Goal: Task Accomplishment & Management: Manage account settings

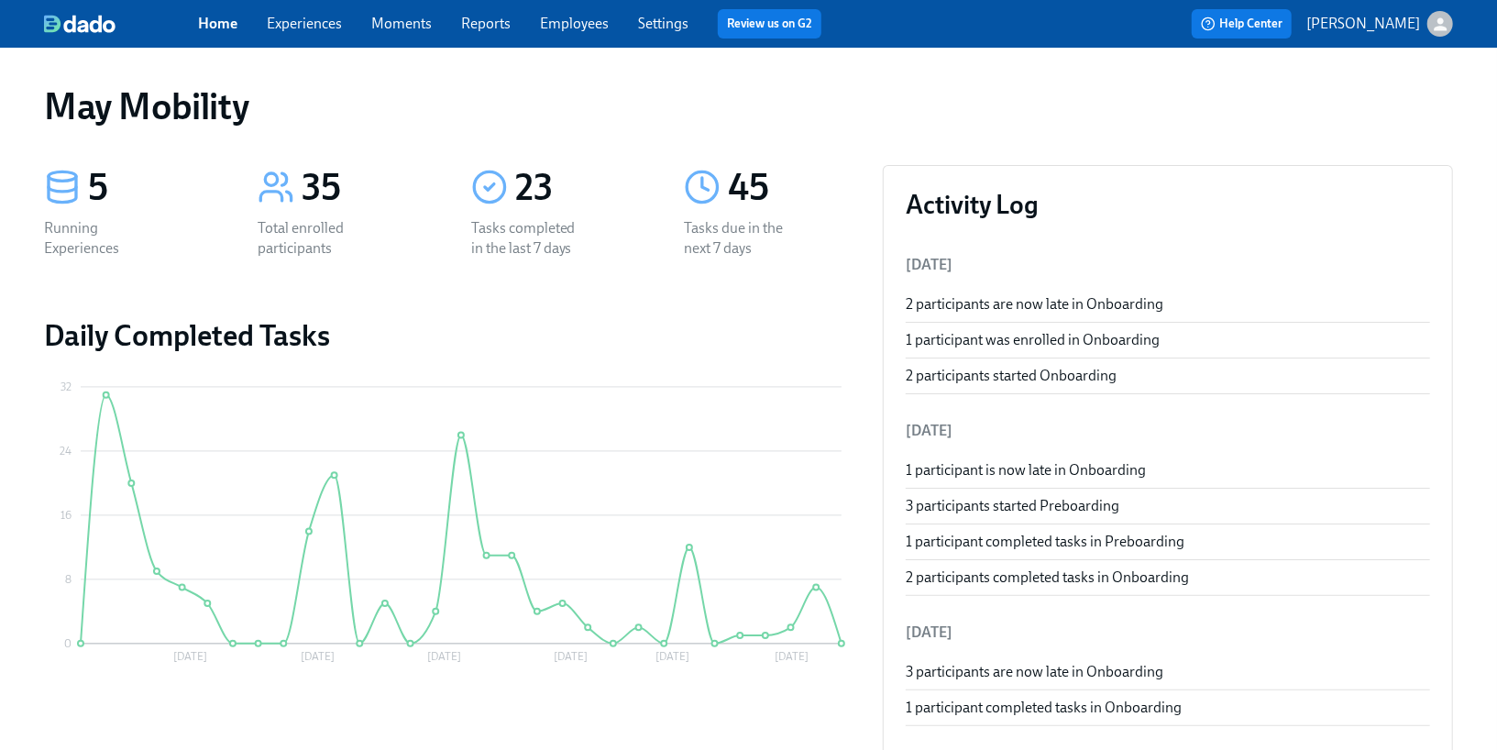
click at [317, 30] on link "Experiences" at bounding box center [304, 23] width 75 height 17
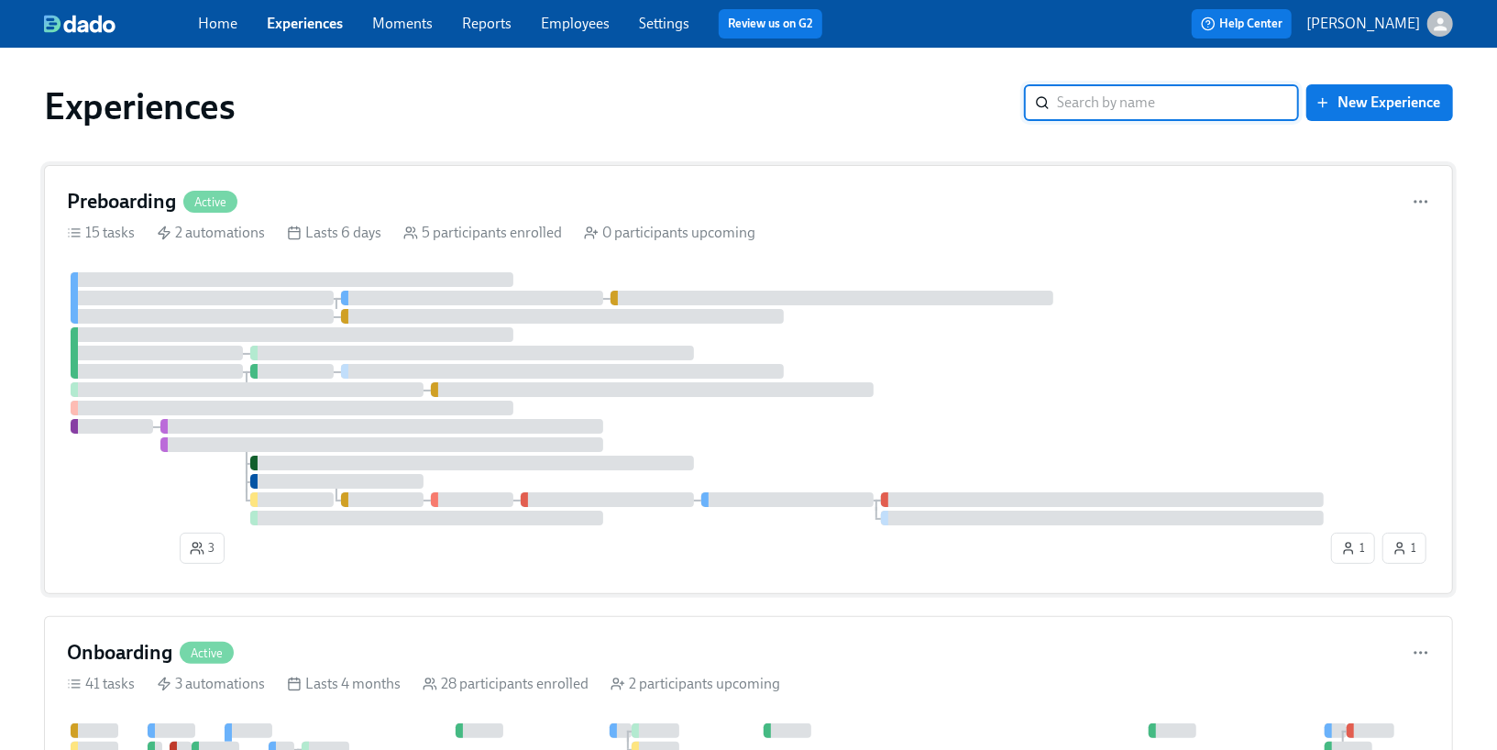
click at [354, 252] on div "Preboarding Active 15 tasks 2 automations Lasts 6 days 5 participants enrolled …" at bounding box center [748, 379] width 1409 height 429
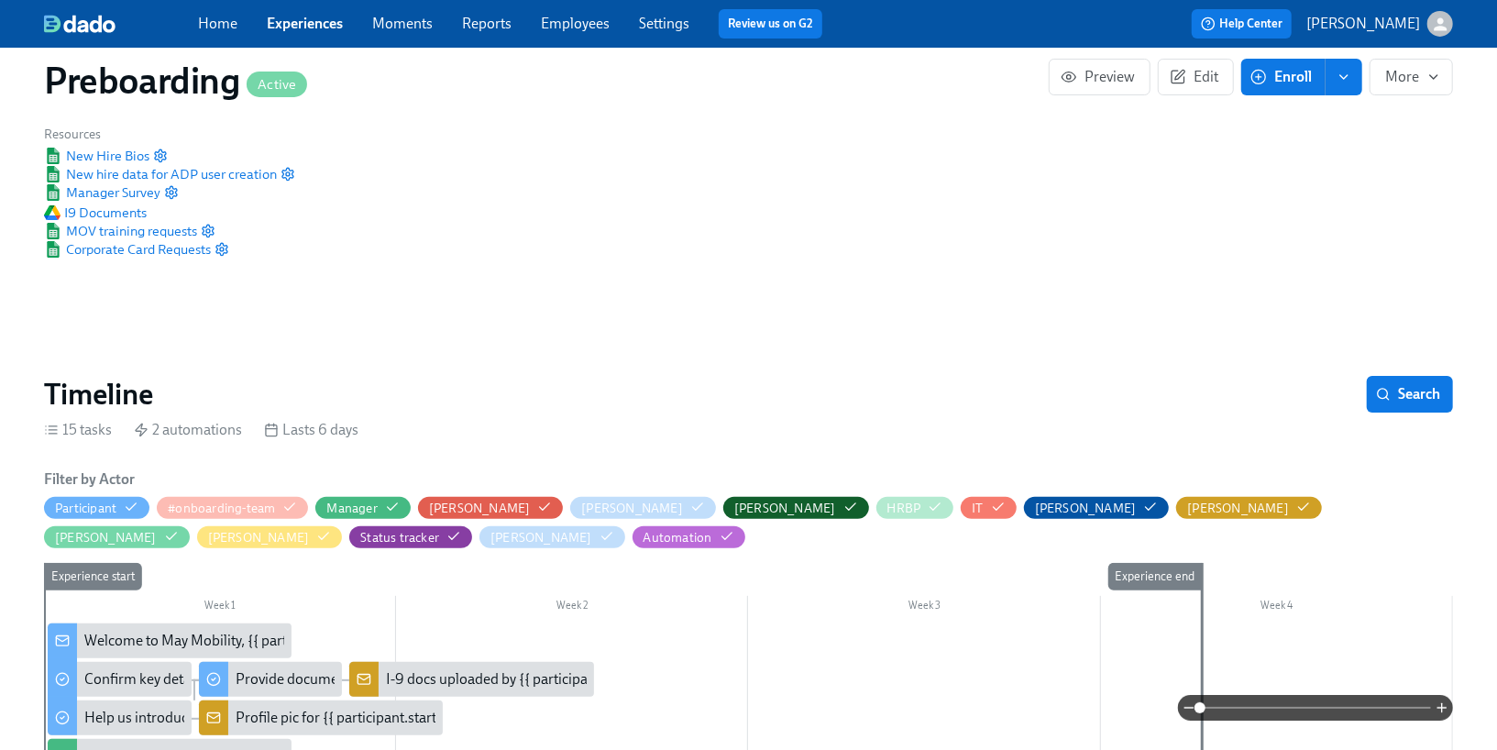
scroll to position [102, 0]
click at [1392, 71] on span "More" at bounding box center [1411, 77] width 52 height 18
click at [1193, 84] on div at bounding box center [748, 375] width 1497 height 750
click at [1190, 79] on span "Edit" at bounding box center [1195, 77] width 45 height 18
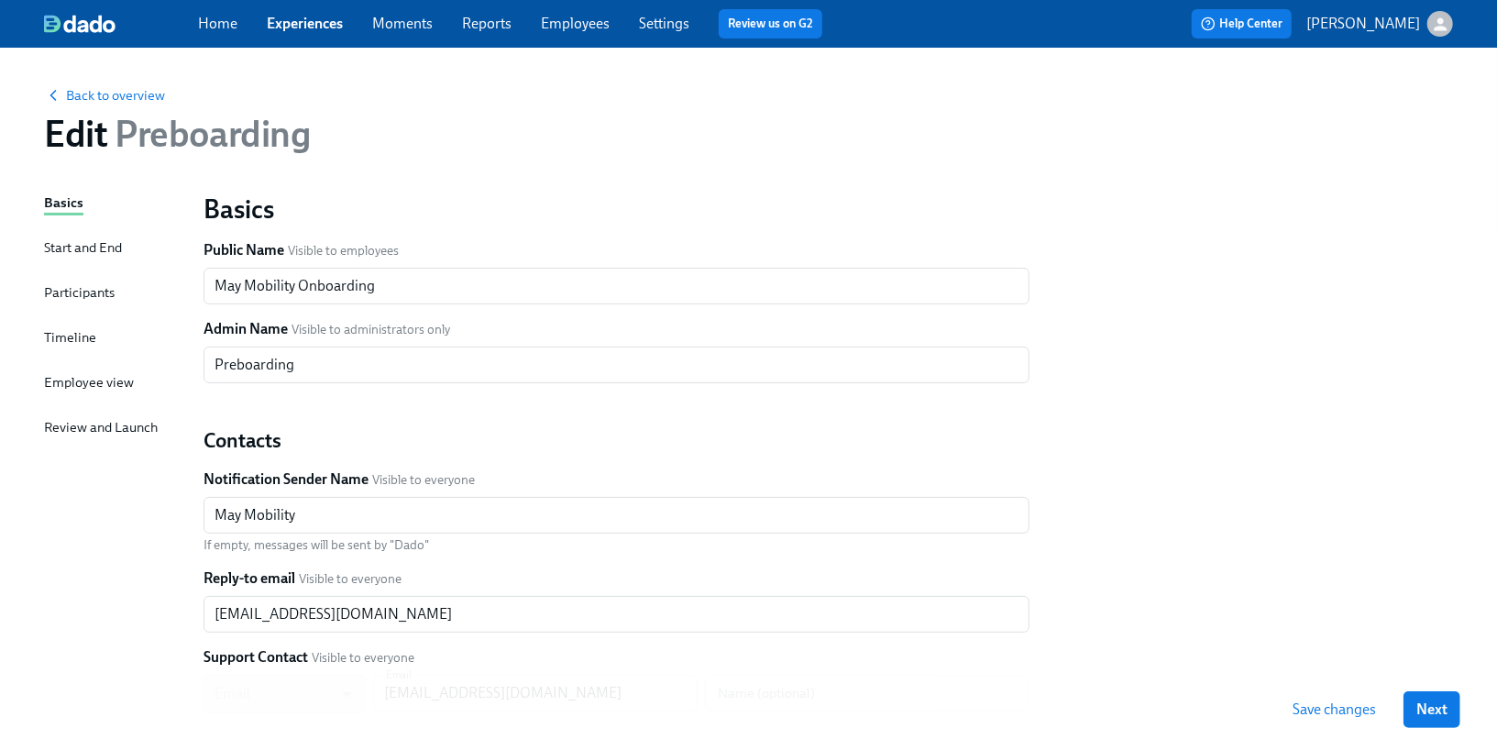
click at [652, 36] on div "Home Experiences Moments Reports Employees Settings Review us on G2" at bounding box center [517, 23] width 639 height 29
click at [665, 20] on link "Settings" at bounding box center [664, 23] width 50 height 17
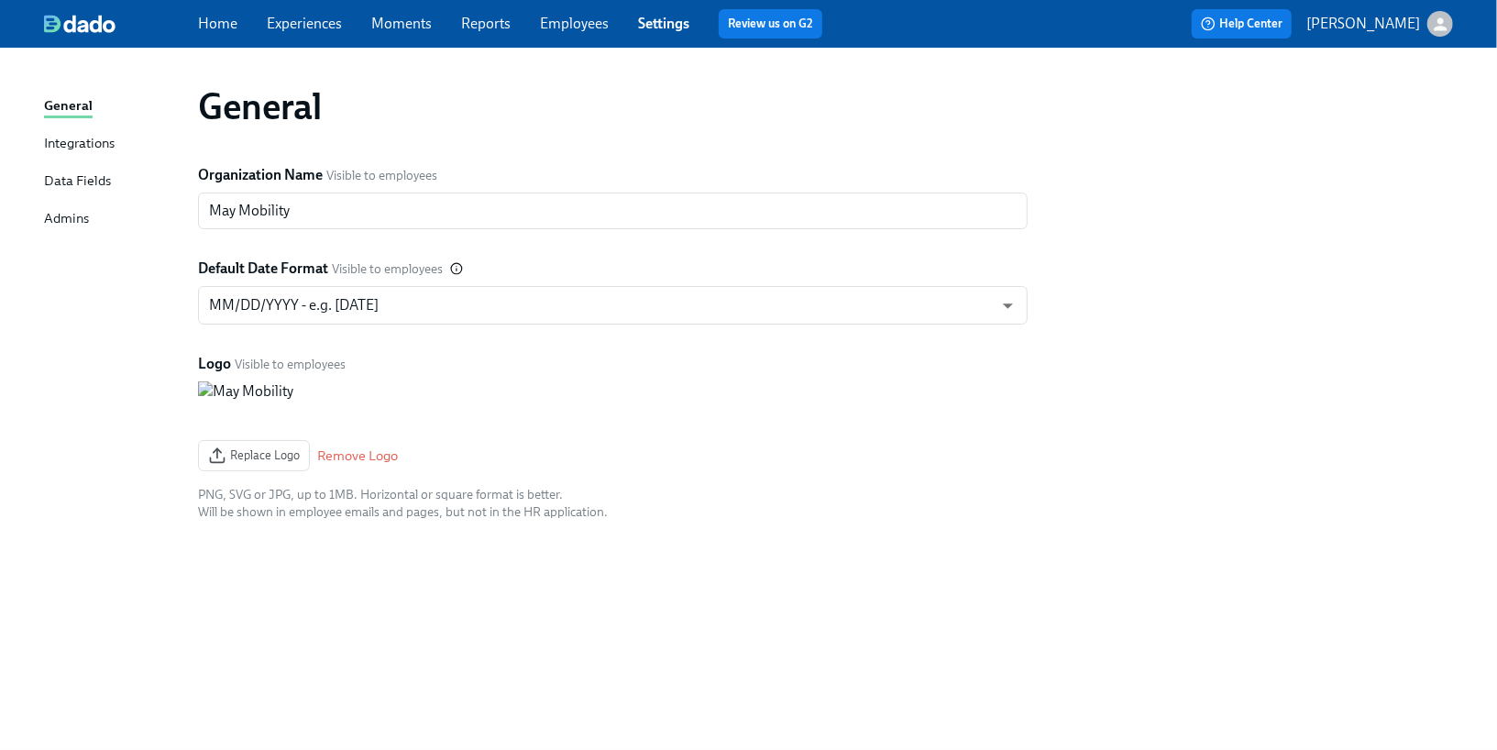
click at [571, 15] on link "Employees" at bounding box center [574, 23] width 69 height 17
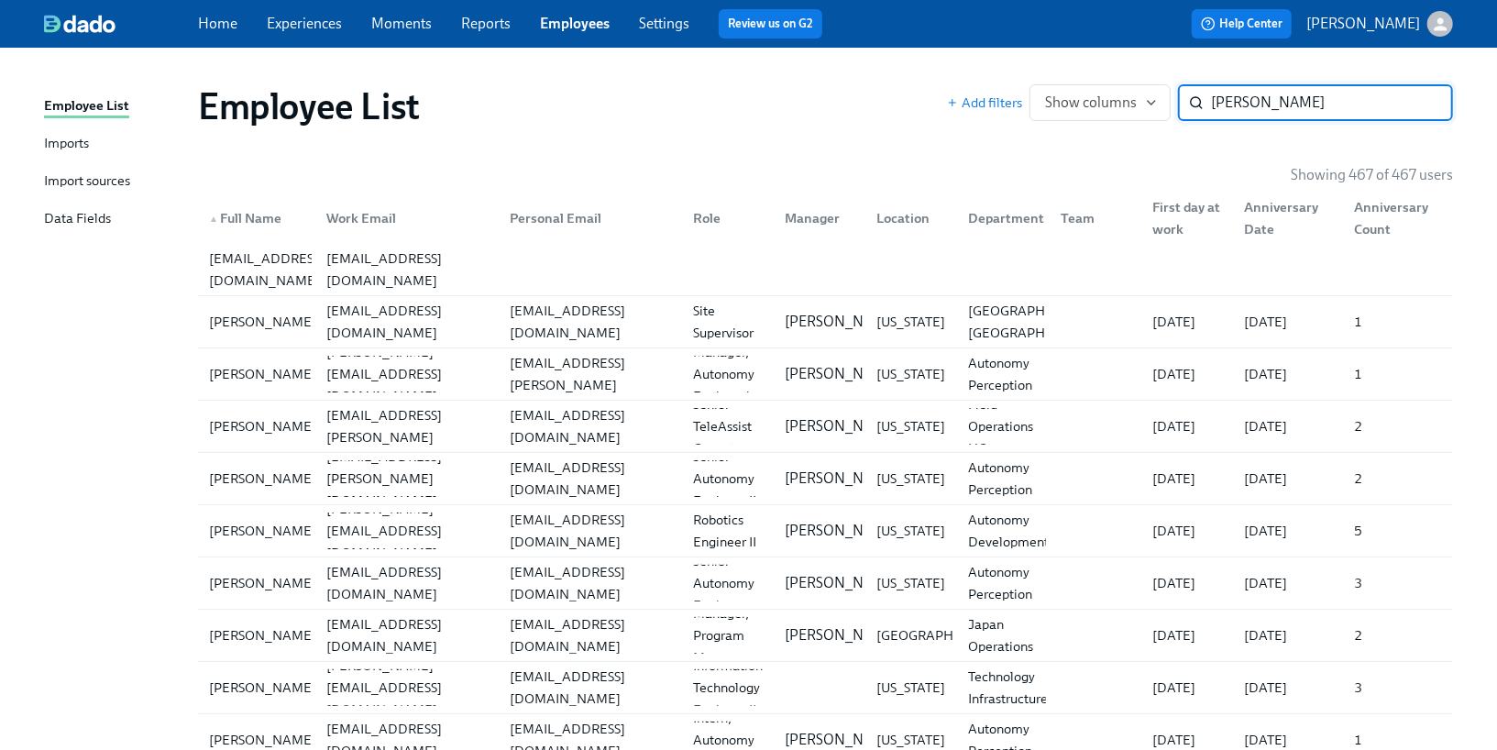
type input "[PERSON_NAME]"
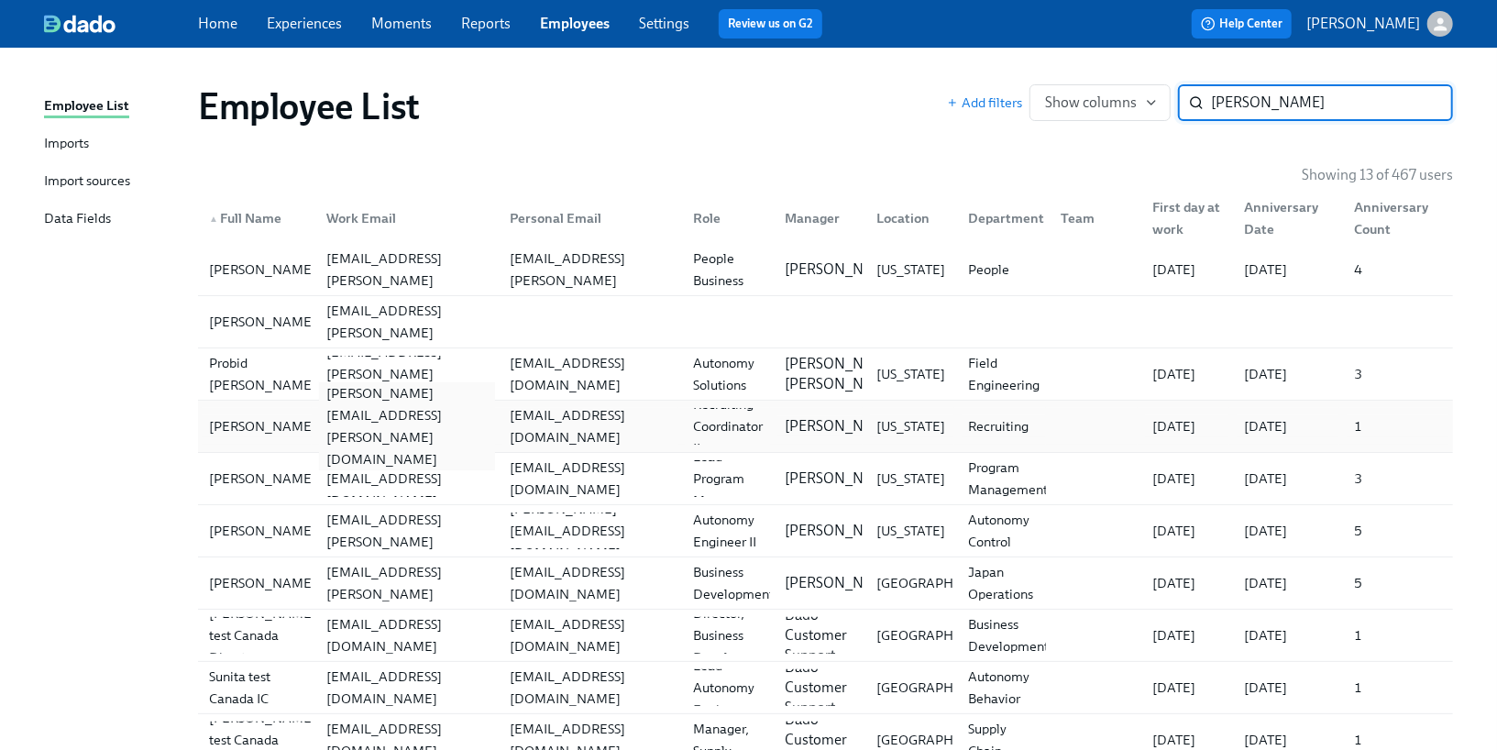
click at [455, 432] on div "[PERSON_NAME][EMAIL_ADDRESS][PERSON_NAME][DOMAIN_NAME]" at bounding box center [407, 426] width 176 height 88
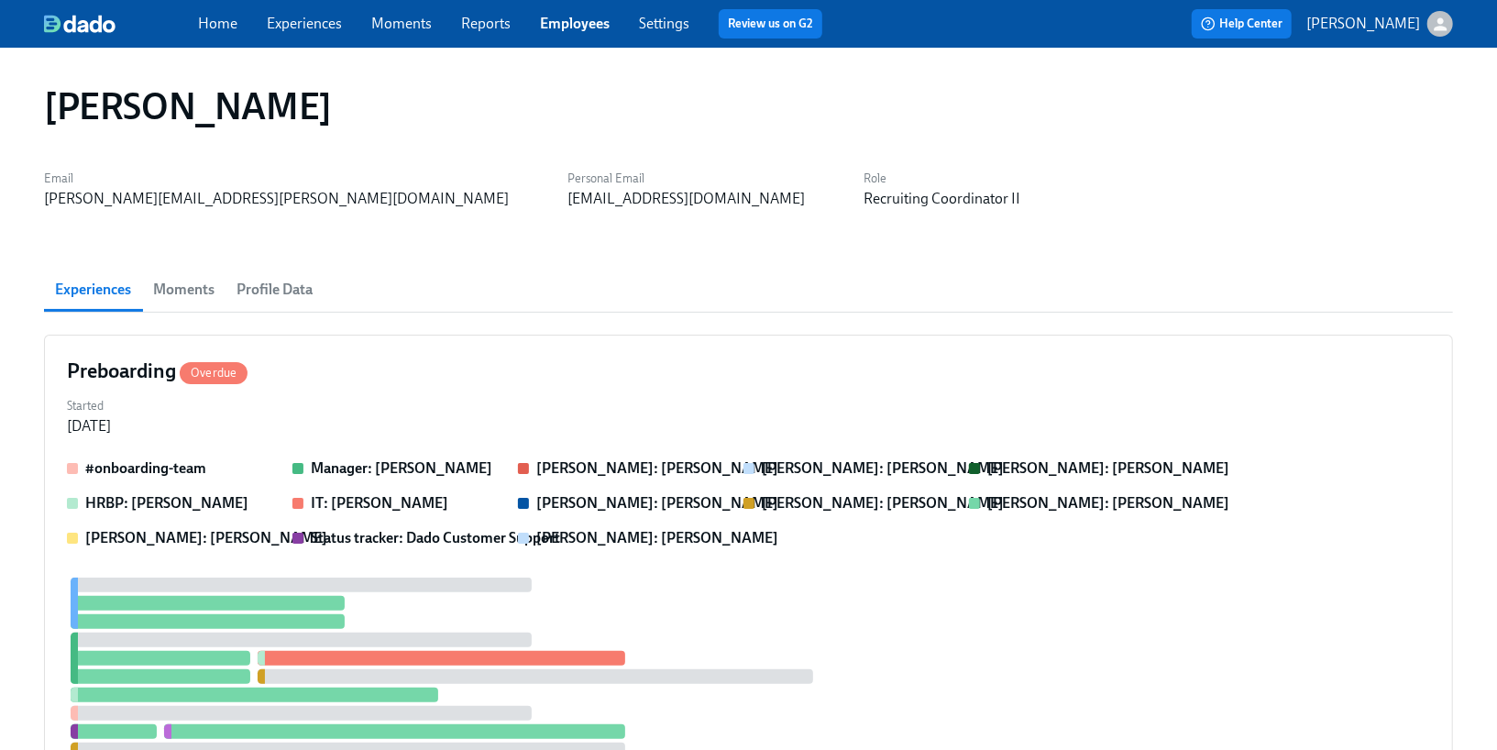
click at [213, 27] on link "Home" at bounding box center [217, 23] width 39 height 17
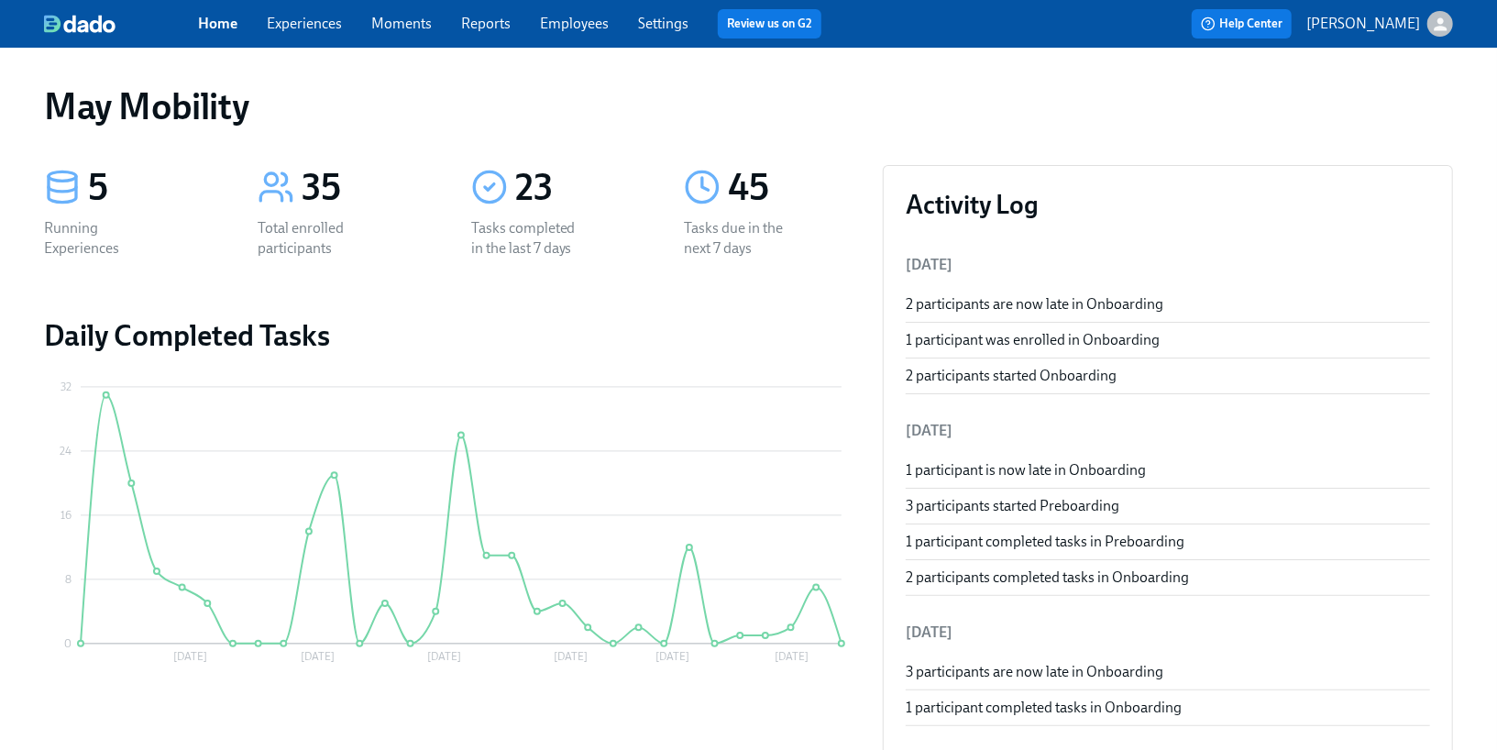
click at [307, 30] on link "Experiences" at bounding box center [304, 23] width 75 height 17
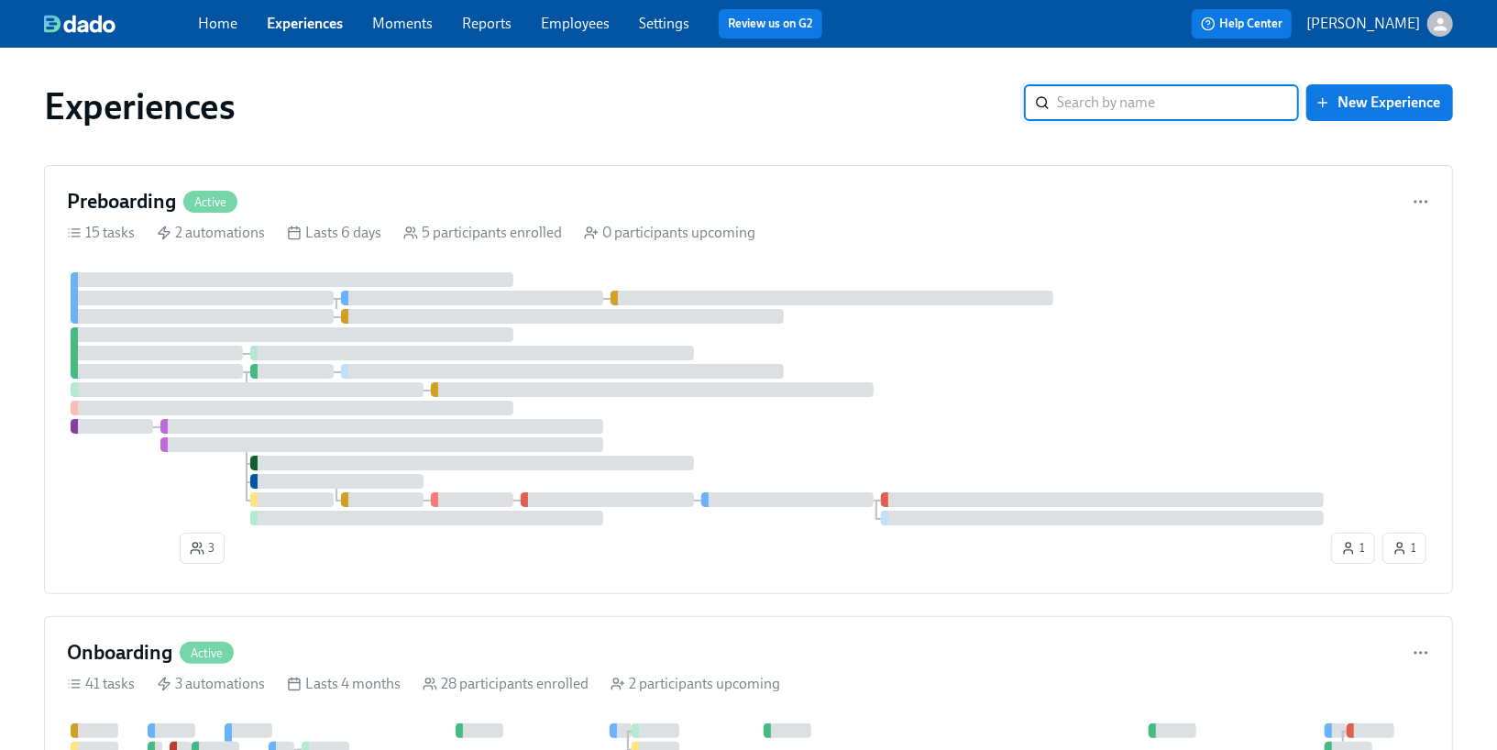
click at [409, 26] on link "Moments" at bounding box center [402, 23] width 61 height 17
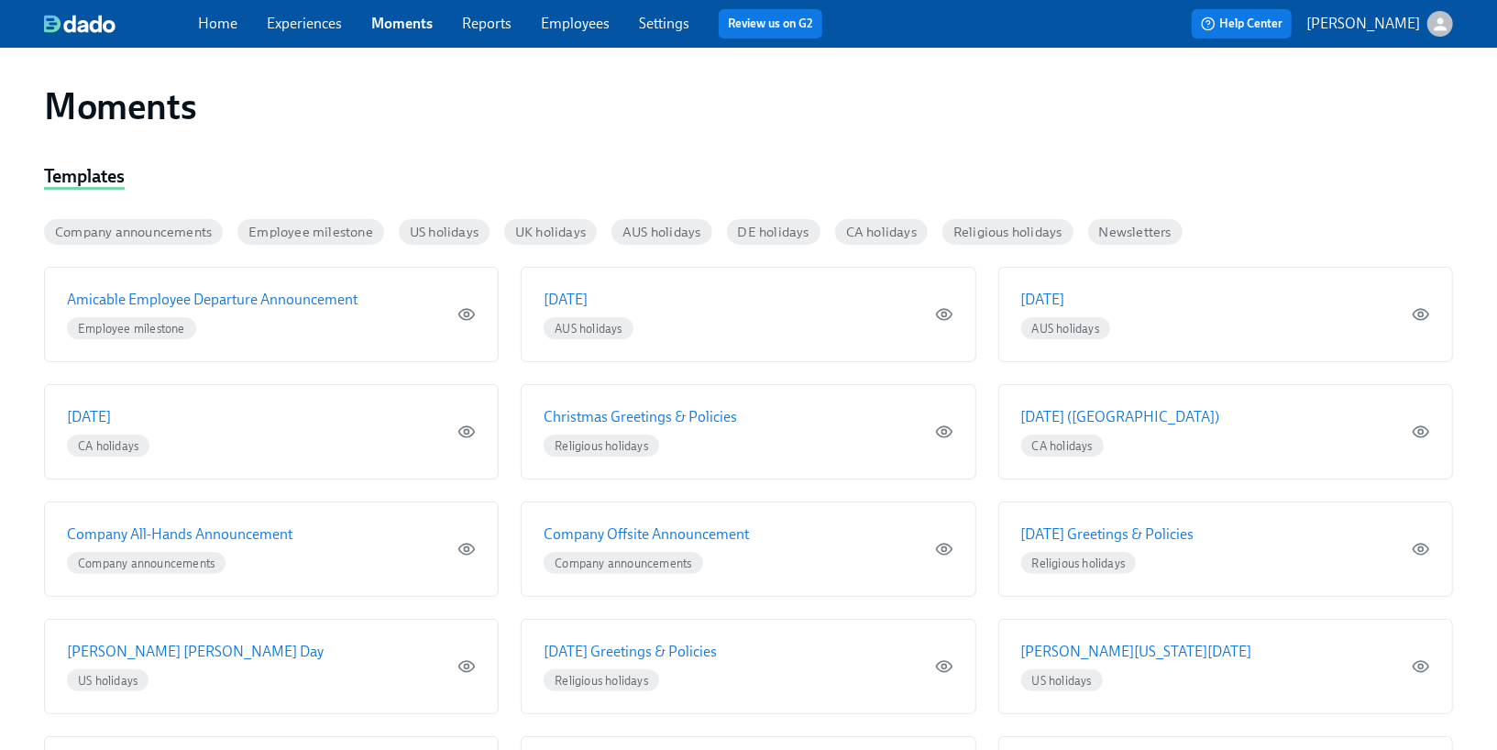
scroll to position [11, 0]
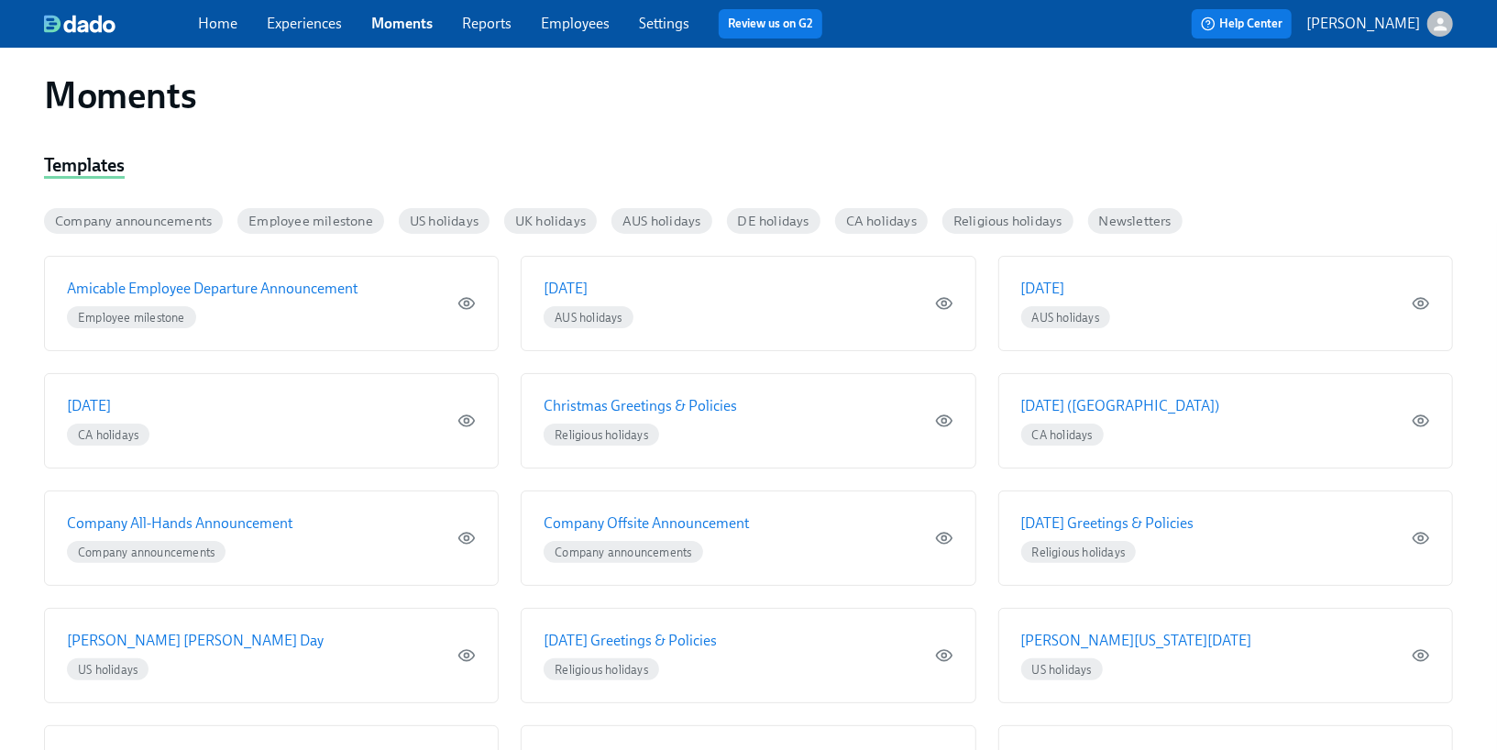
click at [479, 24] on link "Reports" at bounding box center [487, 23] width 50 height 17
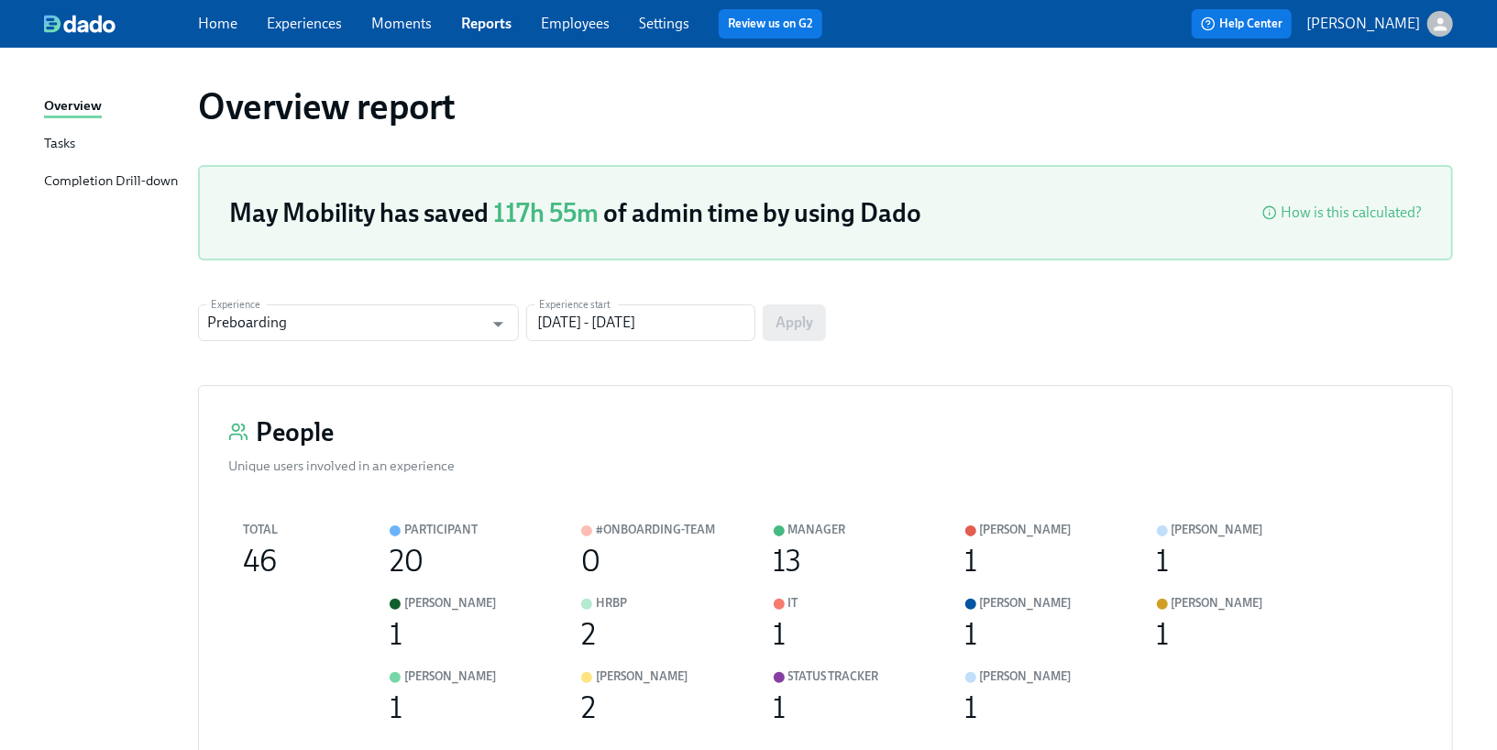
click at [59, 144] on div "Tasks" at bounding box center [59, 144] width 31 height 23
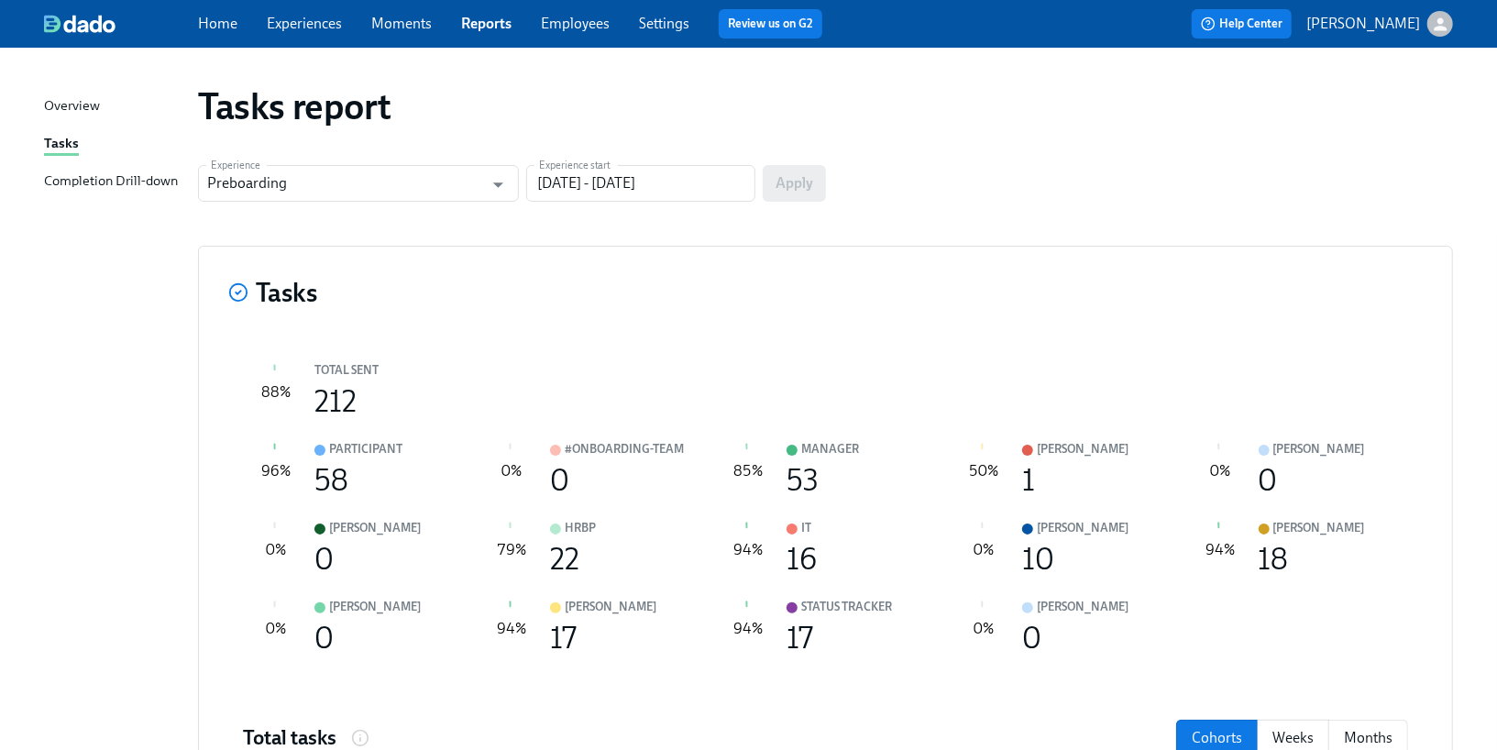
click at [672, 23] on link "Settings" at bounding box center [664, 23] width 50 height 17
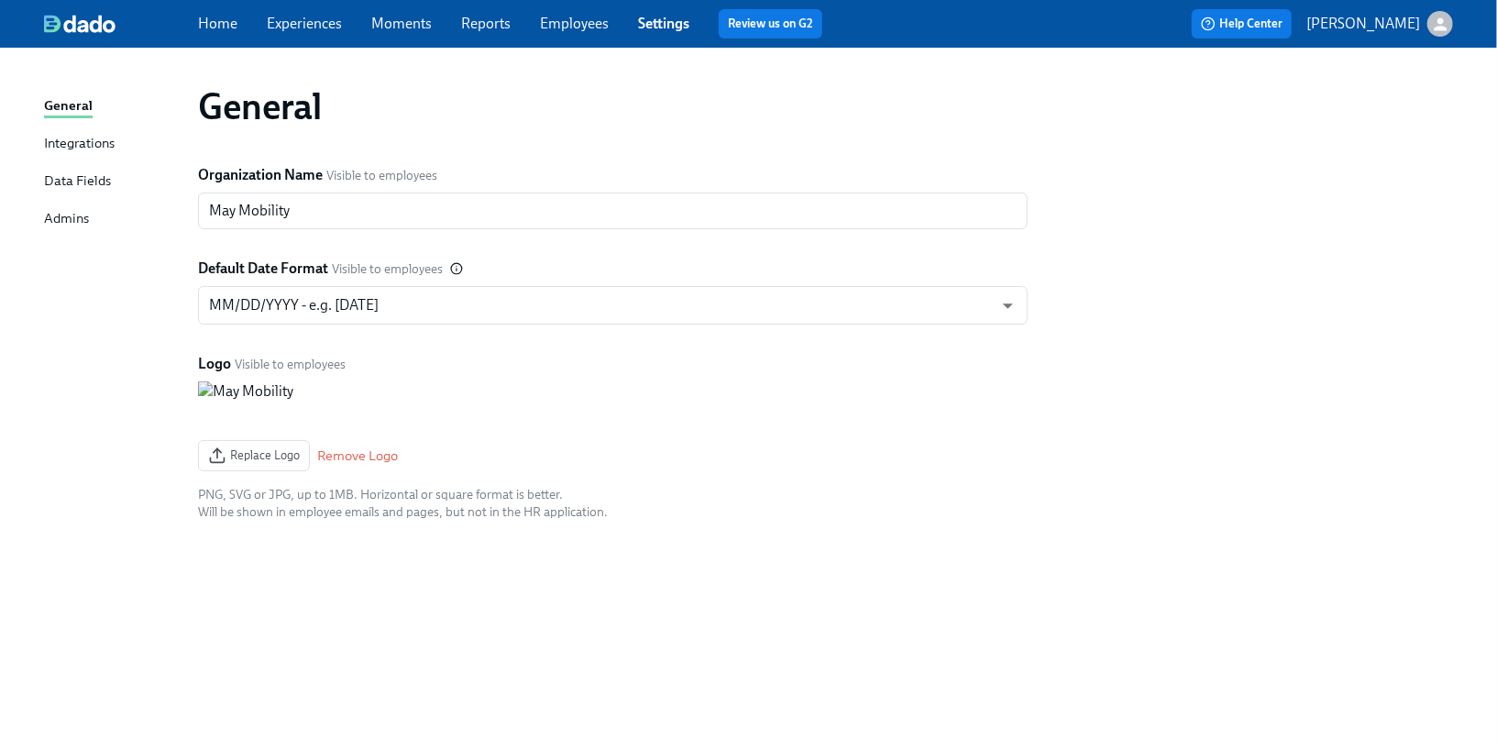
click at [76, 171] on div "Data Fields" at bounding box center [77, 182] width 67 height 23
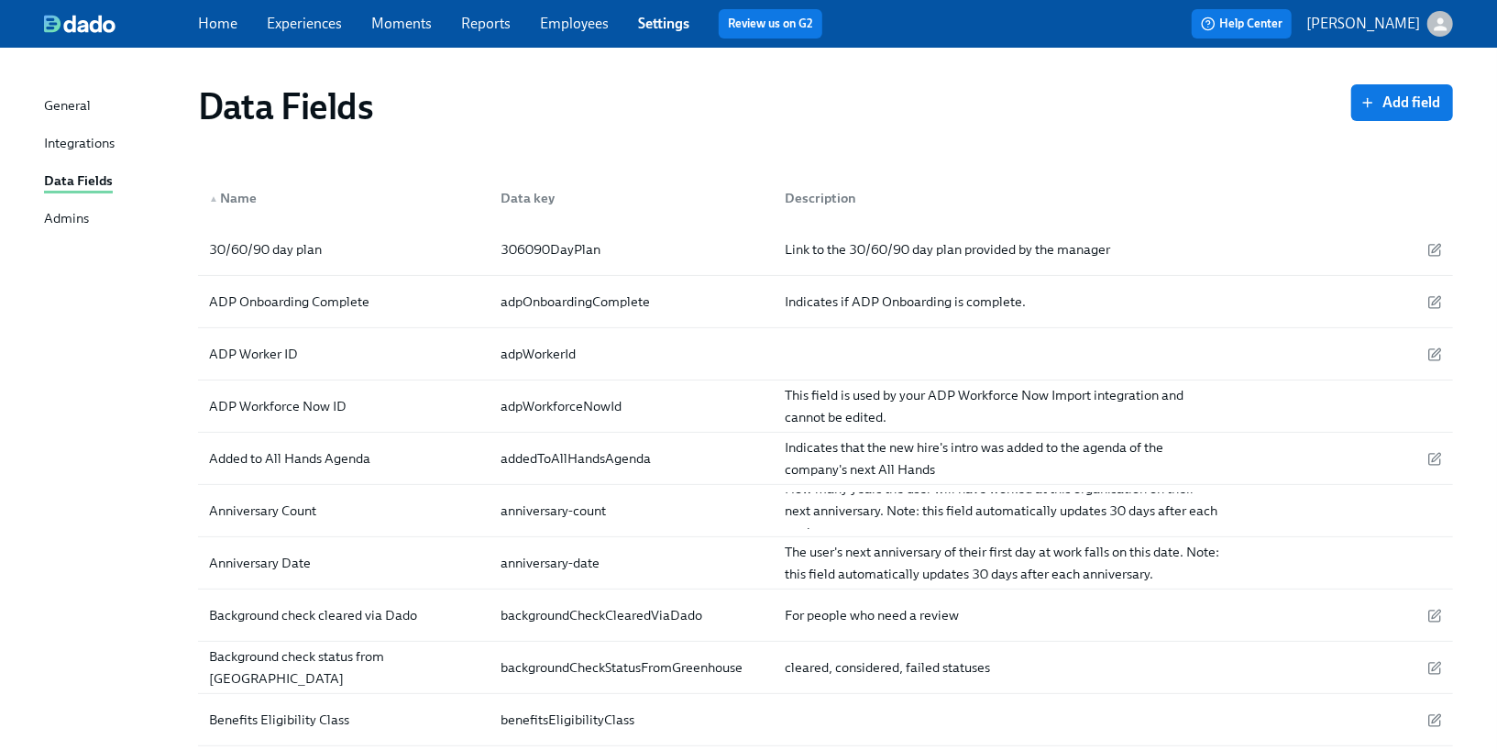
click at [62, 213] on div "Admins" at bounding box center [66, 219] width 45 height 23
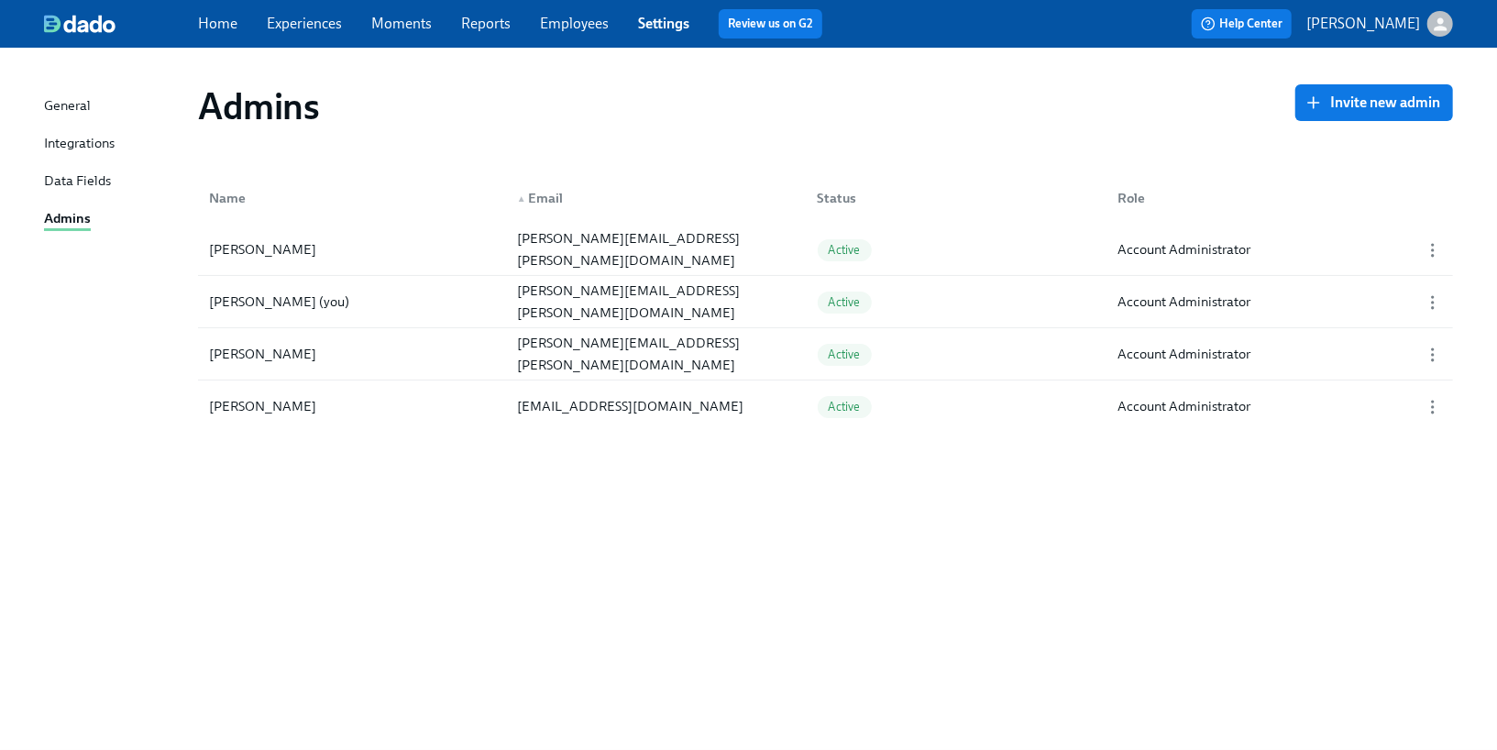
click at [63, 171] on div "Data Fields" at bounding box center [77, 182] width 67 height 23
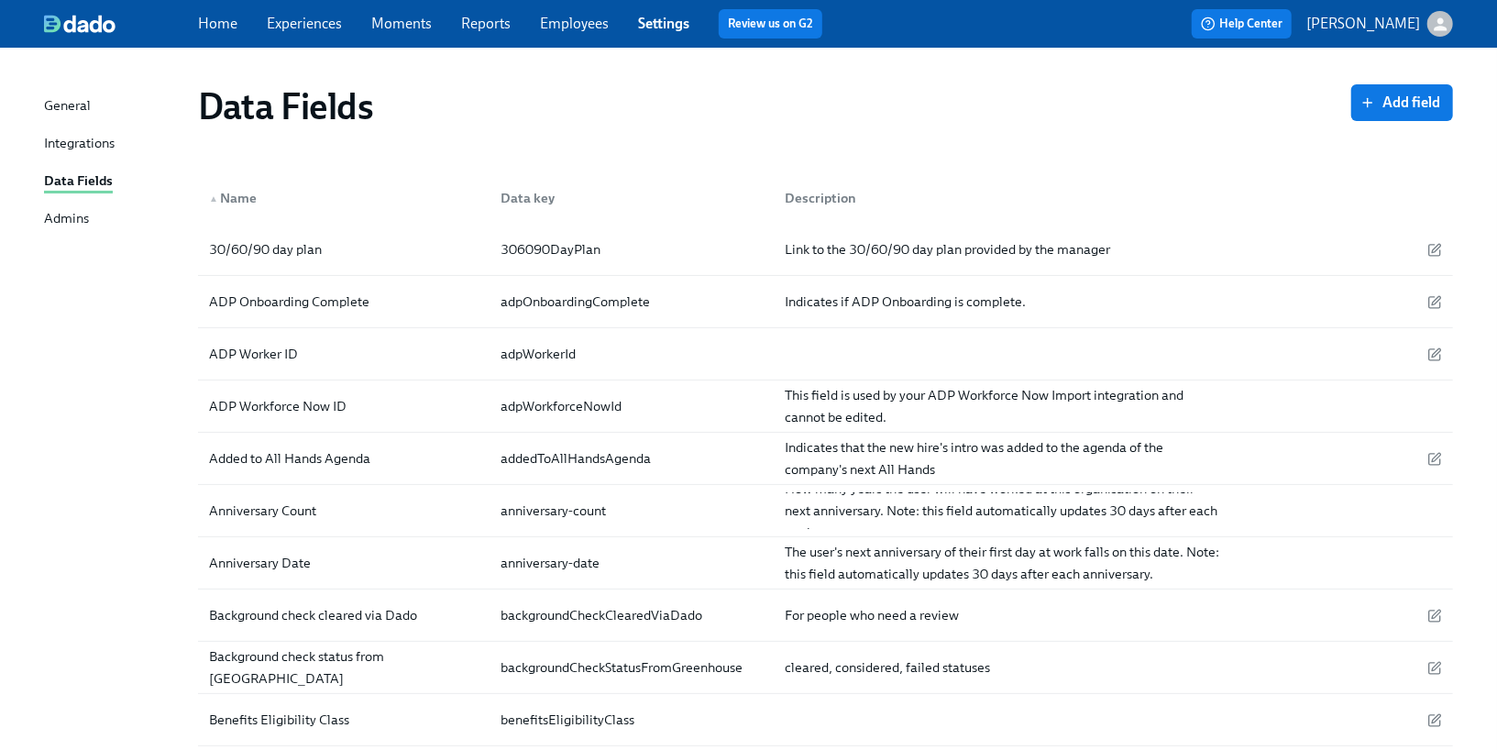
click at [64, 142] on div "Integrations" at bounding box center [79, 144] width 71 height 23
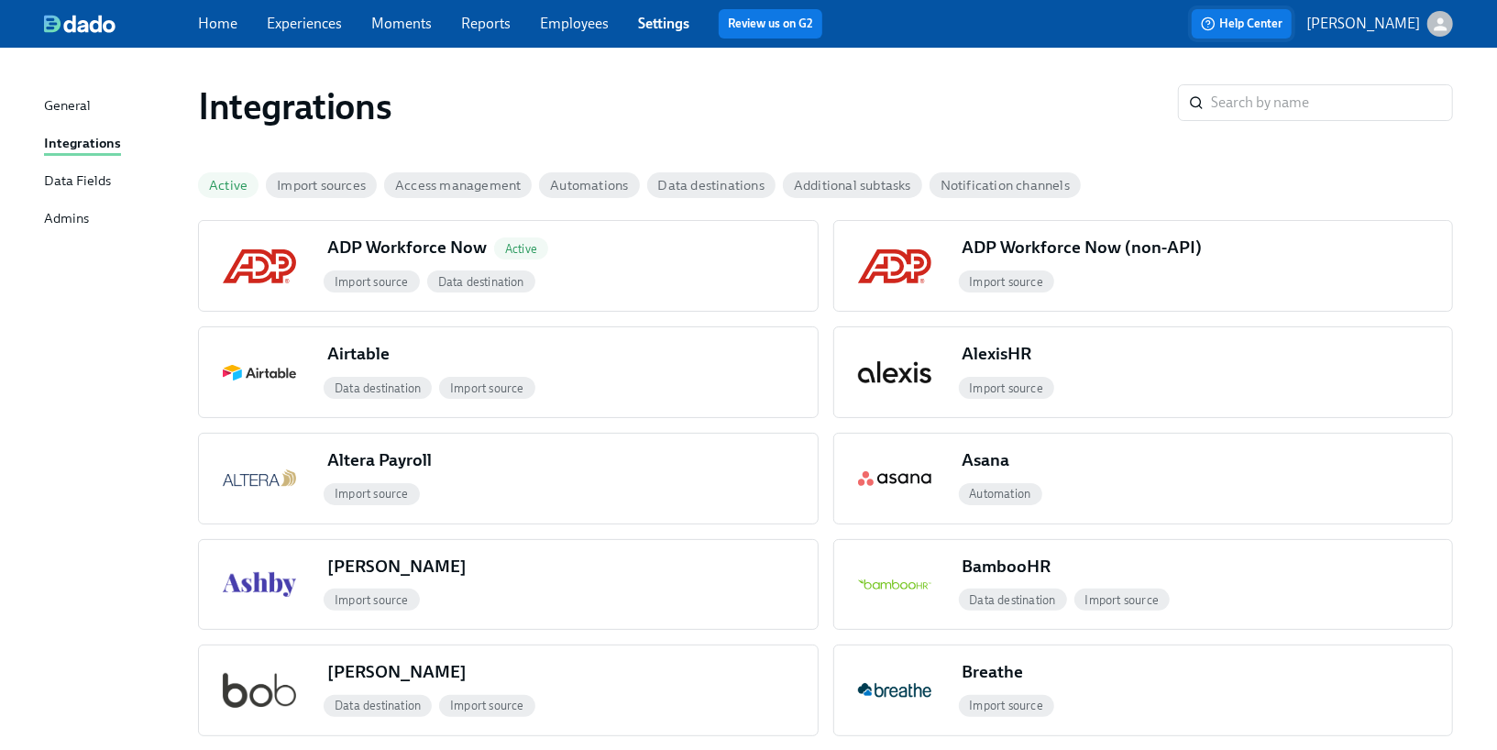
click at [1282, 28] on span "Help Center" at bounding box center [1242, 24] width 82 height 18
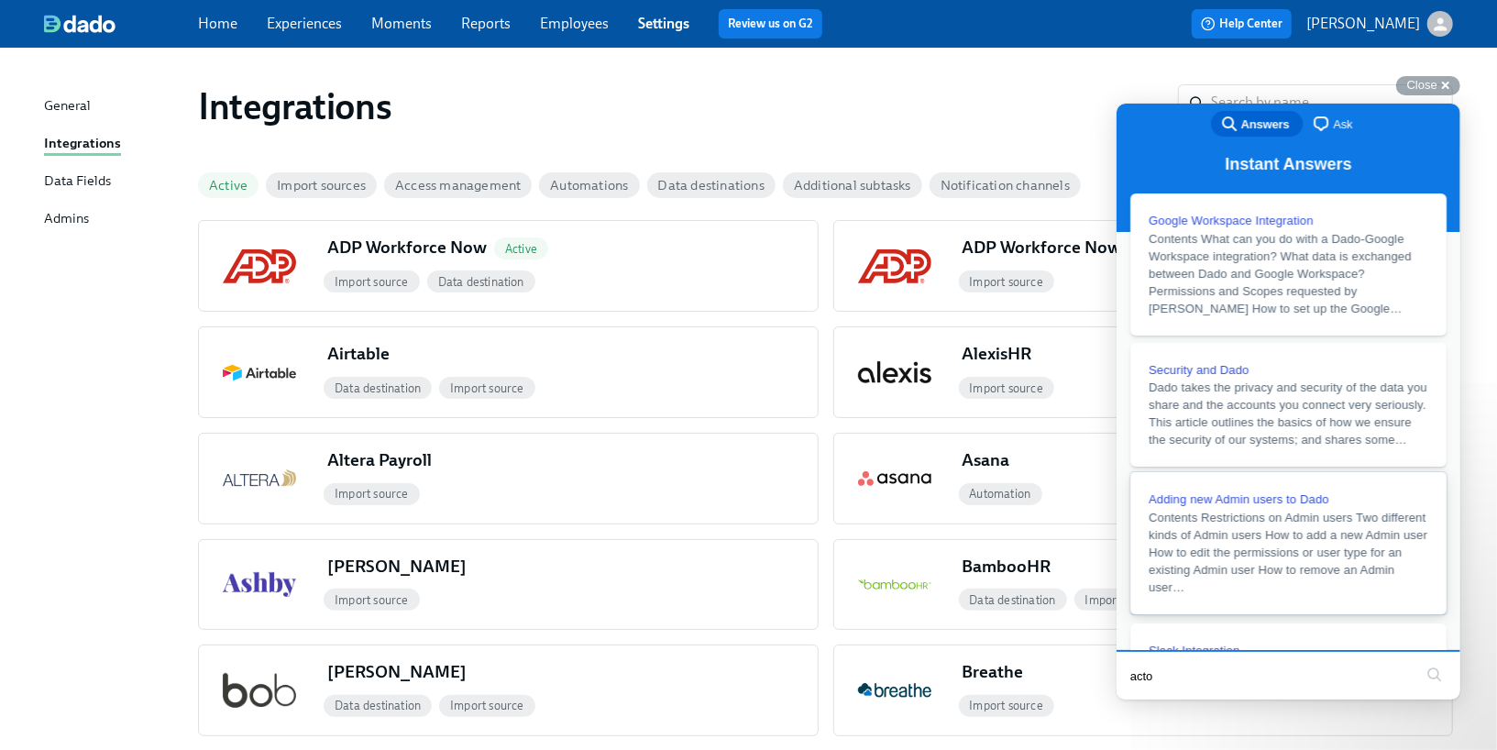
type input "actor"
click button "search" at bounding box center [1433, 673] width 29 height 29
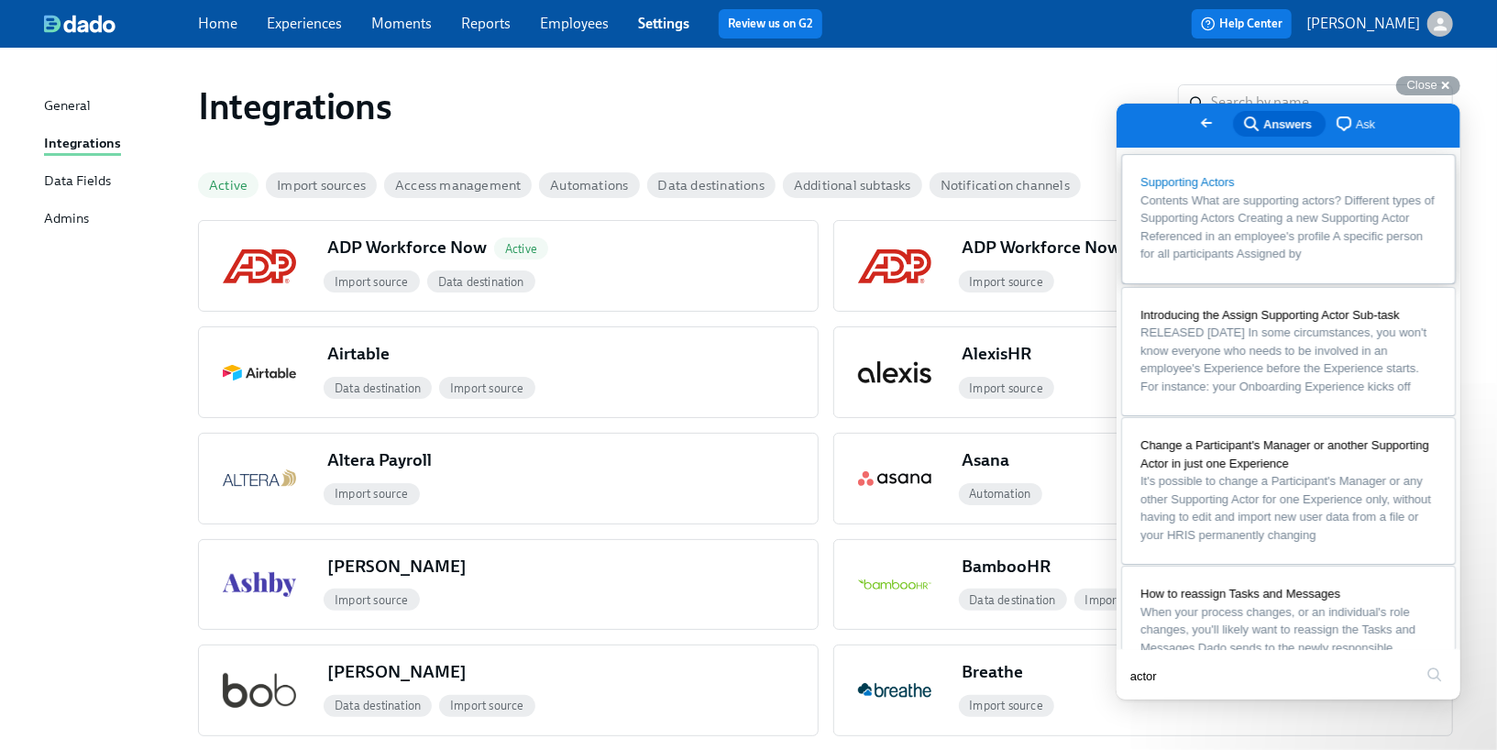
click at [1279, 282] on link "Supporting Actors Contents What are supporting actors? Different types of Suppo…" at bounding box center [1287, 218] width 333 height 128
click at [80, 174] on div "Data Fields" at bounding box center [77, 182] width 67 height 23
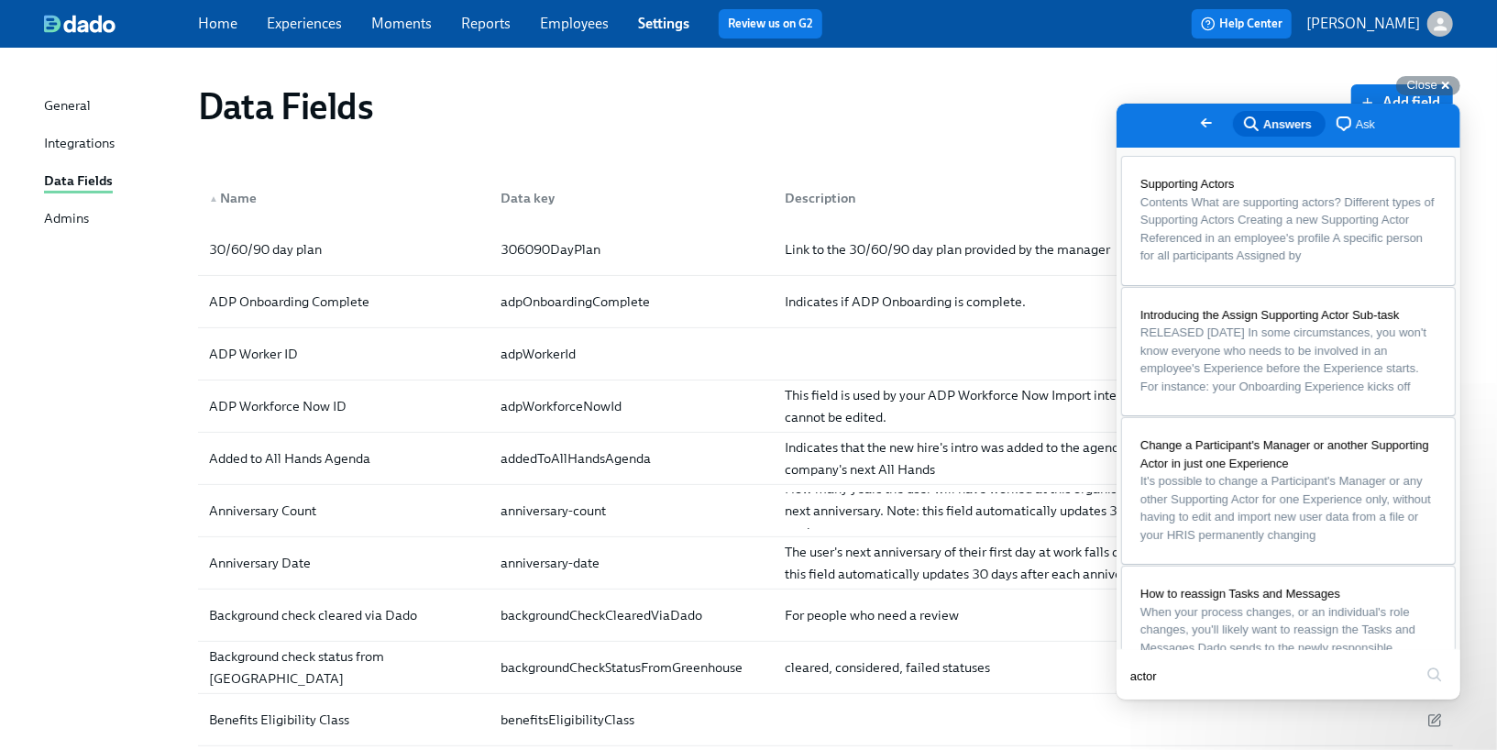
click at [300, 17] on link "Experiences" at bounding box center [304, 23] width 75 height 17
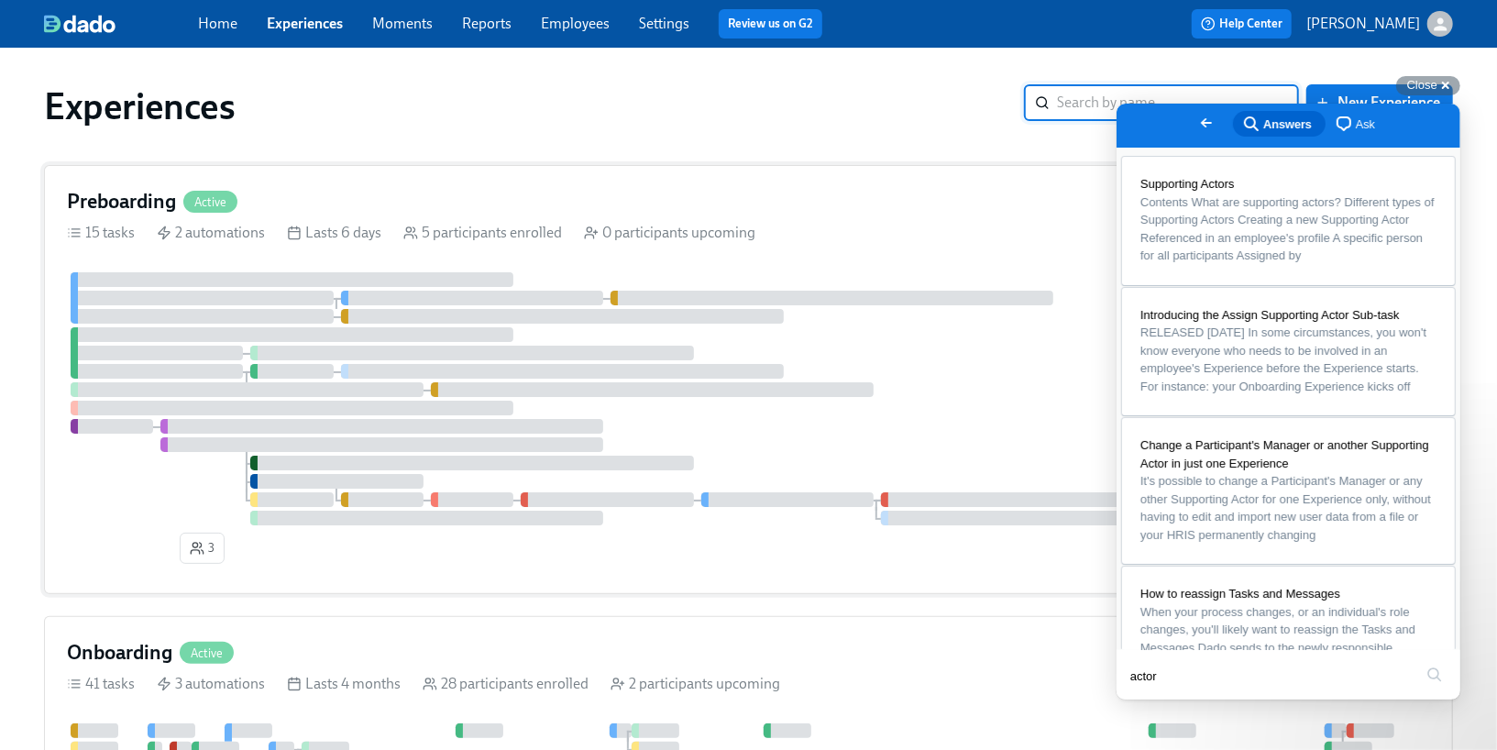
click at [332, 268] on div "Preboarding Active 15 tasks 2 automations Lasts 6 days 5 participants enrolled …" at bounding box center [748, 379] width 1409 height 429
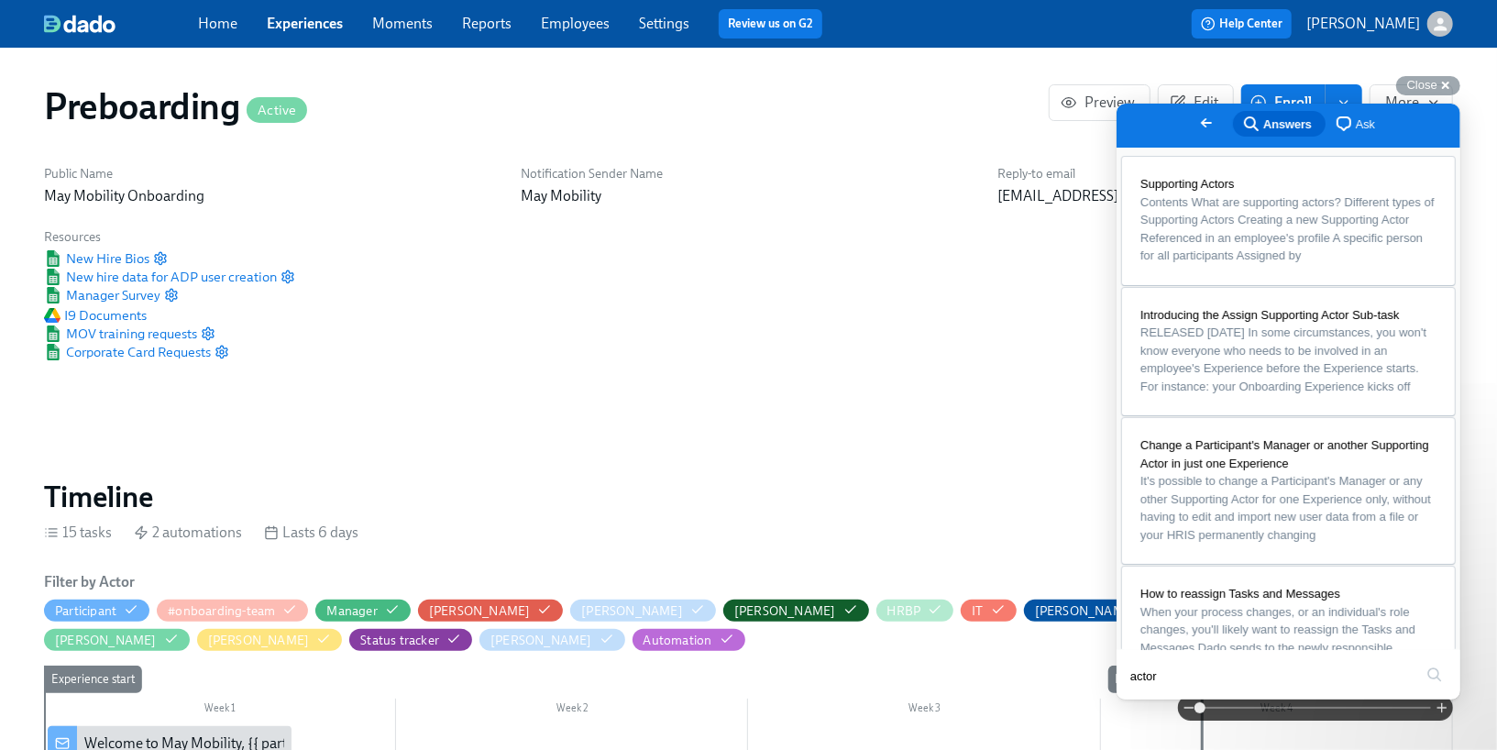
scroll to position [0, 1472]
click at [1210, 94] on span "Edit" at bounding box center [1195, 103] width 45 height 18
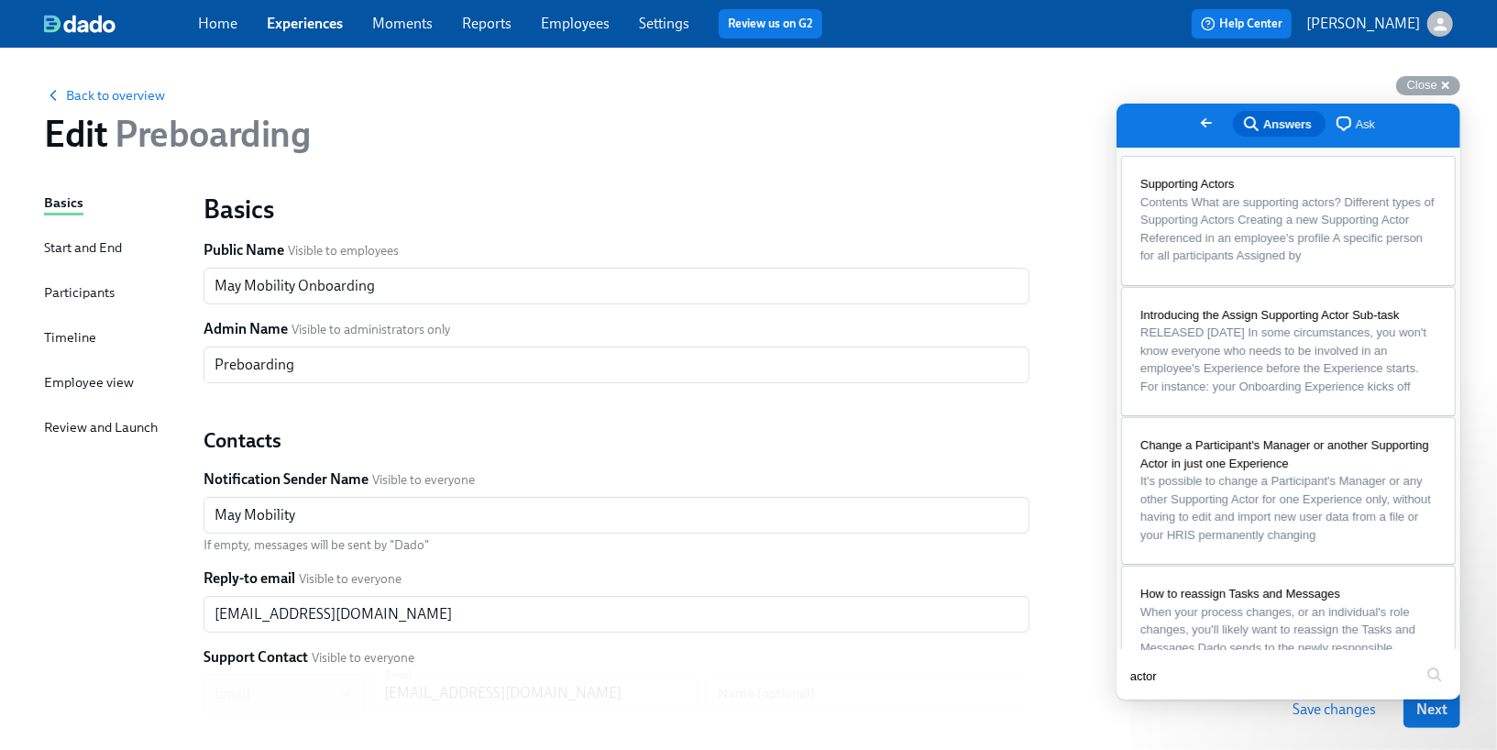
click at [89, 337] on div "Timeline" at bounding box center [70, 337] width 52 height 20
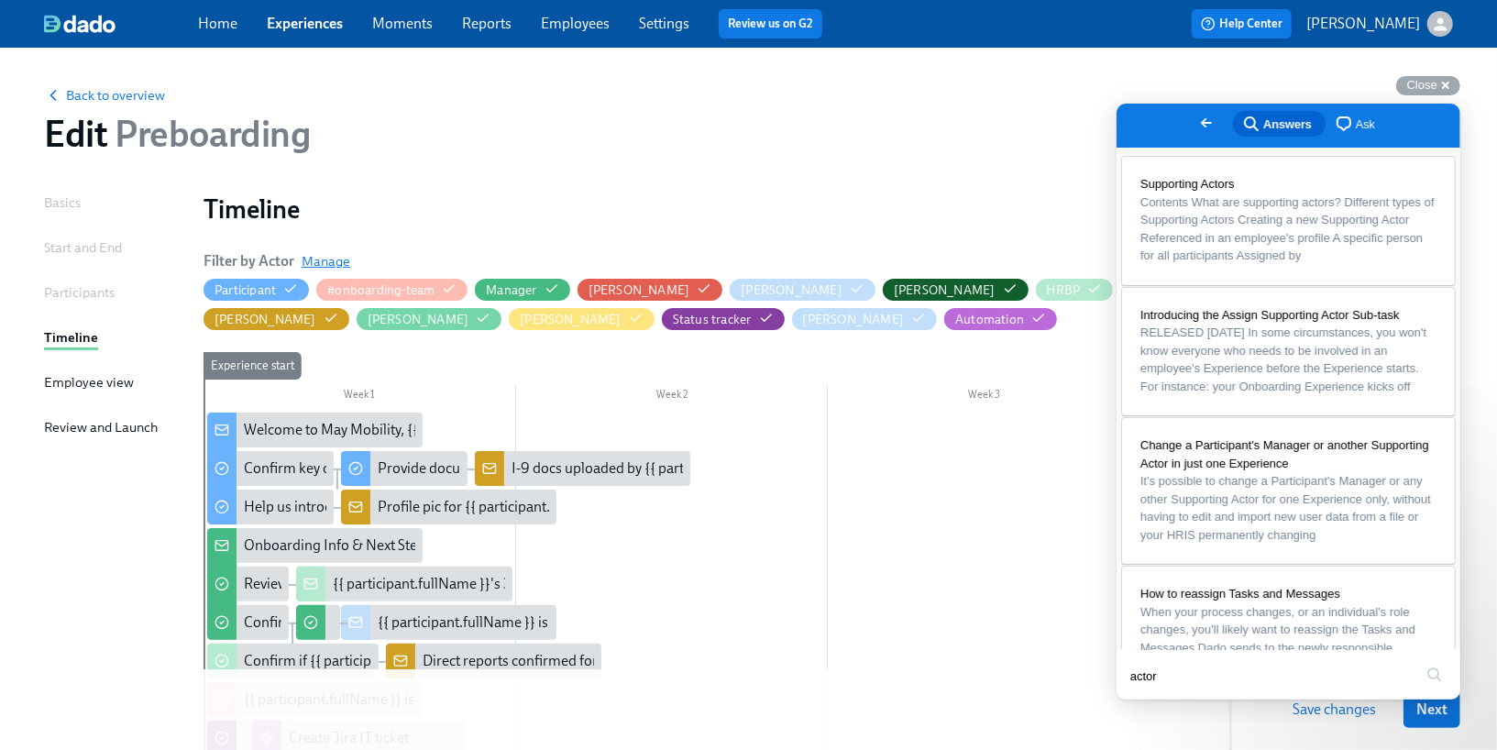
click at [312, 256] on span "Manage" at bounding box center [326, 261] width 49 height 18
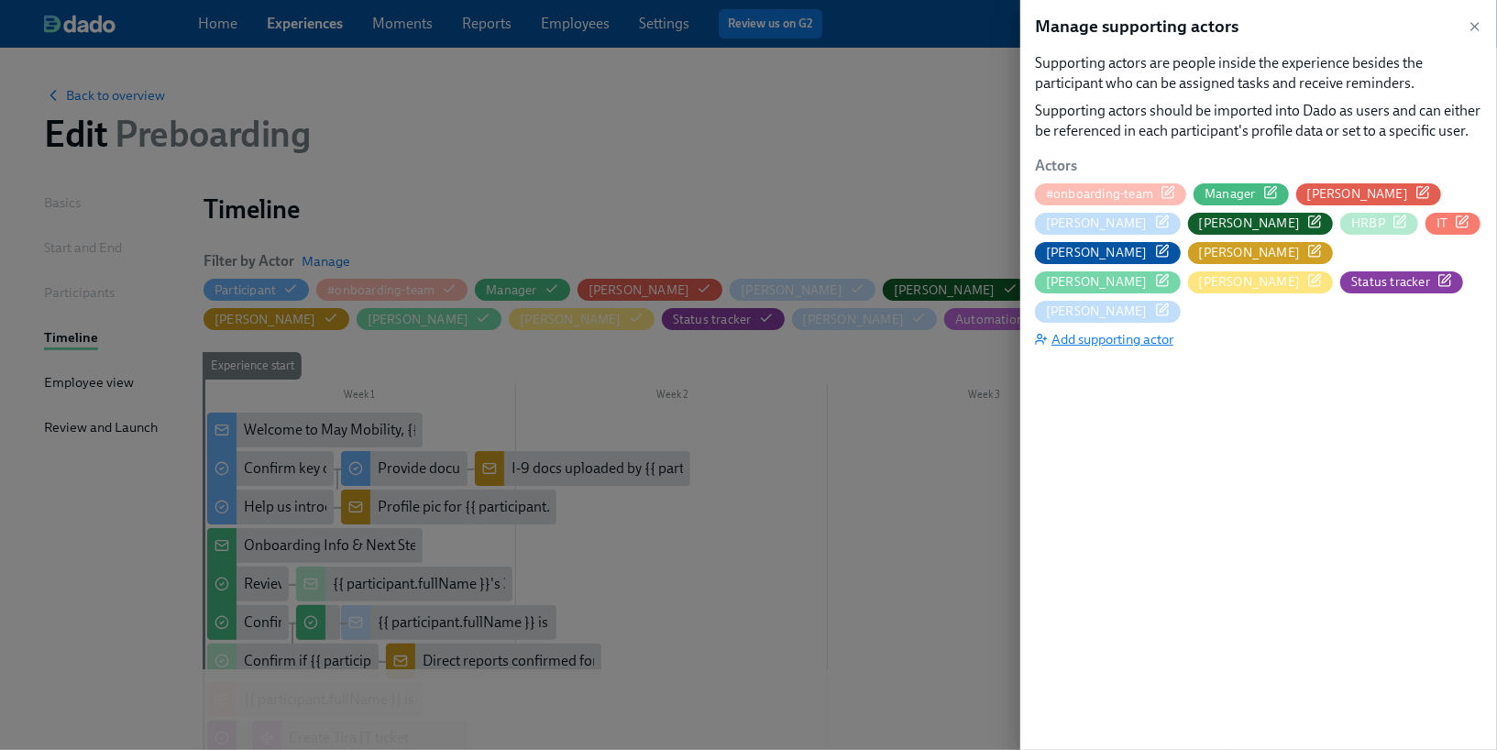
click at [1095, 330] on span "Add supporting actor" at bounding box center [1104, 339] width 138 height 18
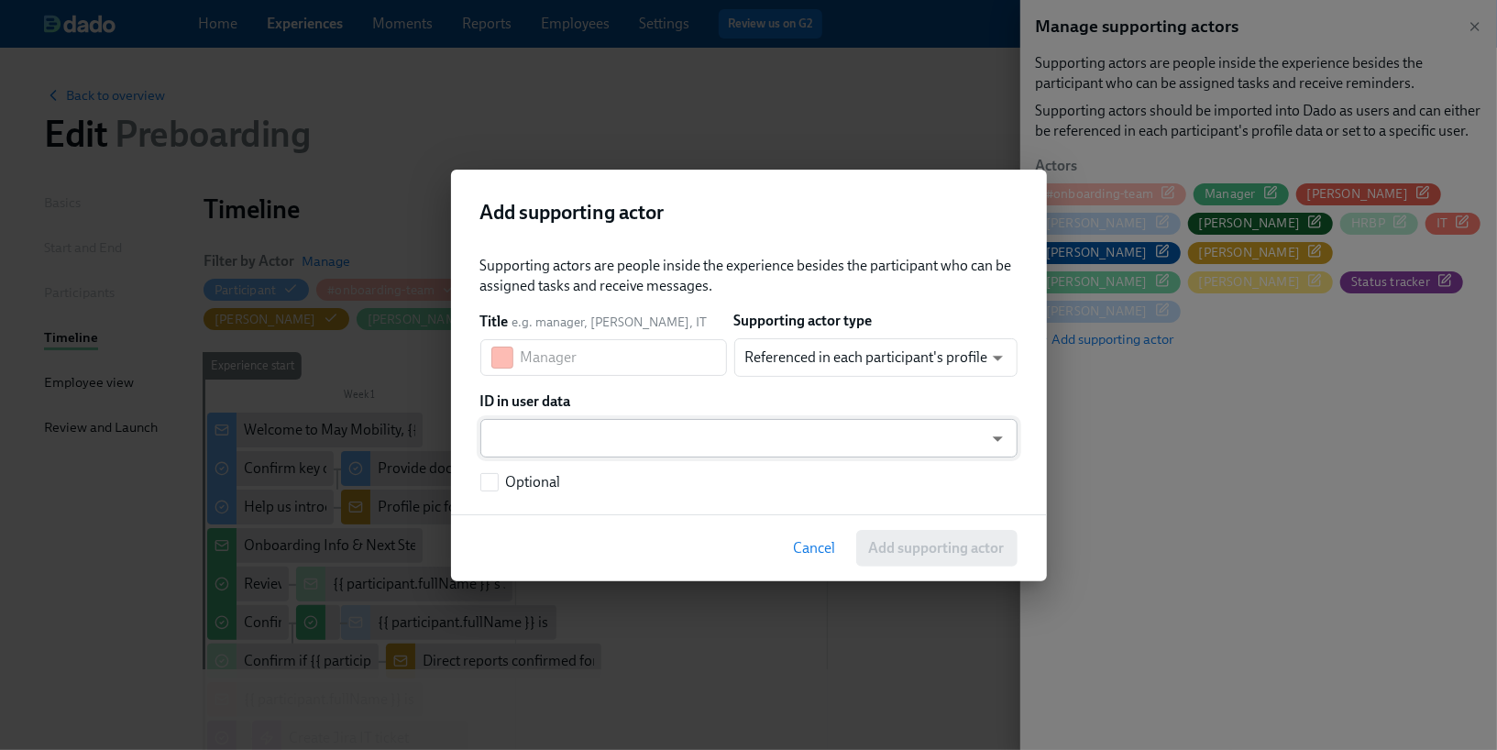
click at [536, 436] on body "Home Experiences Moments Reports Employees Settings Review us on G2 Help Center…" at bounding box center [748, 562] width 1497 height 1124
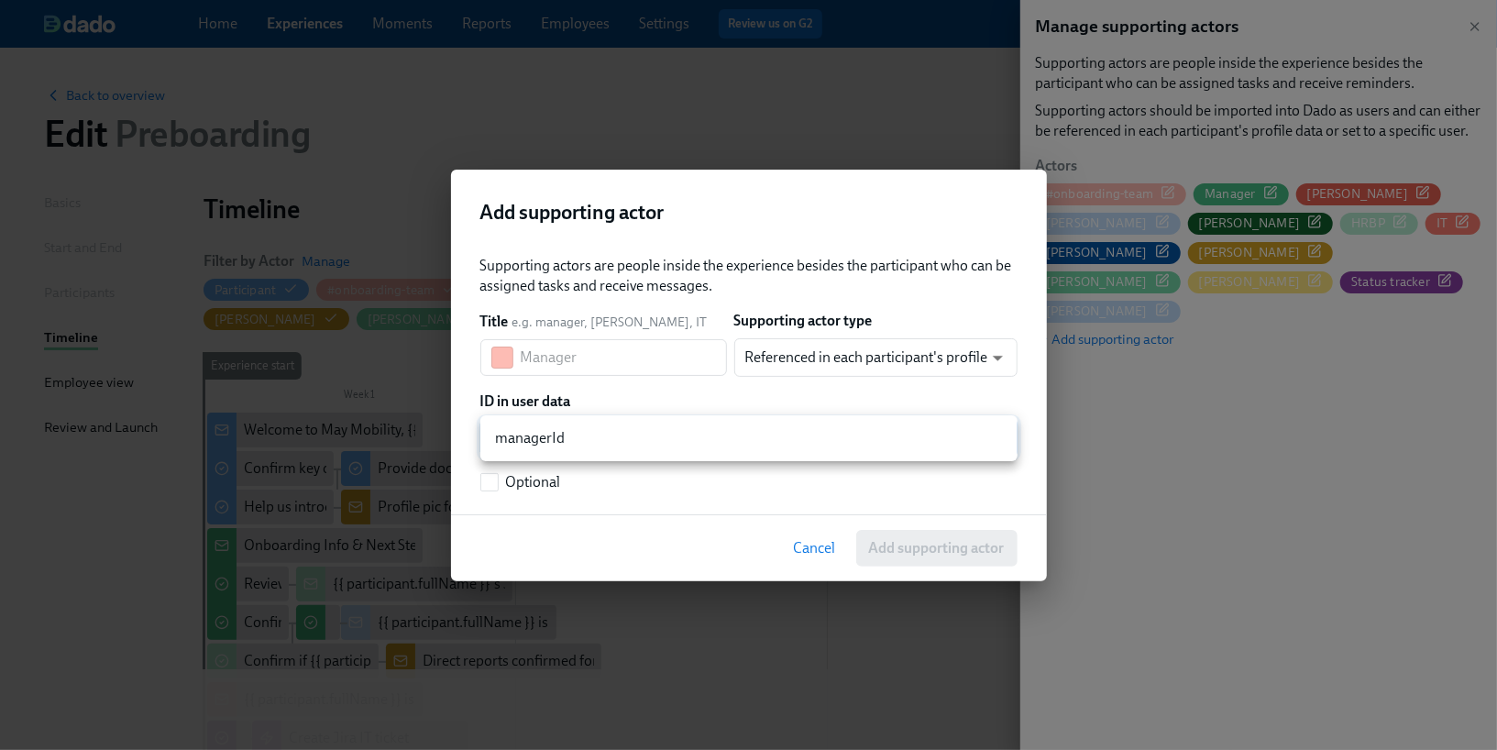
click at [650, 394] on div at bounding box center [748, 375] width 1497 height 750
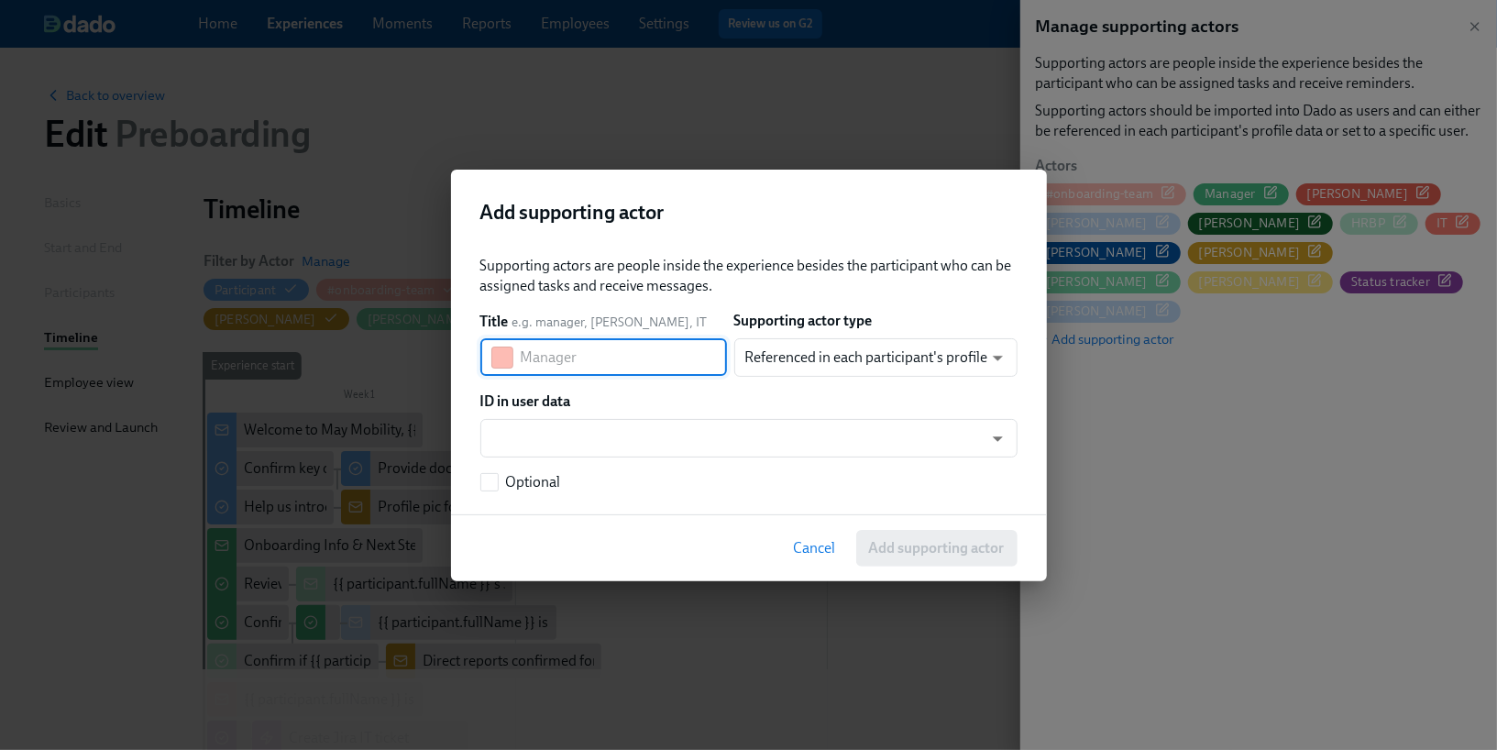
click at [648, 358] on input "text" at bounding box center [624, 357] width 206 height 37
type input "[PERSON_NAME]"
click at [830, 369] on body "Home Experiences Moments Reports Employees Settings Review us on G2 Help Center…" at bounding box center [748, 562] width 1497 height 1124
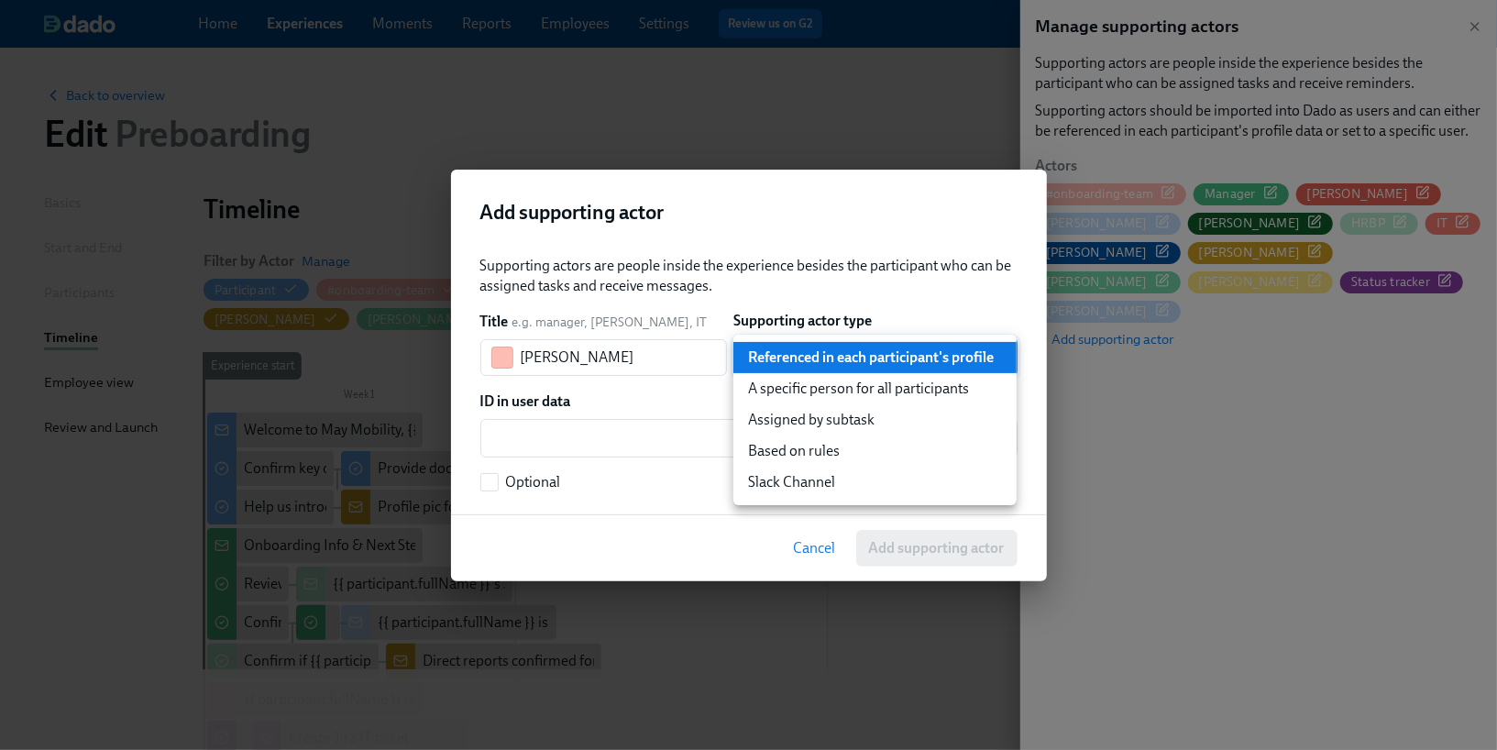
click at [820, 396] on li "A specific person for all participants" at bounding box center [874, 388] width 283 height 31
type input "staticUser"
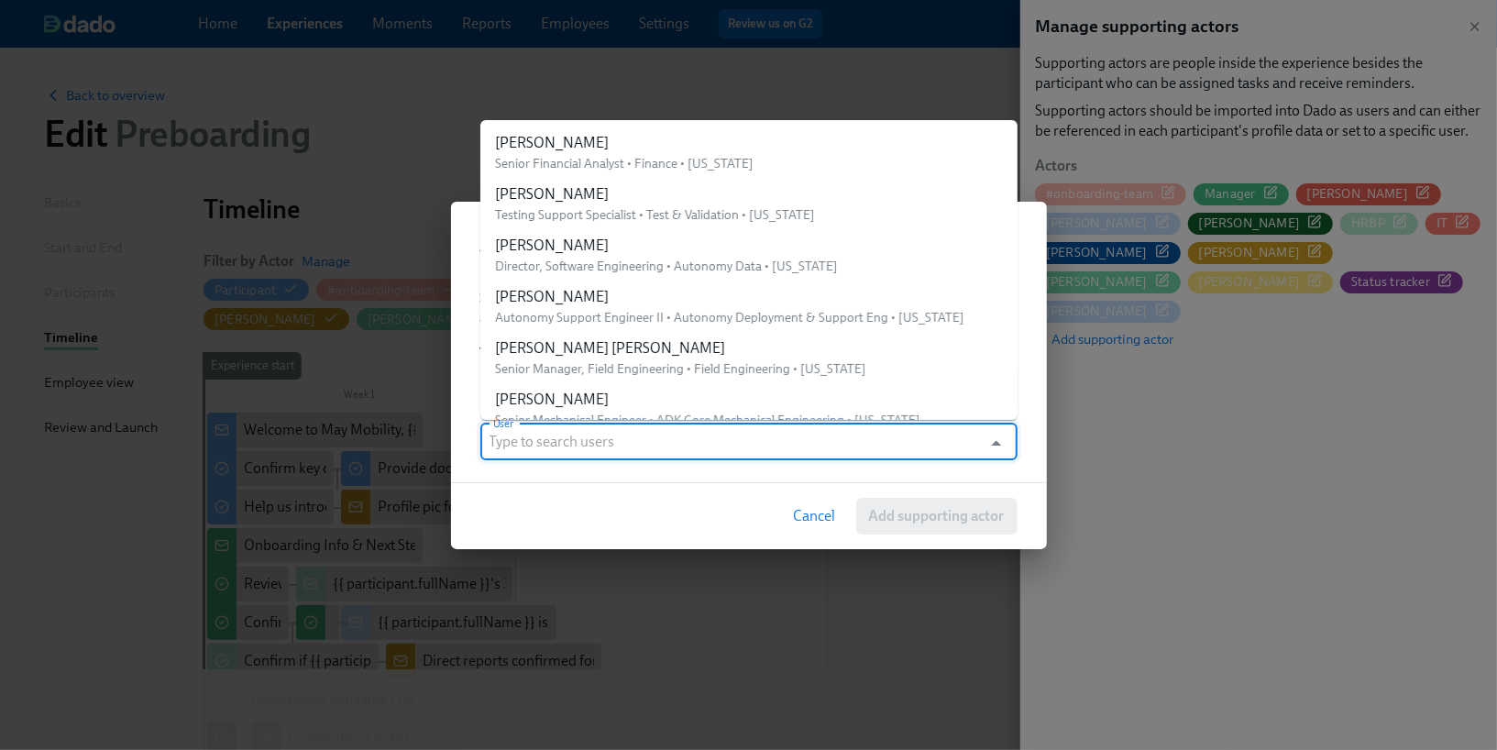
click at [696, 443] on input "User" at bounding box center [732, 442] width 484 height 37
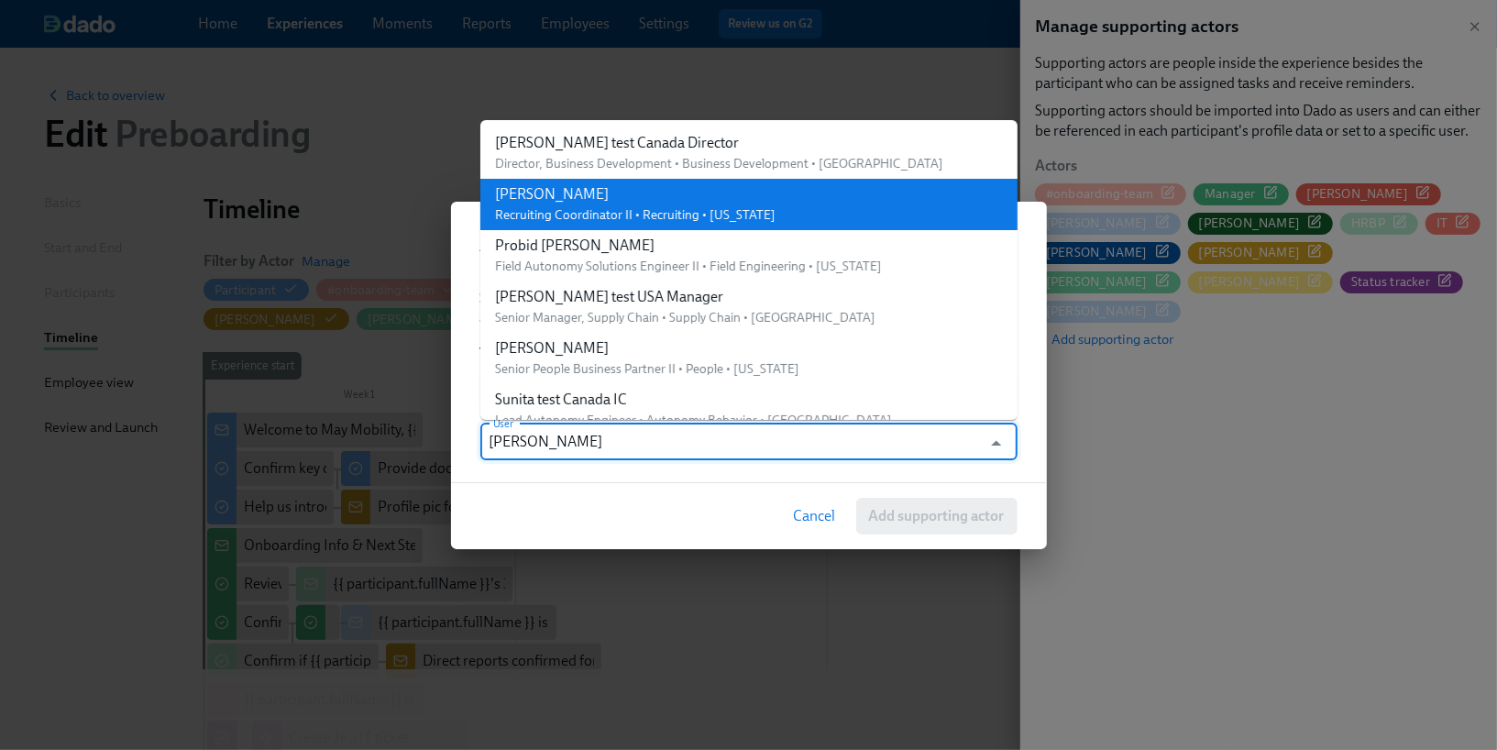
click at [612, 201] on div "[PERSON_NAME]" at bounding box center [635, 194] width 281 height 20
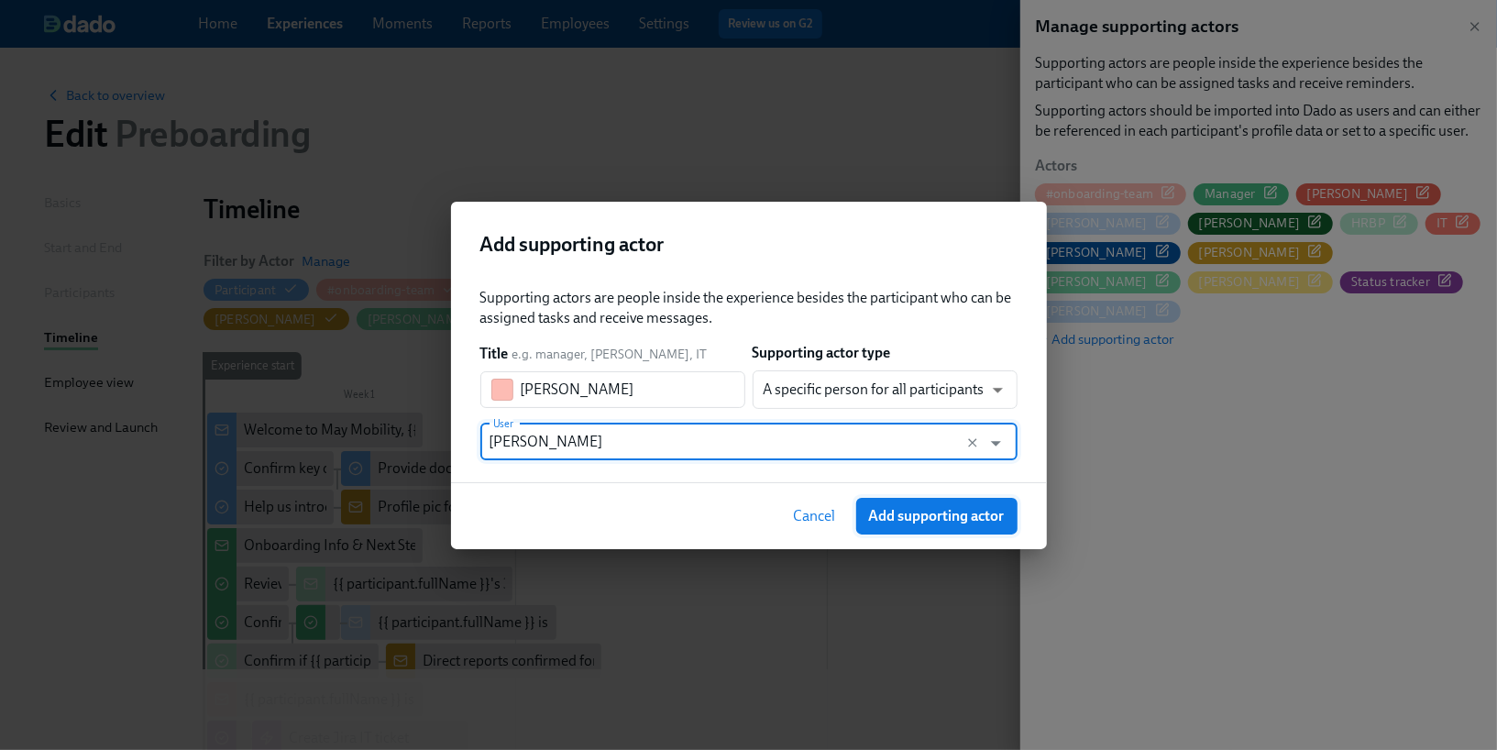
type input "[PERSON_NAME]"
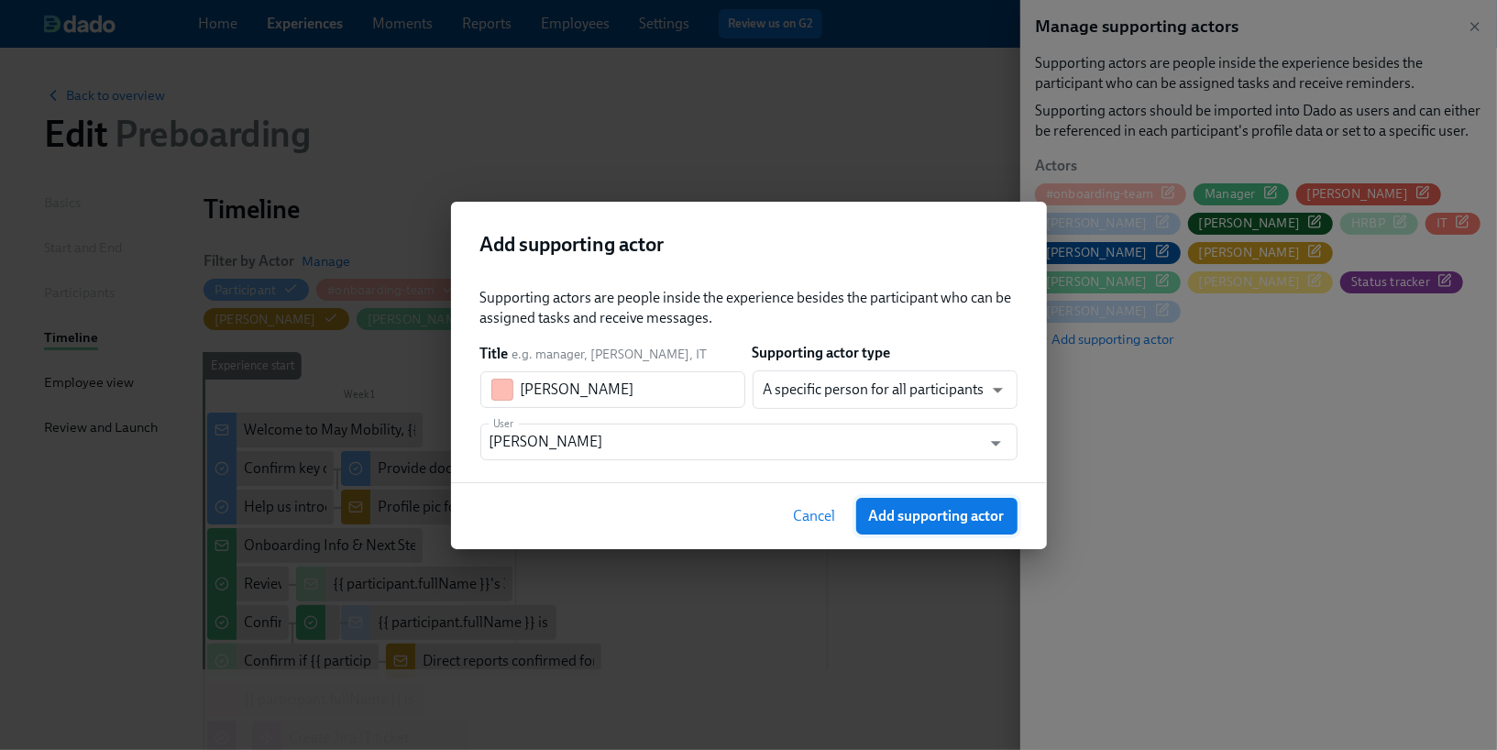
click at [902, 515] on span "Add supporting actor" at bounding box center [937, 516] width 136 height 18
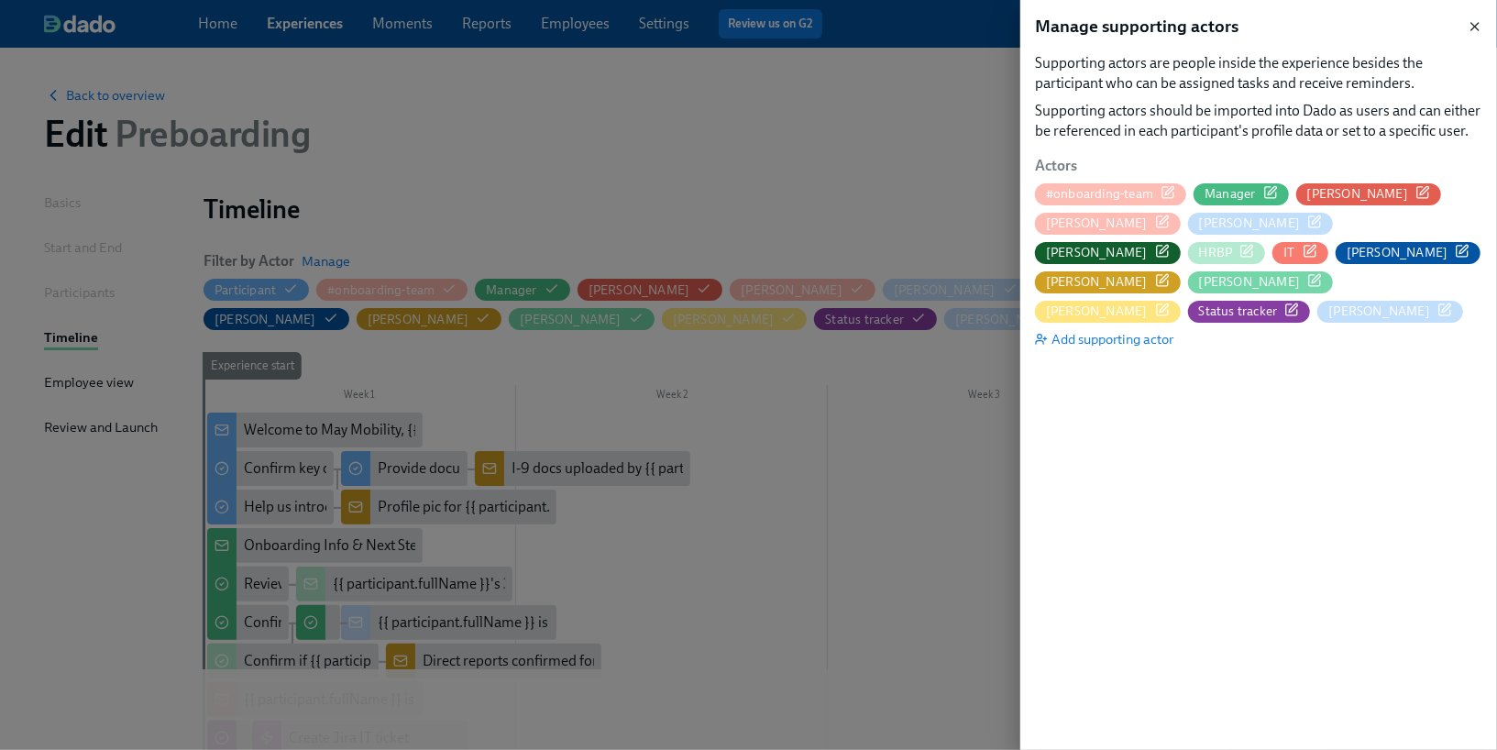
click at [1477, 26] on icon "button" at bounding box center [1475, 26] width 15 height 15
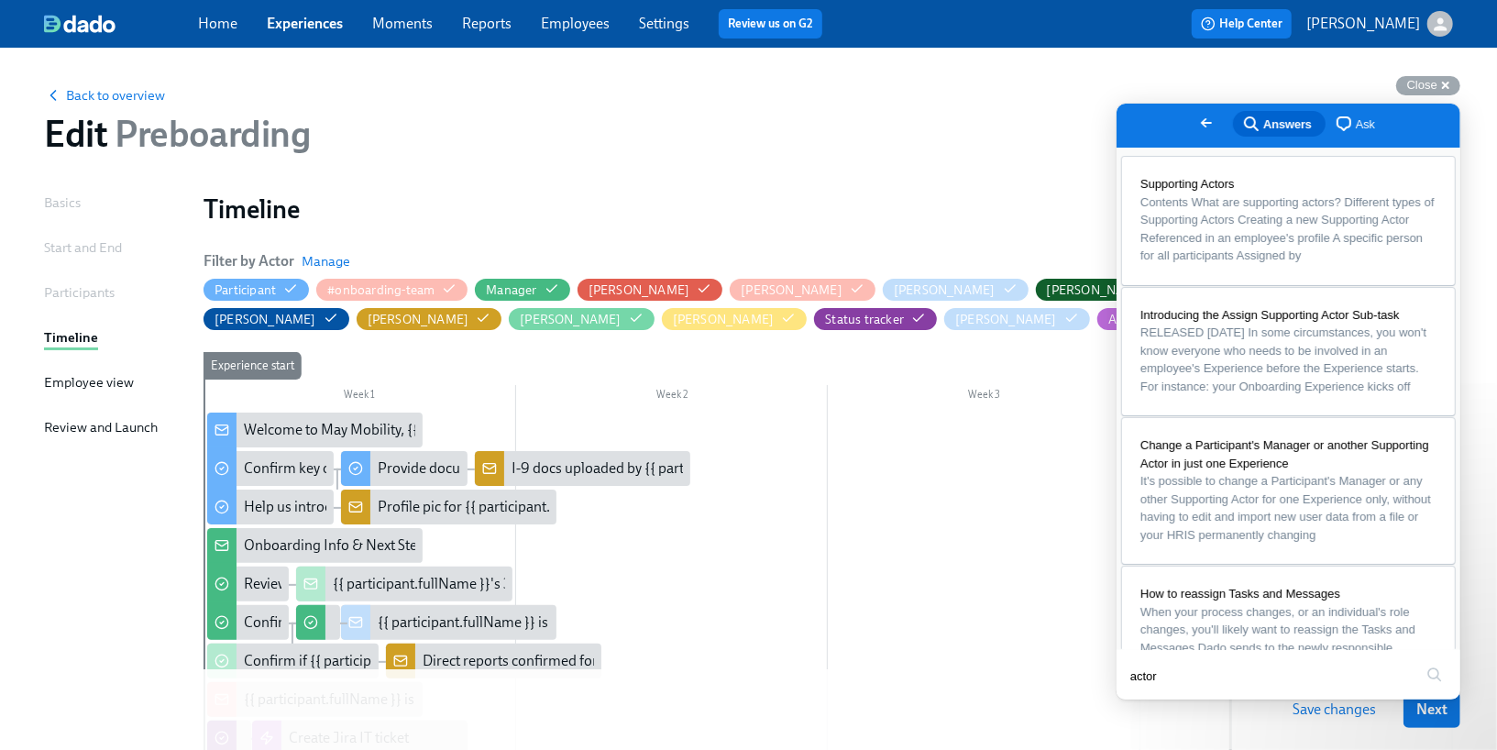
click at [1150, 699] on button "Close" at bounding box center [1133, 711] width 33 height 24
click at [1426, 80] on span "Close" at bounding box center [1422, 85] width 30 height 14
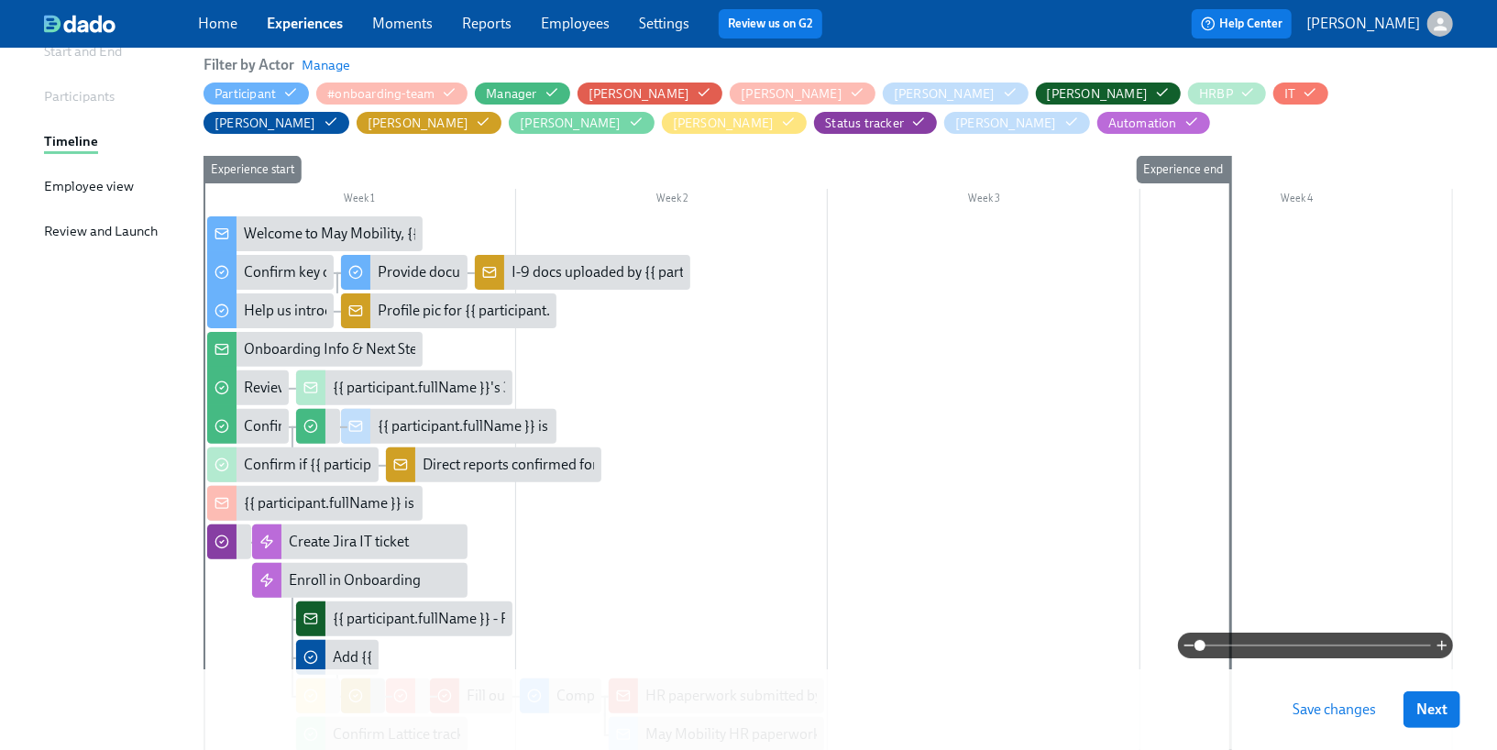
scroll to position [194, 0]
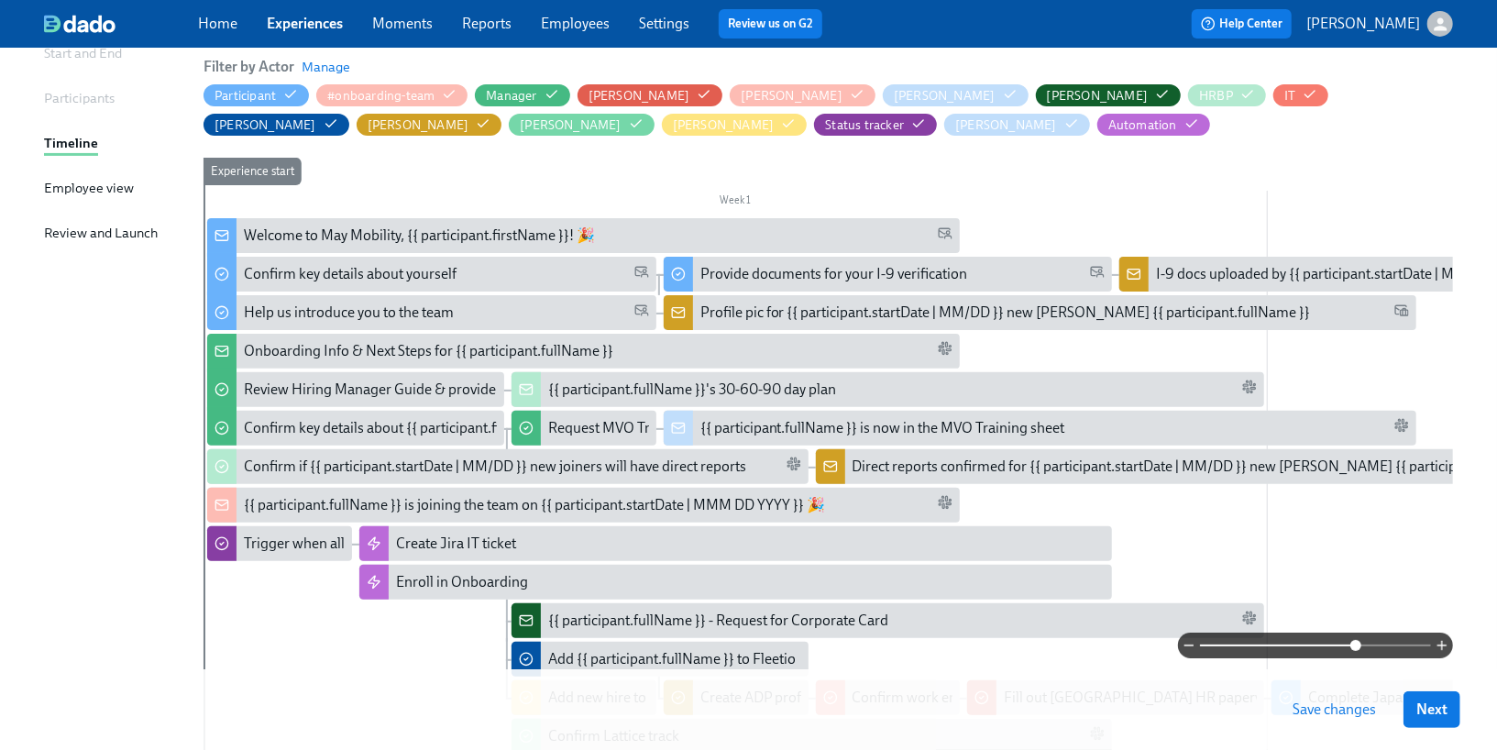
drag, startPoint x: 1204, startPoint y: 644, endPoint x: 1356, endPoint y: 648, distance: 152.2
click at [1356, 647] on span at bounding box center [1355, 645] width 11 height 11
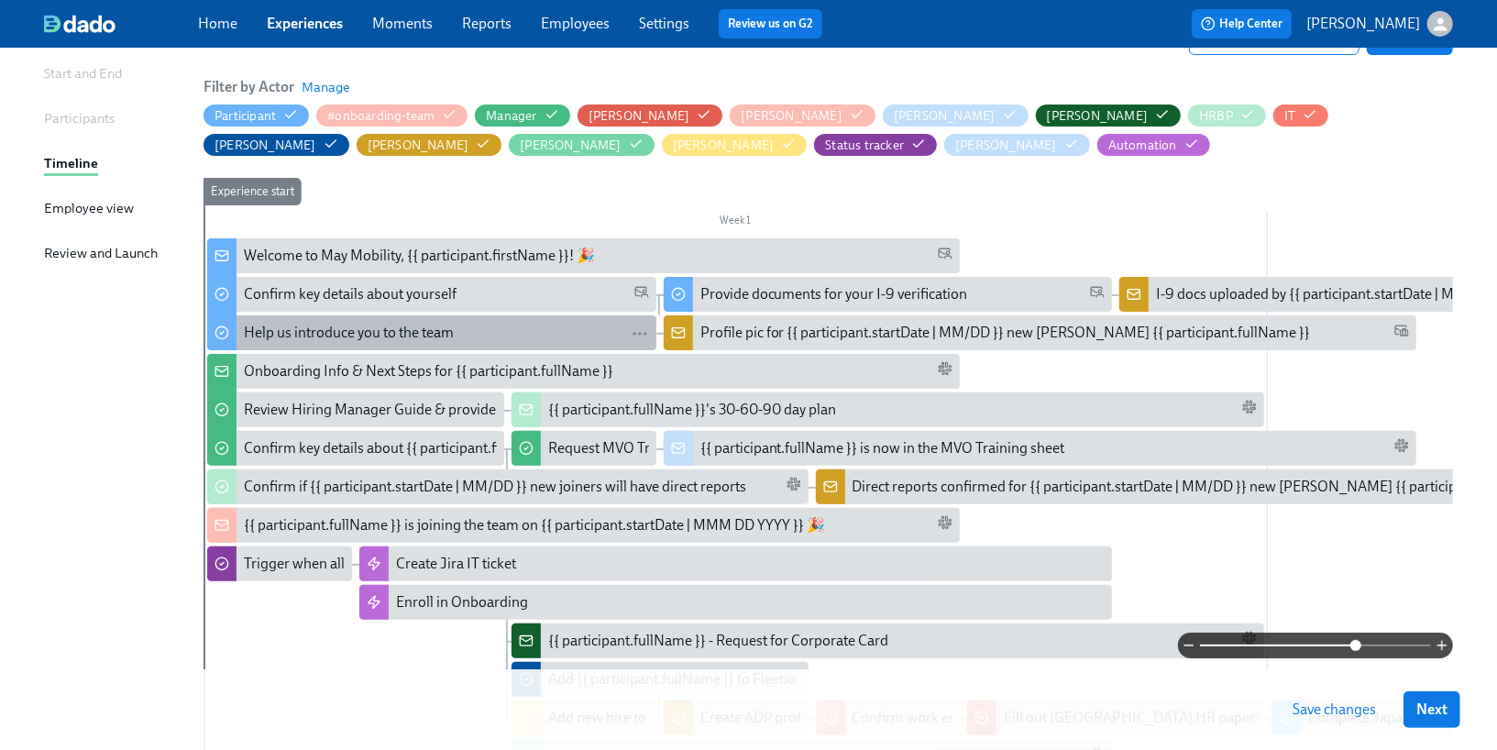
scroll to position [0, 0]
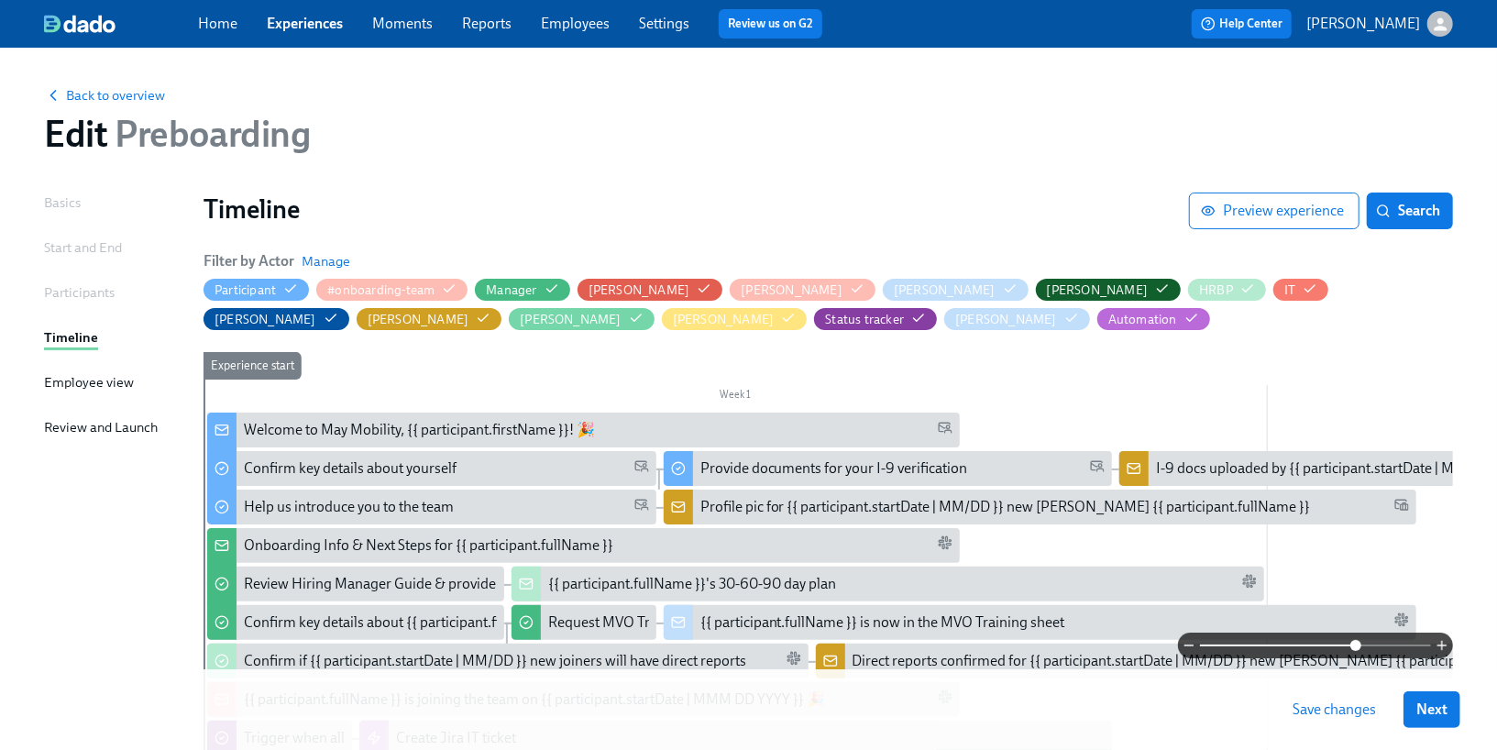
click at [138, 105] on div "Back to overview Edit Preboarding" at bounding box center [748, 120] width 1438 height 101
click at [138, 96] on span "Back to overview" at bounding box center [104, 95] width 121 height 18
click at [1311, 715] on span "Save changes" at bounding box center [1334, 709] width 83 height 18
click at [136, 101] on span "Back to overview" at bounding box center [104, 95] width 121 height 18
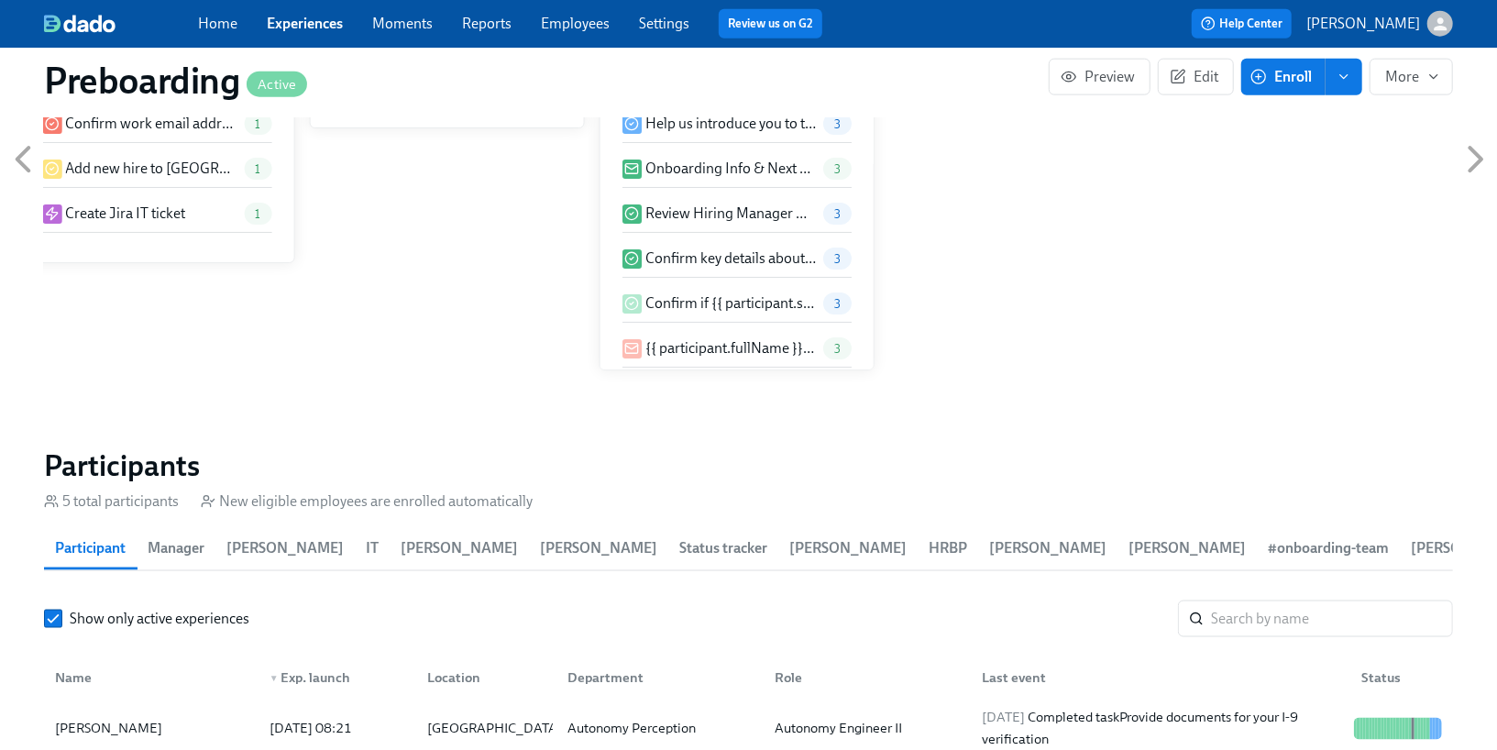
scroll to position [1494, 0]
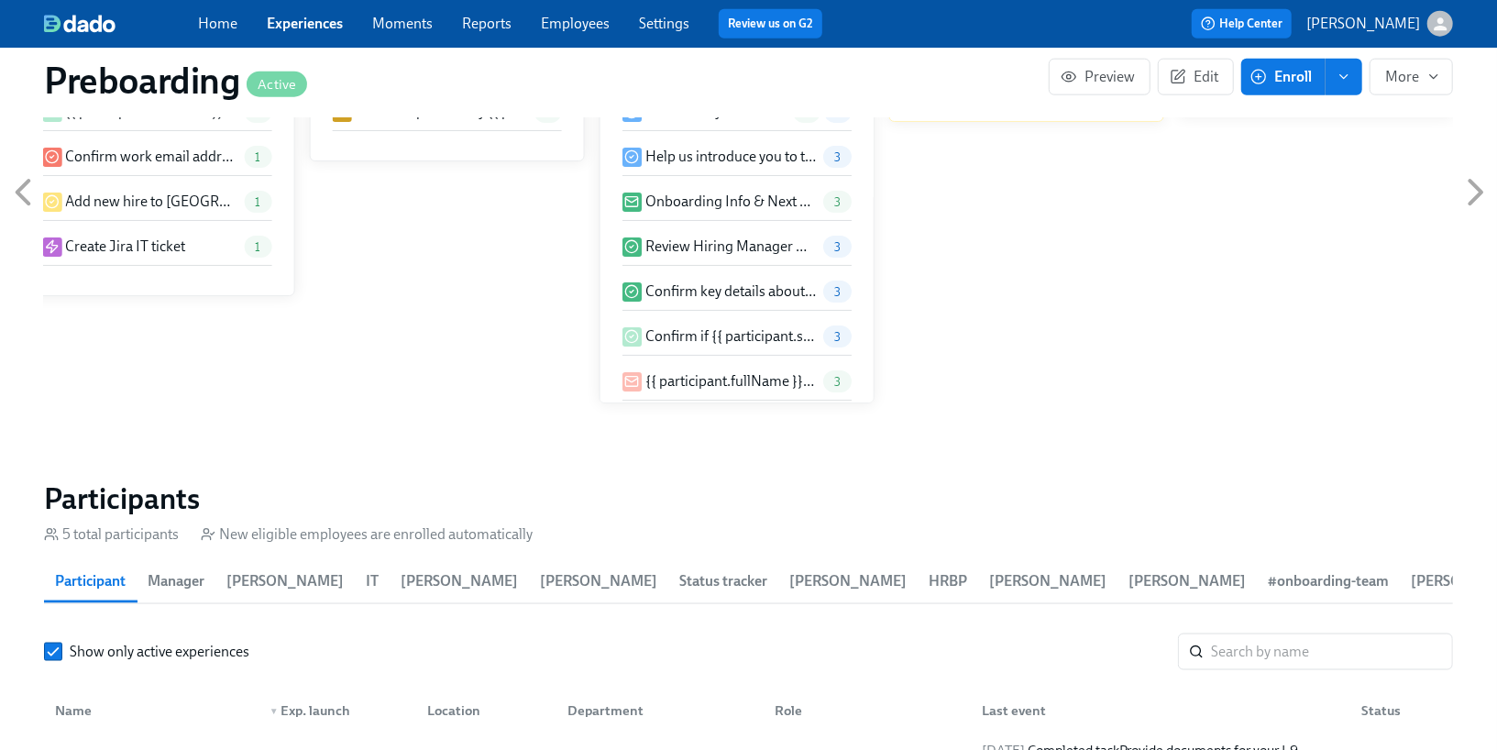
click at [278, 25] on link "Experiences" at bounding box center [305, 23] width 76 height 17
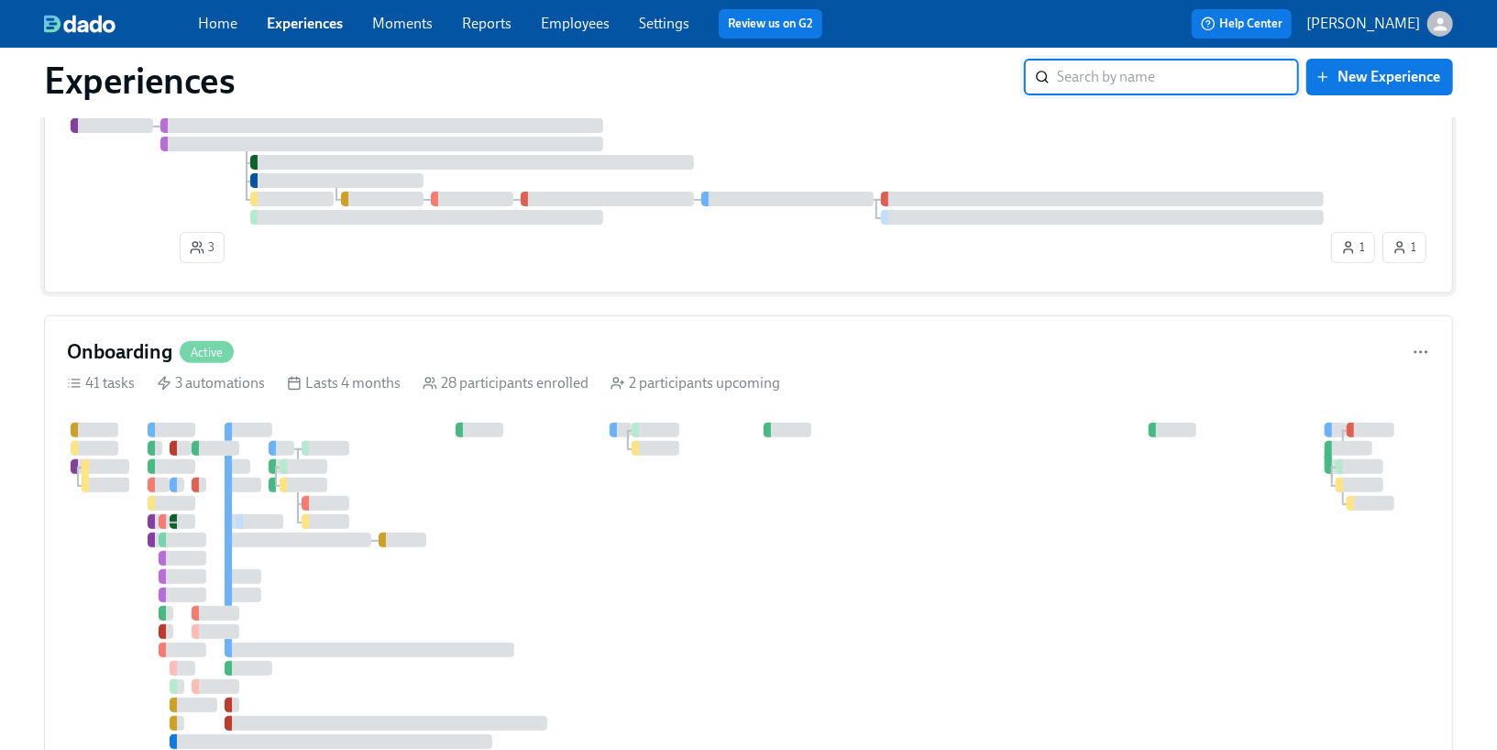
scroll to position [306, 0]
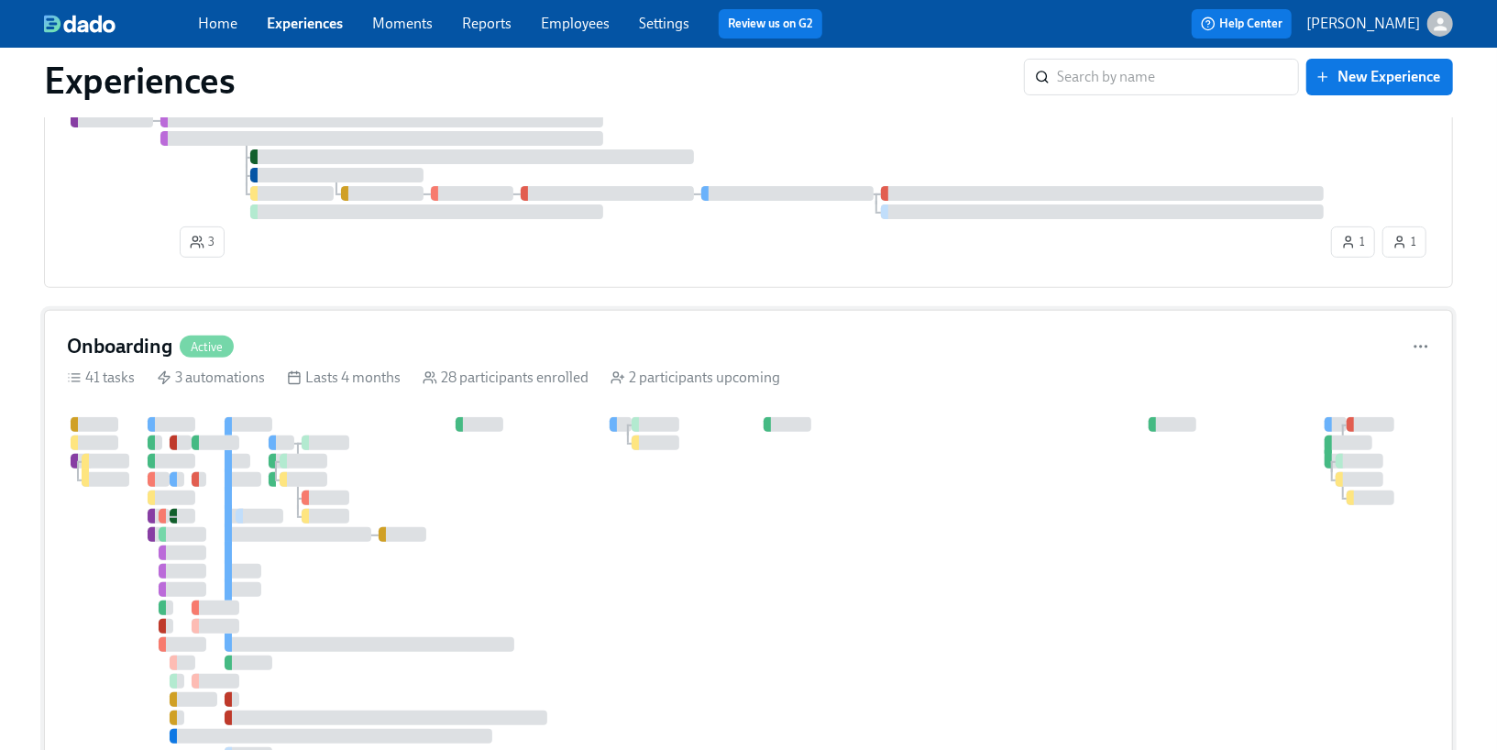
click at [297, 454] on div at bounding box center [304, 461] width 48 height 15
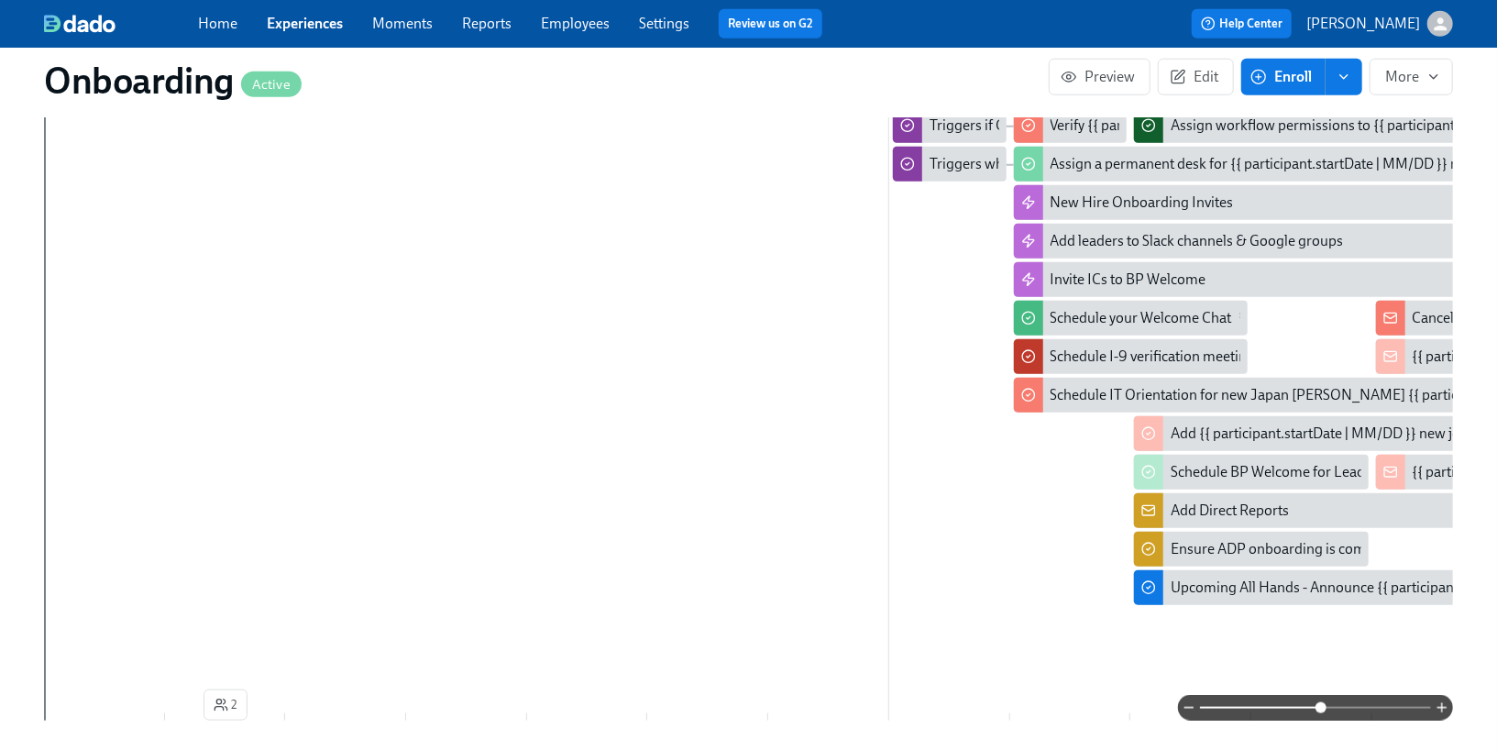
drag, startPoint x: 1202, startPoint y: 701, endPoint x: 1321, endPoint y: 703, distance: 119.2
click at [1321, 703] on span at bounding box center [1320, 707] width 11 height 11
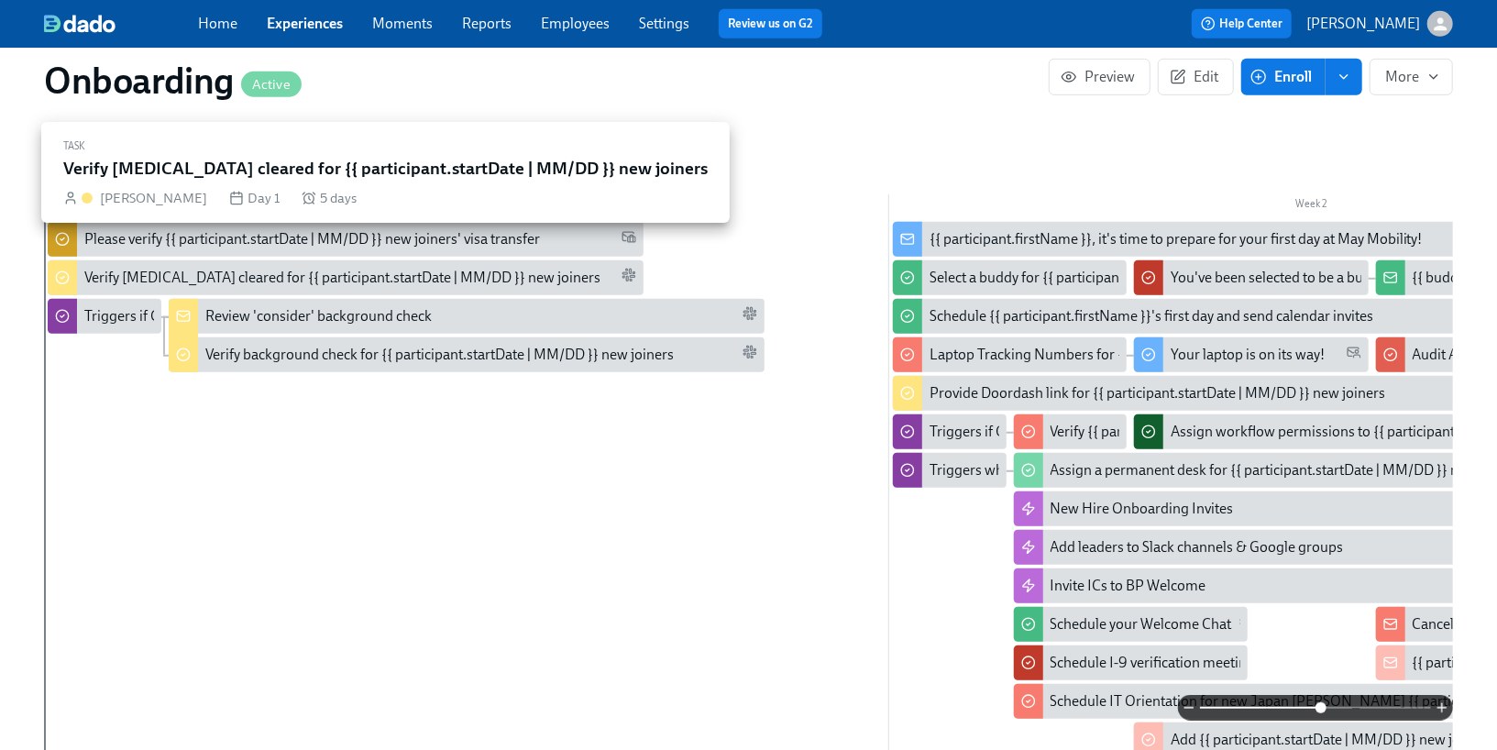
click at [356, 268] on div "Verify [MEDICAL_DATA] cleared for {{ participant.startDate | MM/DD }} new joine…" at bounding box center [342, 278] width 516 height 20
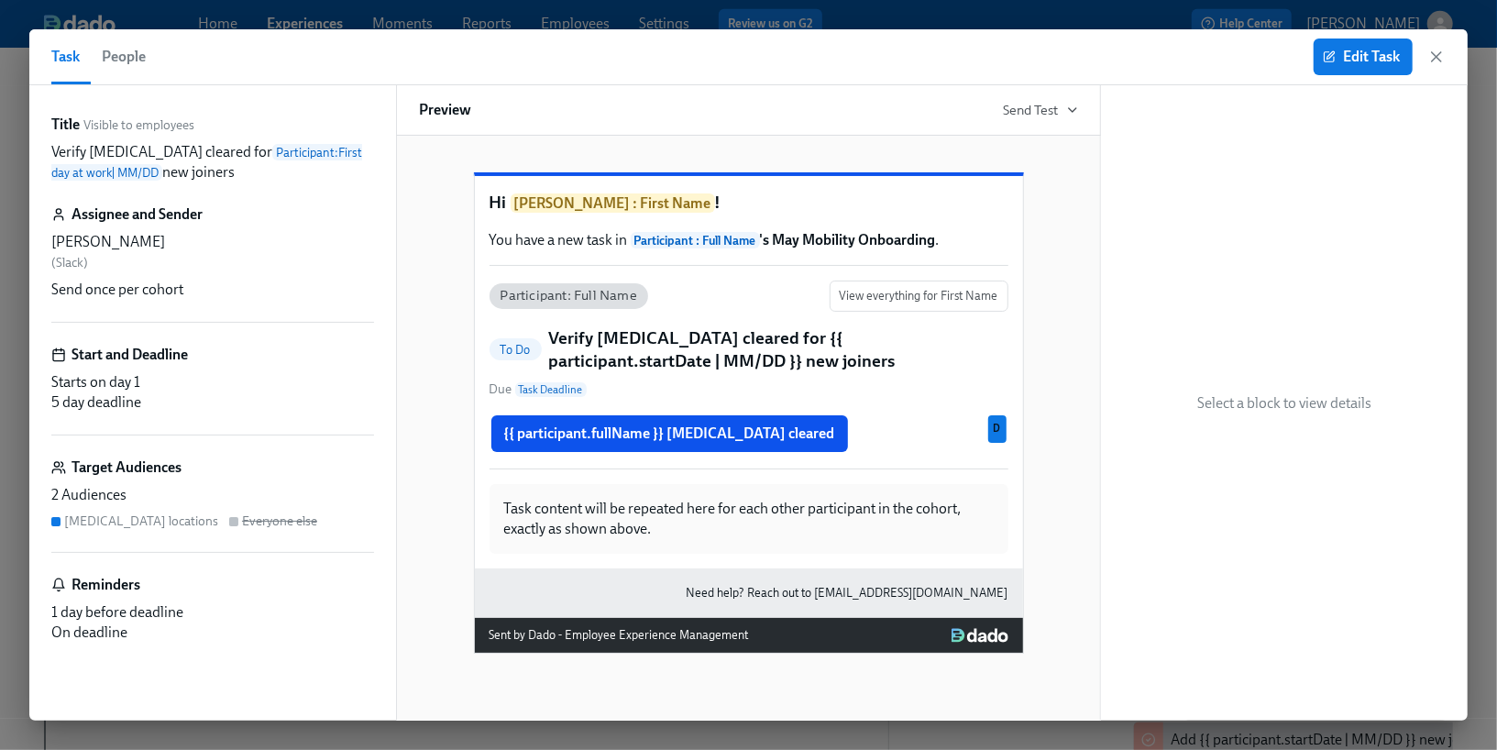
click at [127, 61] on span "People" at bounding box center [124, 57] width 44 height 26
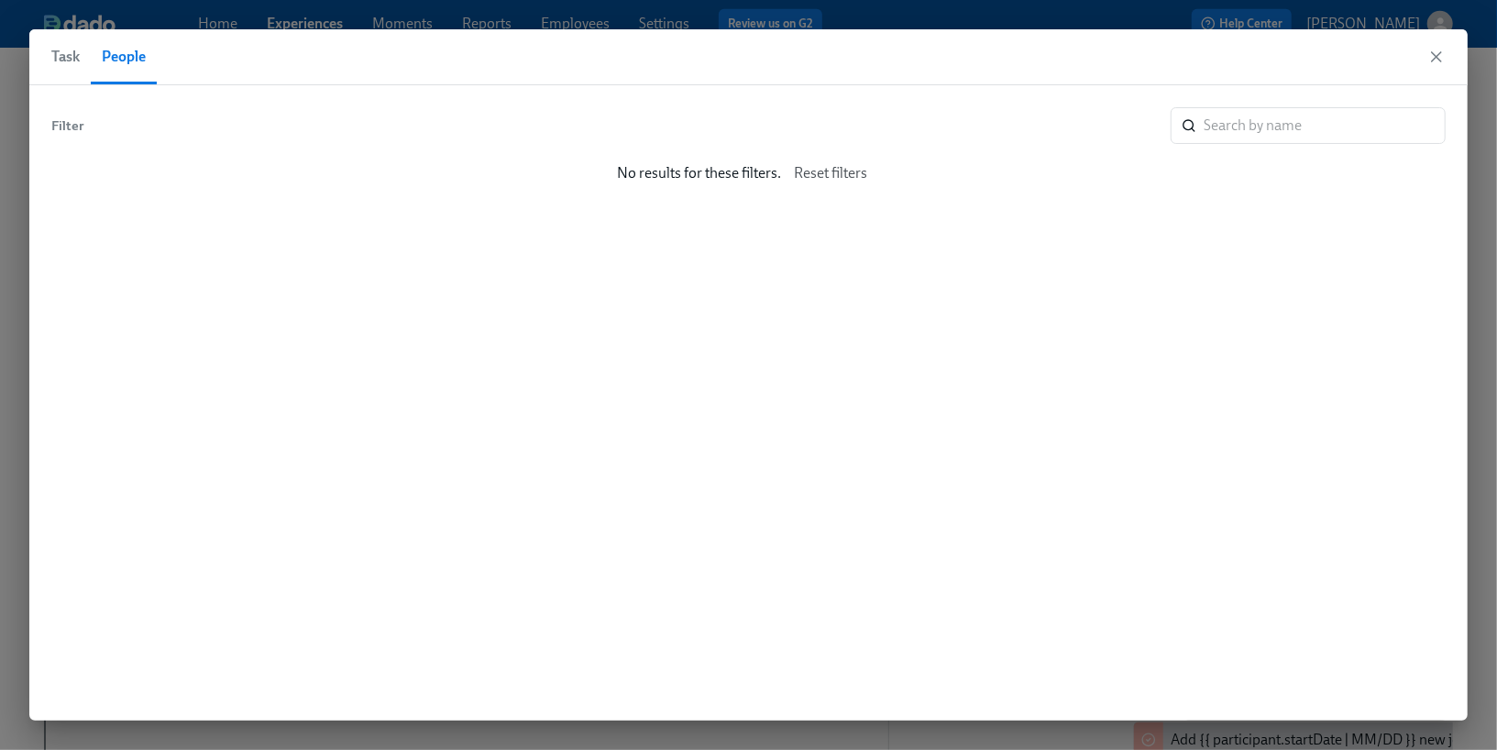
click at [67, 67] on span "Task" at bounding box center [65, 57] width 28 height 26
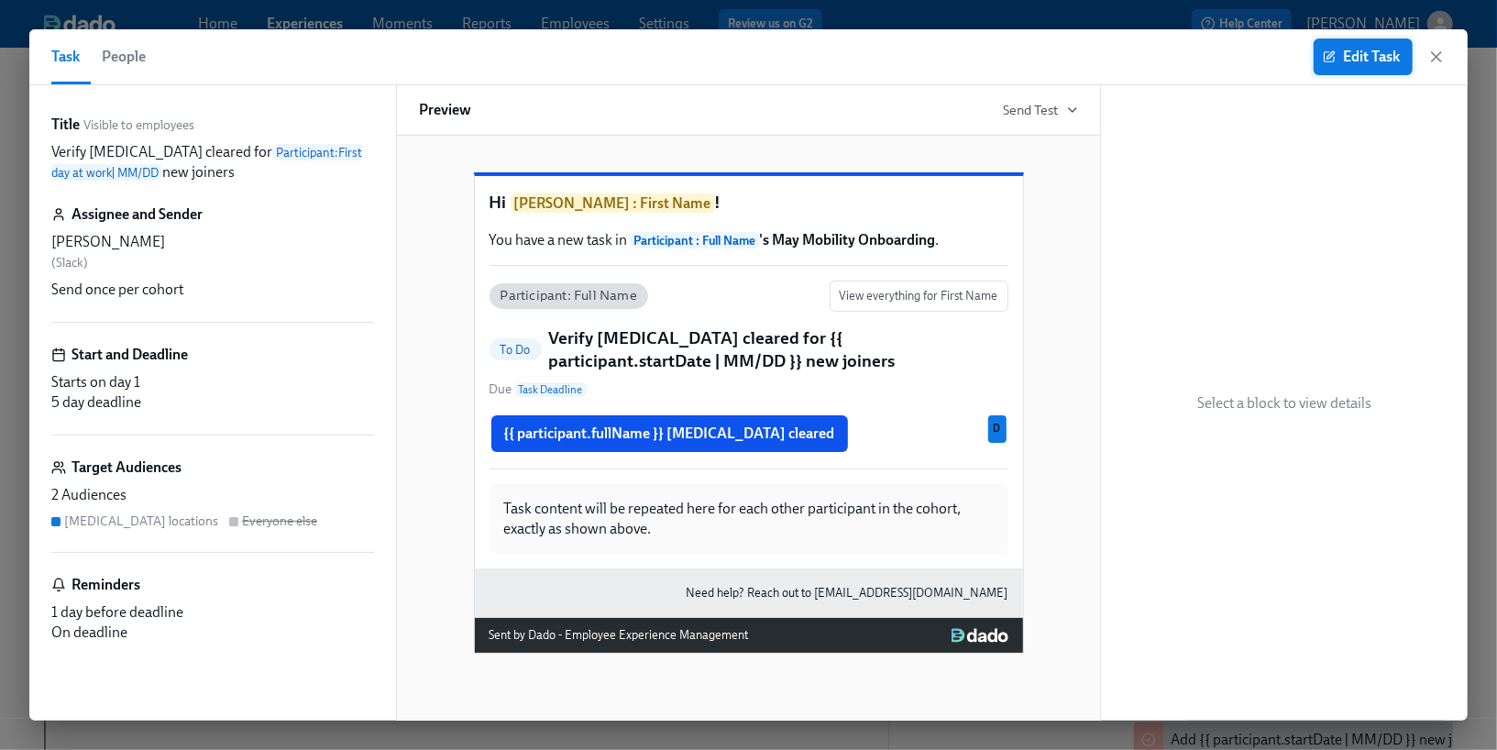
click at [1340, 54] on span "Edit Task" at bounding box center [1362, 57] width 73 height 18
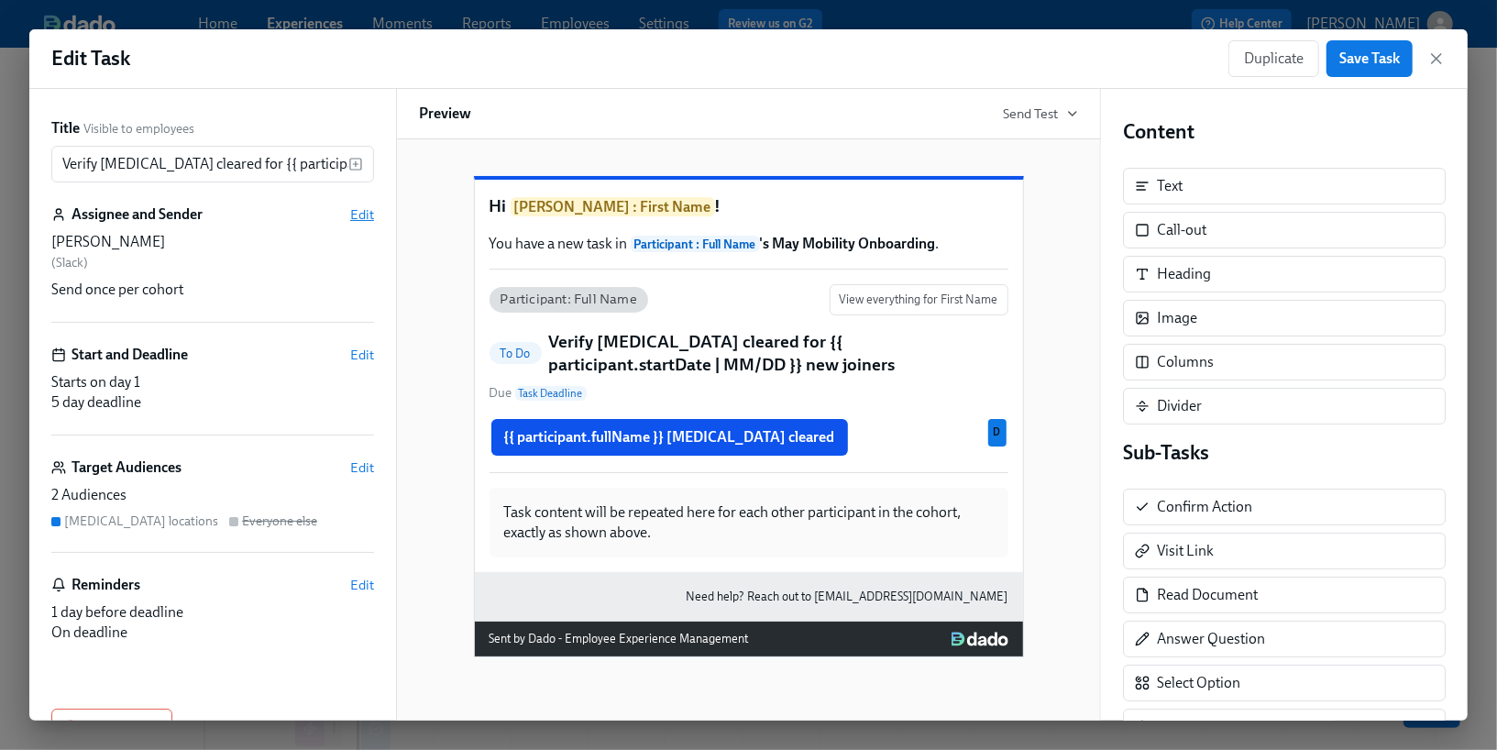
click at [359, 213] on span "Edit" at bounding box center [362, 214] width 24 height 18
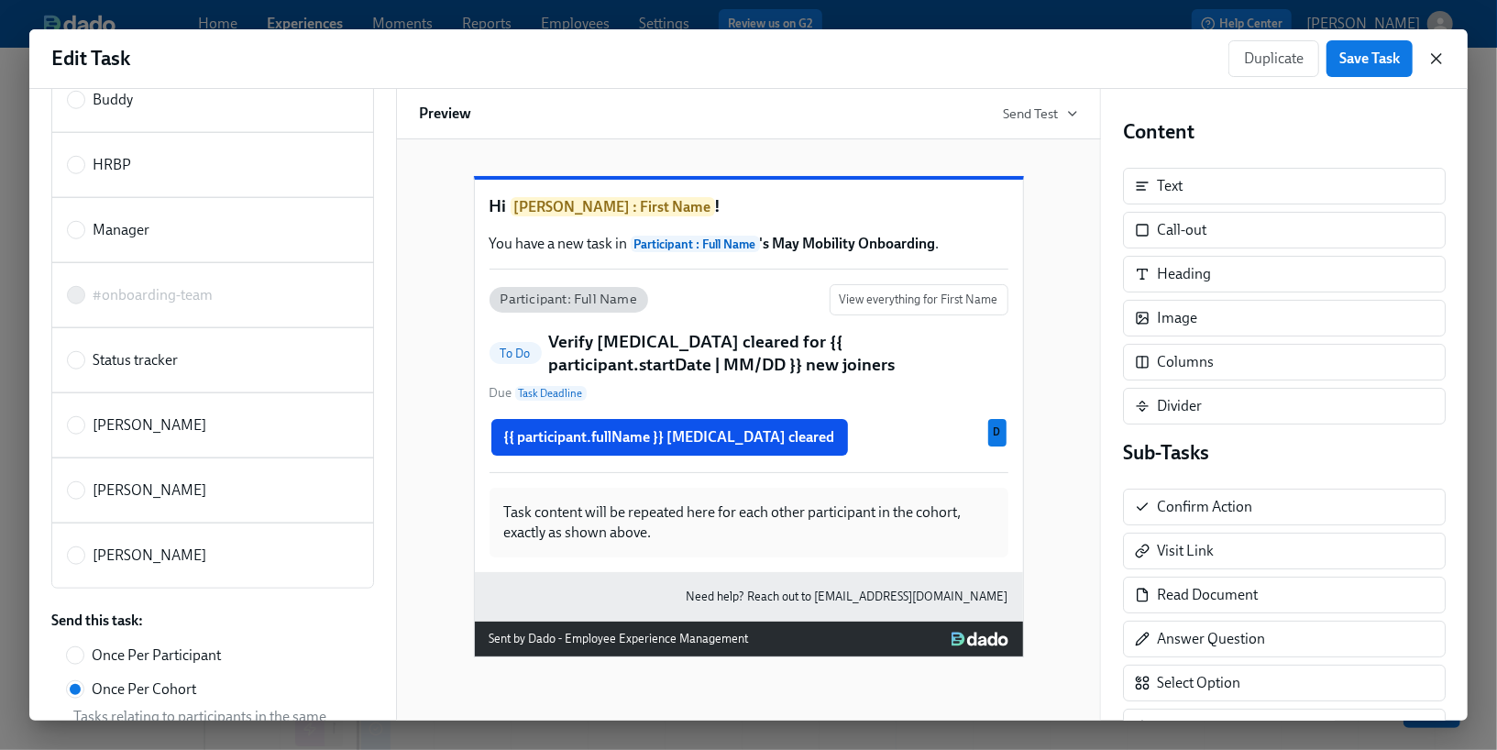
click at [1431, 61] on icon "button" at bounding box center [1436, 59] width 18 height 18
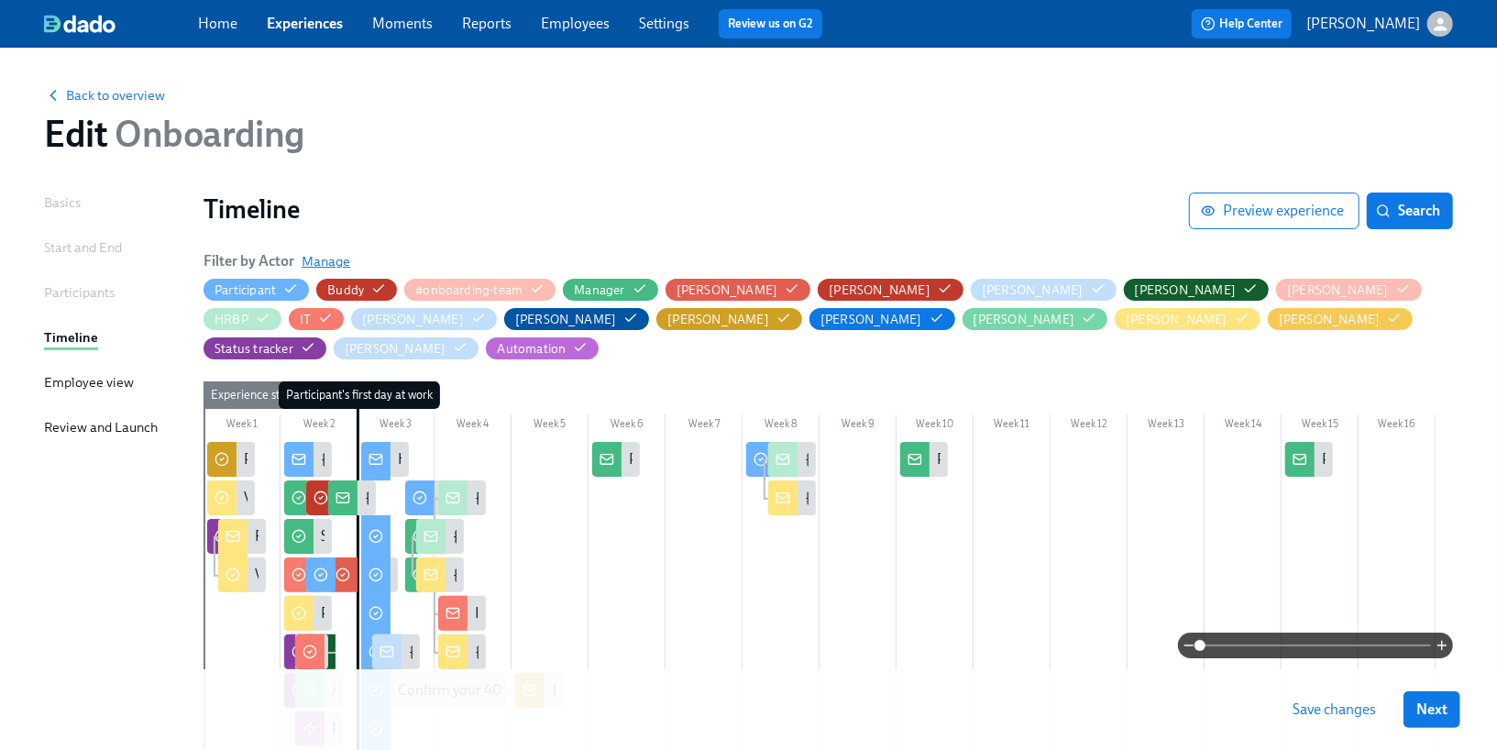
click at [323, 257] on span "Manage" at bounding box center [326, 261] width 49 height 18
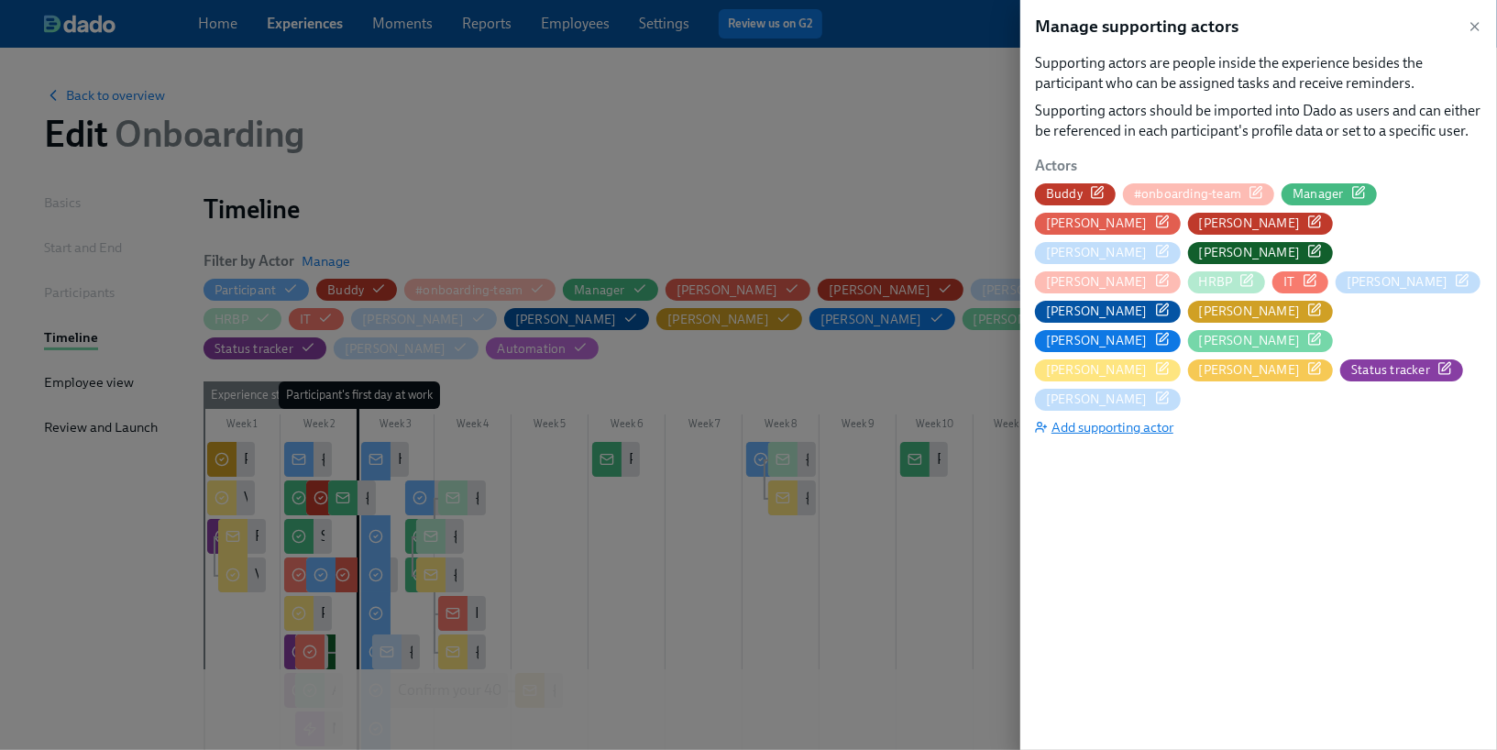
click at [1070, 418] on span "Add supporting actor" at bounding box center [1104, 427] width 138 height 18
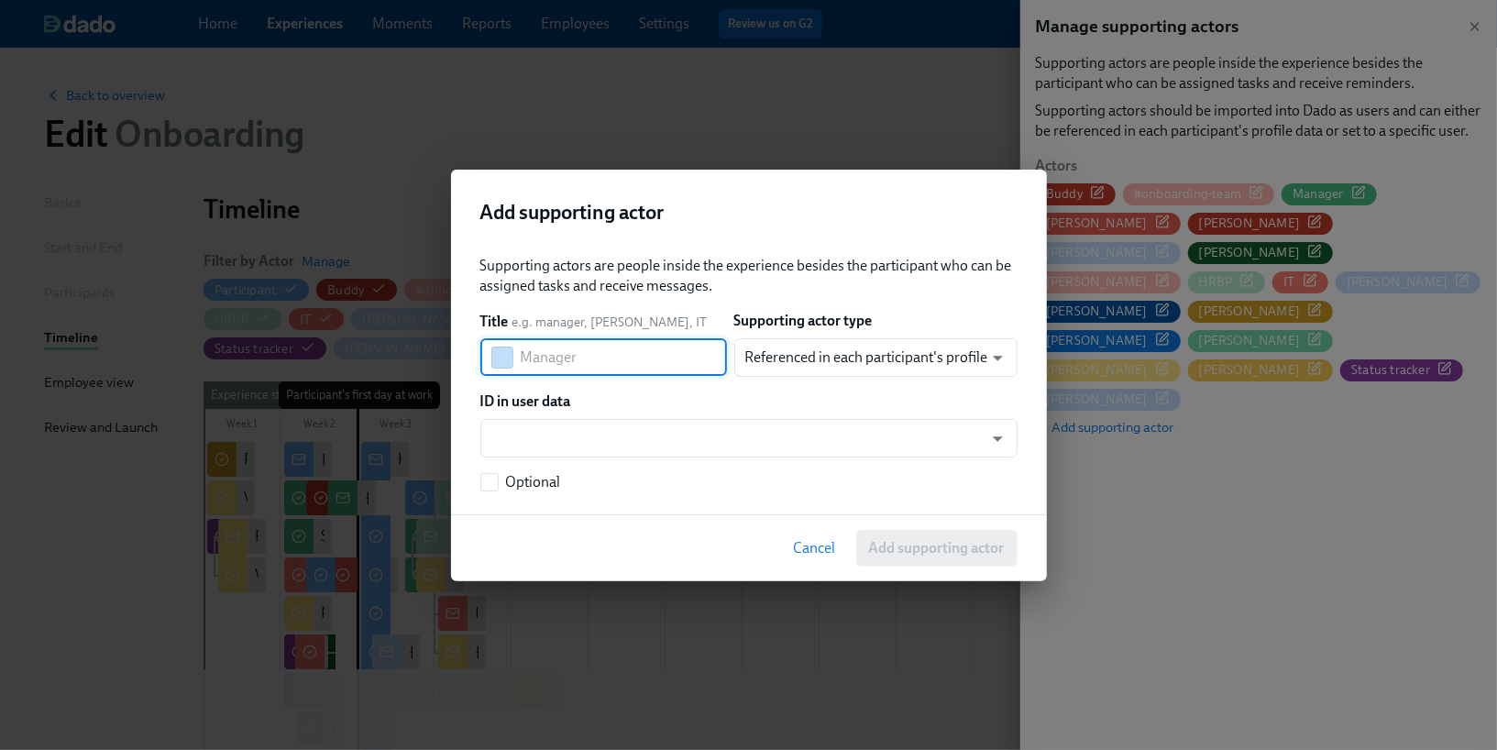
click at [614, 358] on input "text" at bounding box center [624, 357] width 206 height 37
type input "[PERSON_NAME]"
click at [853, 354] on body "Home Experiences Moments Reports Employees Settings Review us on G2 Help Center…" at bounding box center [748, 692] width 1497 height 1384
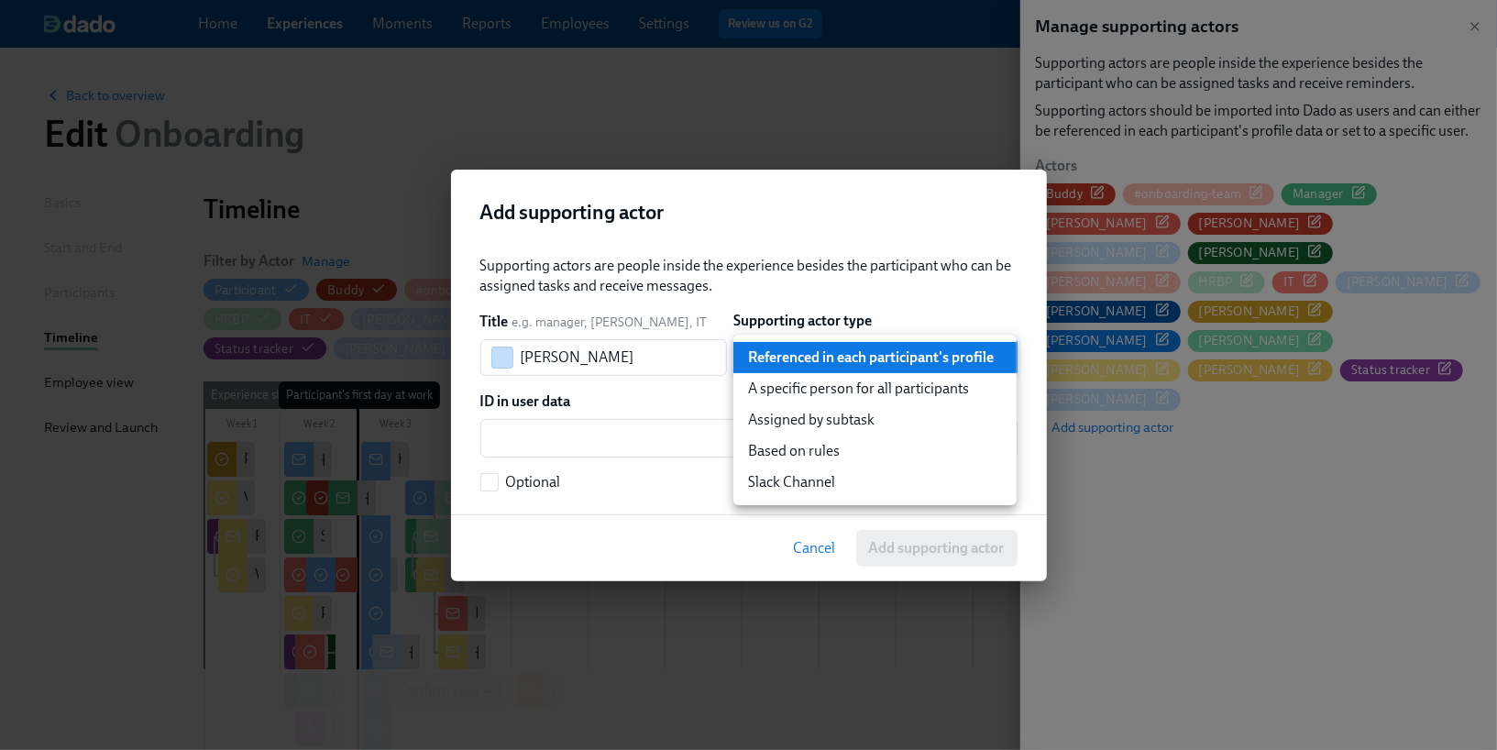
click at [848, 395] on li "A specific person for all participants" at bounding box center [874, 388] width 283 height 31
type input "staticUser"
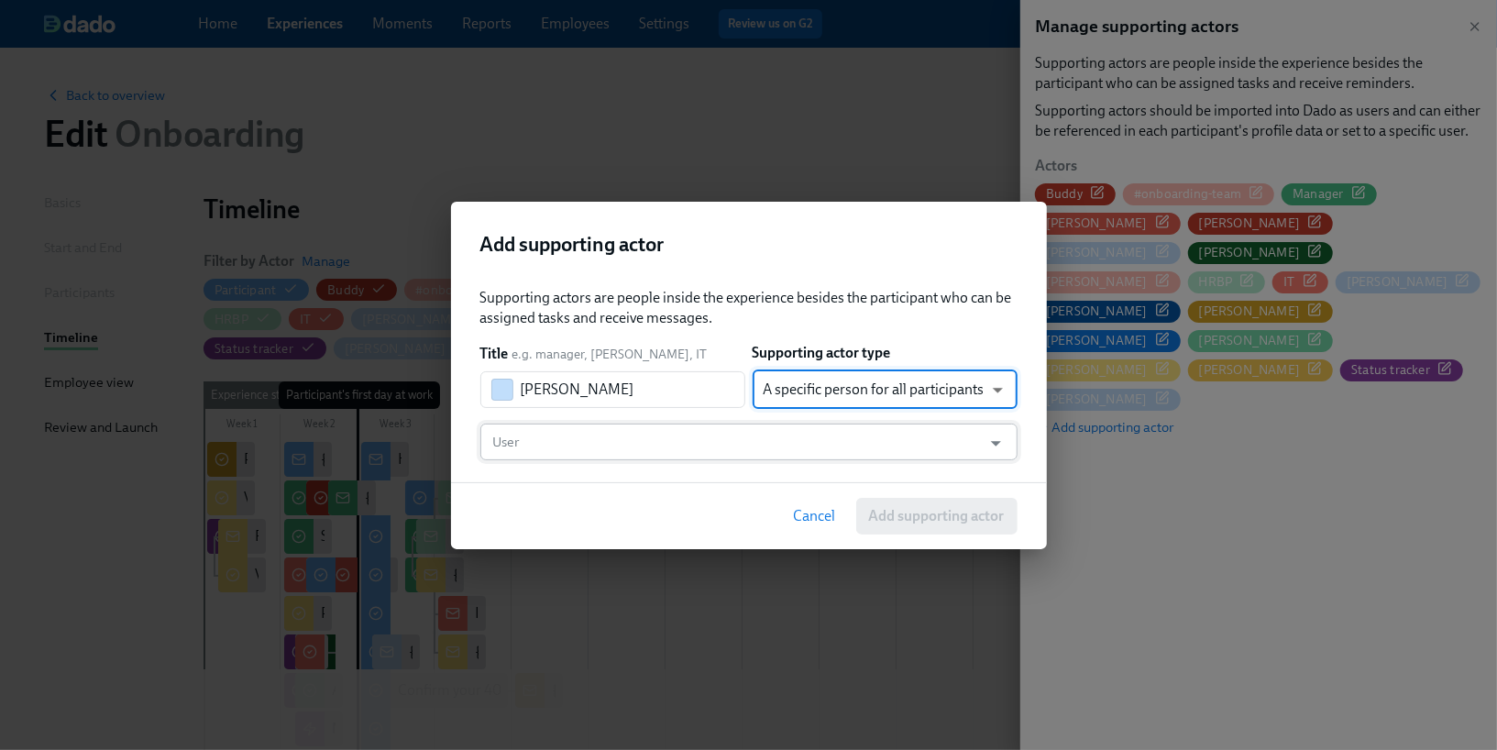
click at [775, 429] on input "User" at bounding box center [732, 442] width 484 height 37
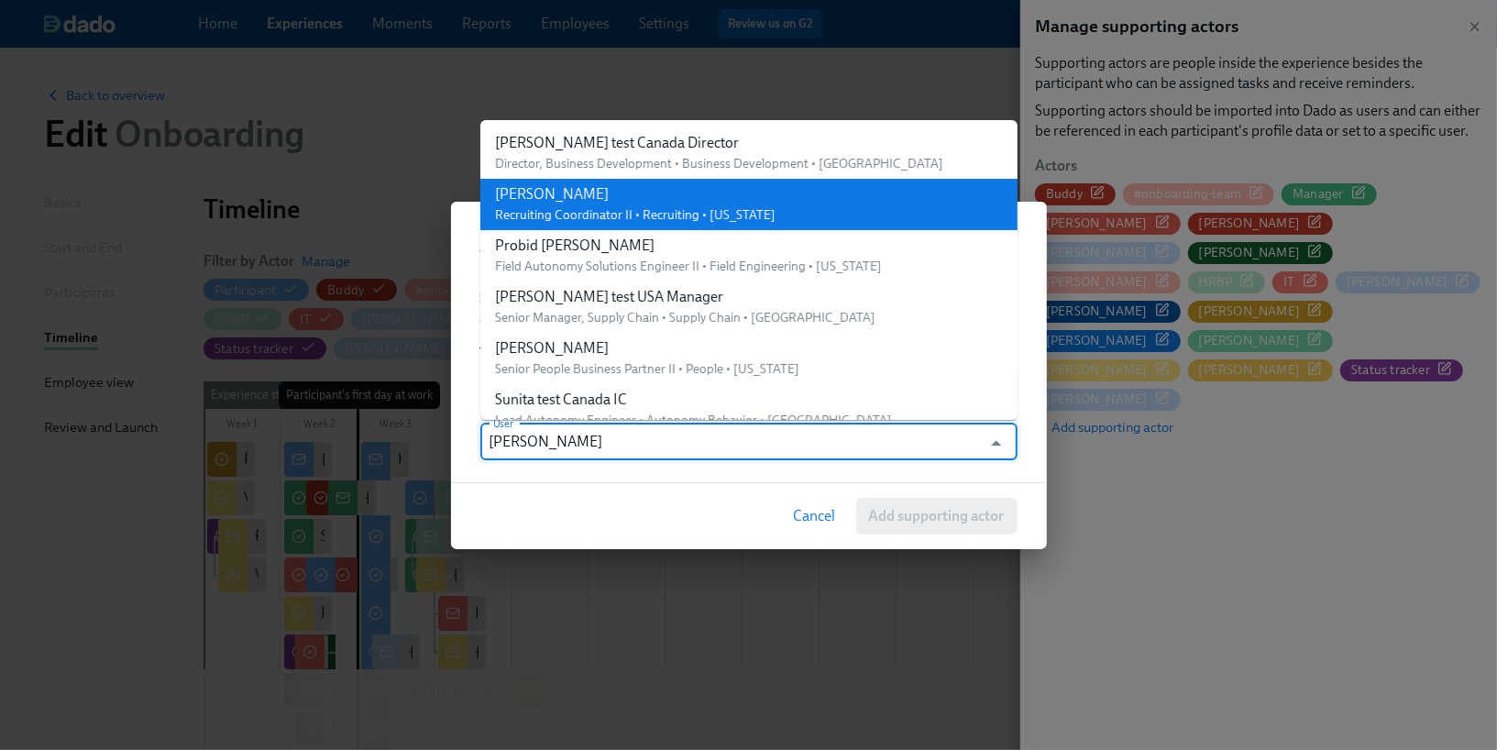
click at [518, 207] on span "Recruiting Coordinator II • Recruiting • [US_STATE]" at bounding box center [635, 215] width 281 height 16
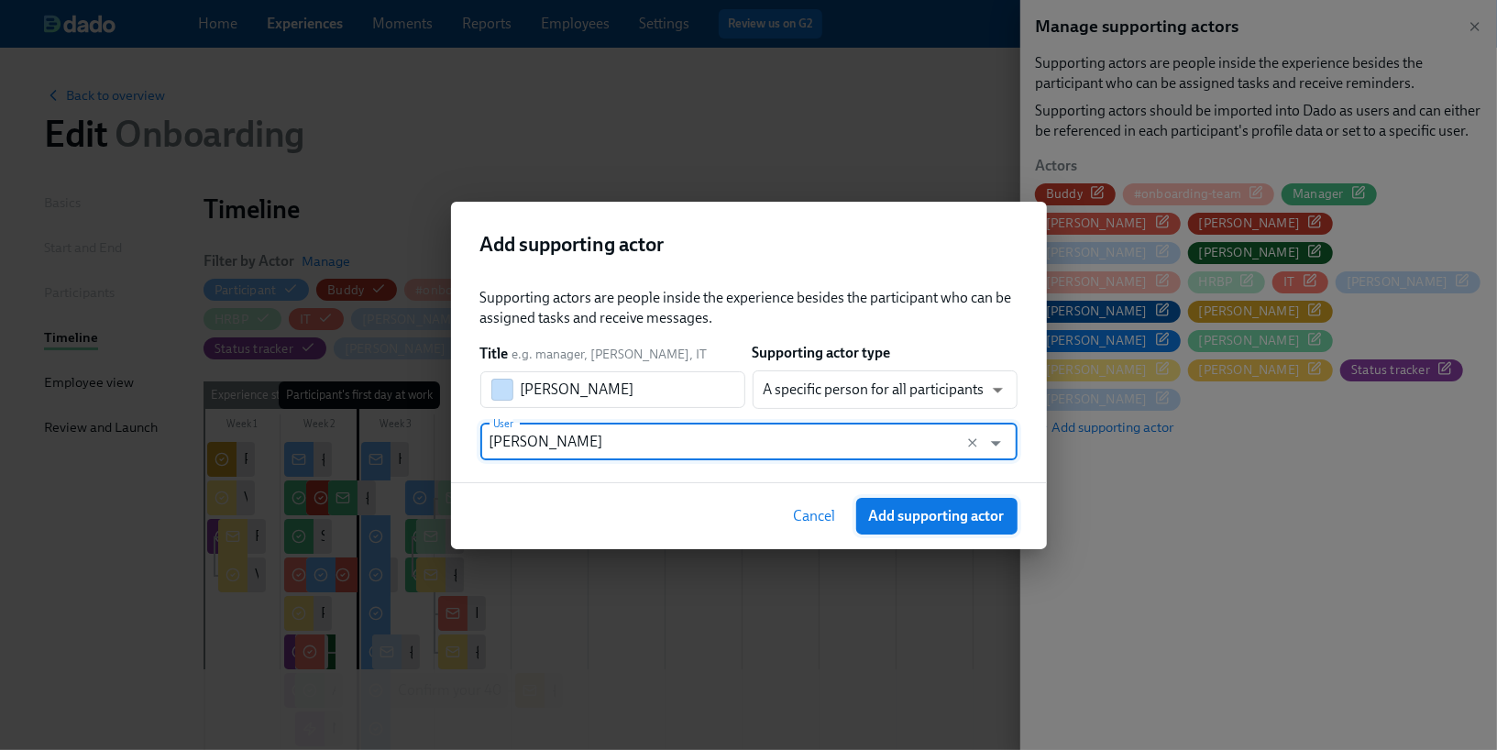
type input "[PERSON_NAME]"
click at [952, 518] on span "Add supporting actor" at bounding box center [937, 516] width 136 height 18
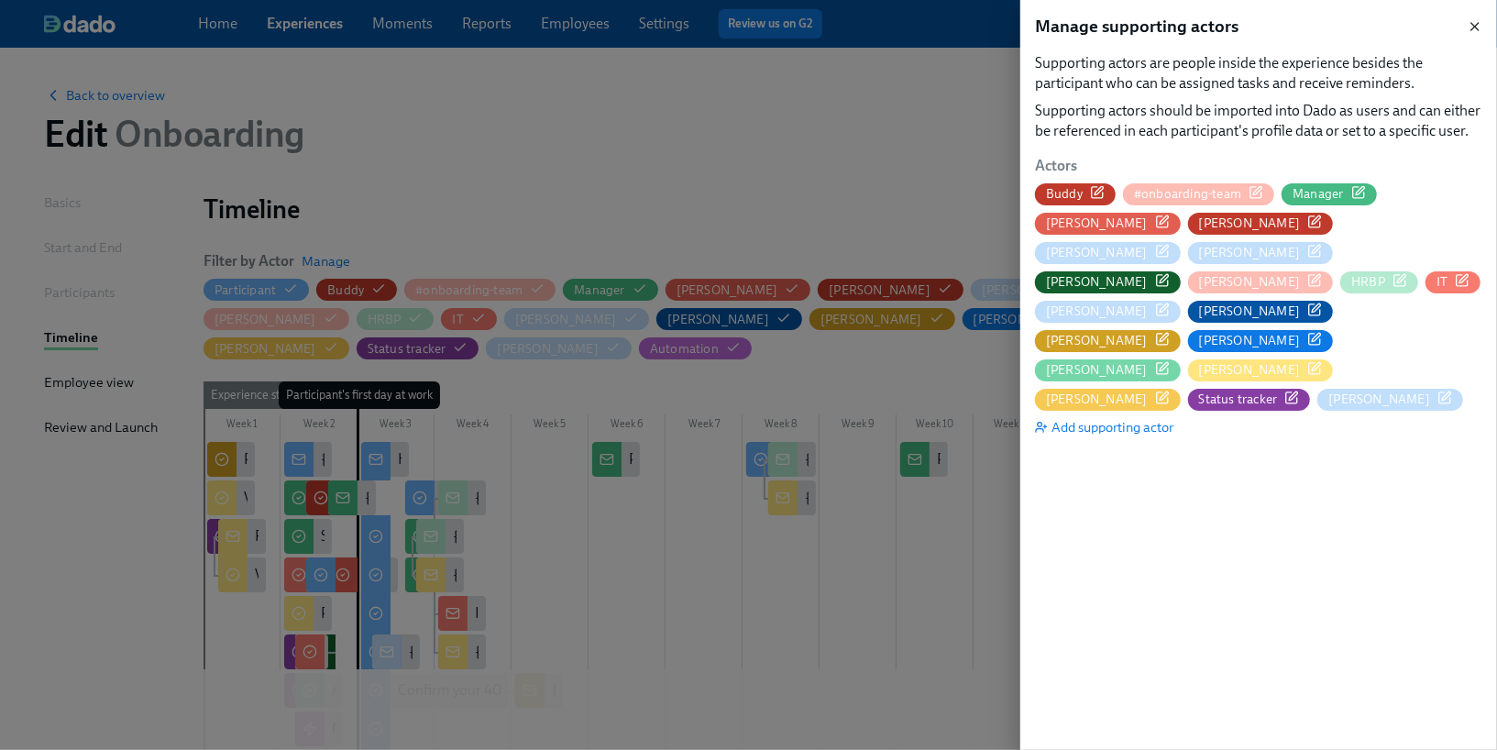
click at [1475, 26] on icon "button" at bounding box center [1474, 26] width 7 height 7
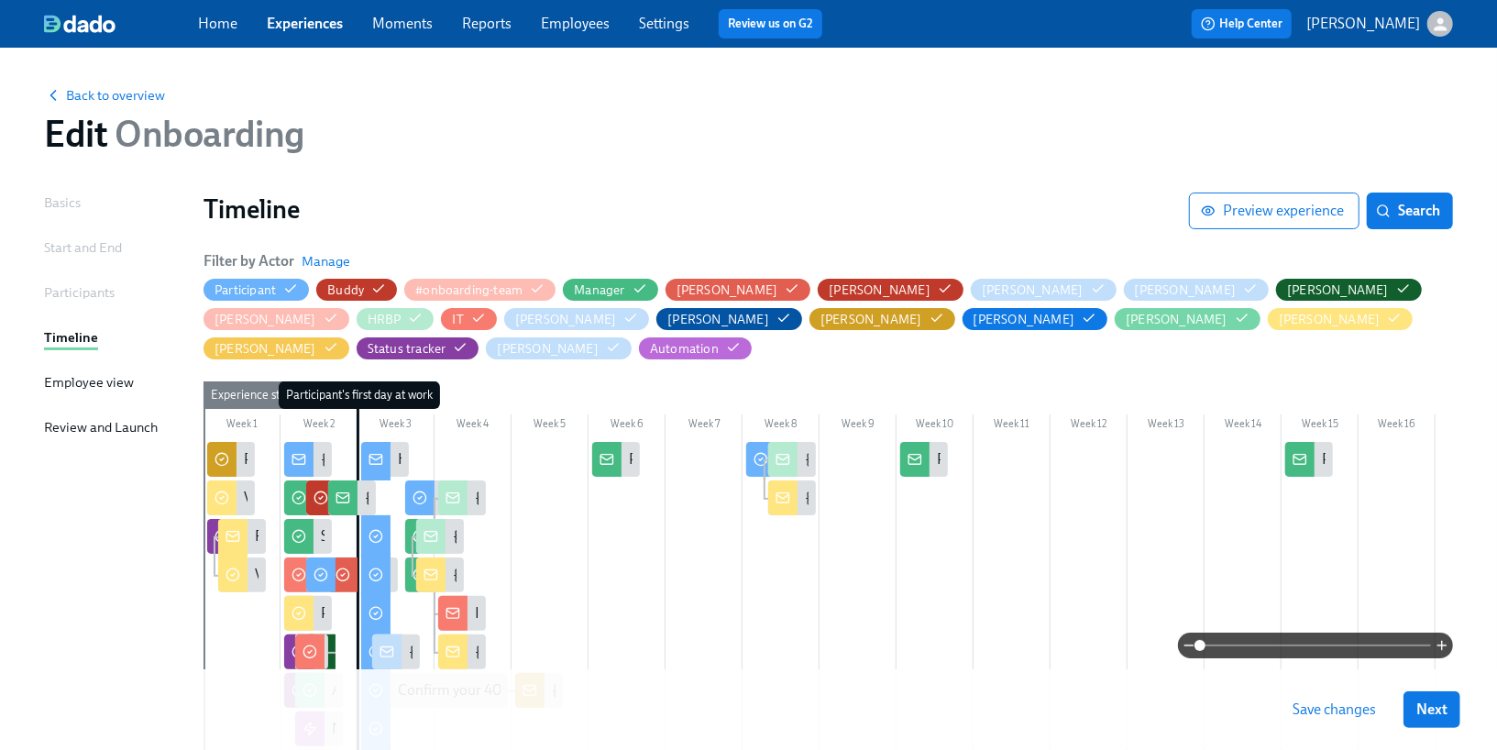
click at [1327, 711] on span "Save changes" at bounding box center [1334, 709] width 83 height 18
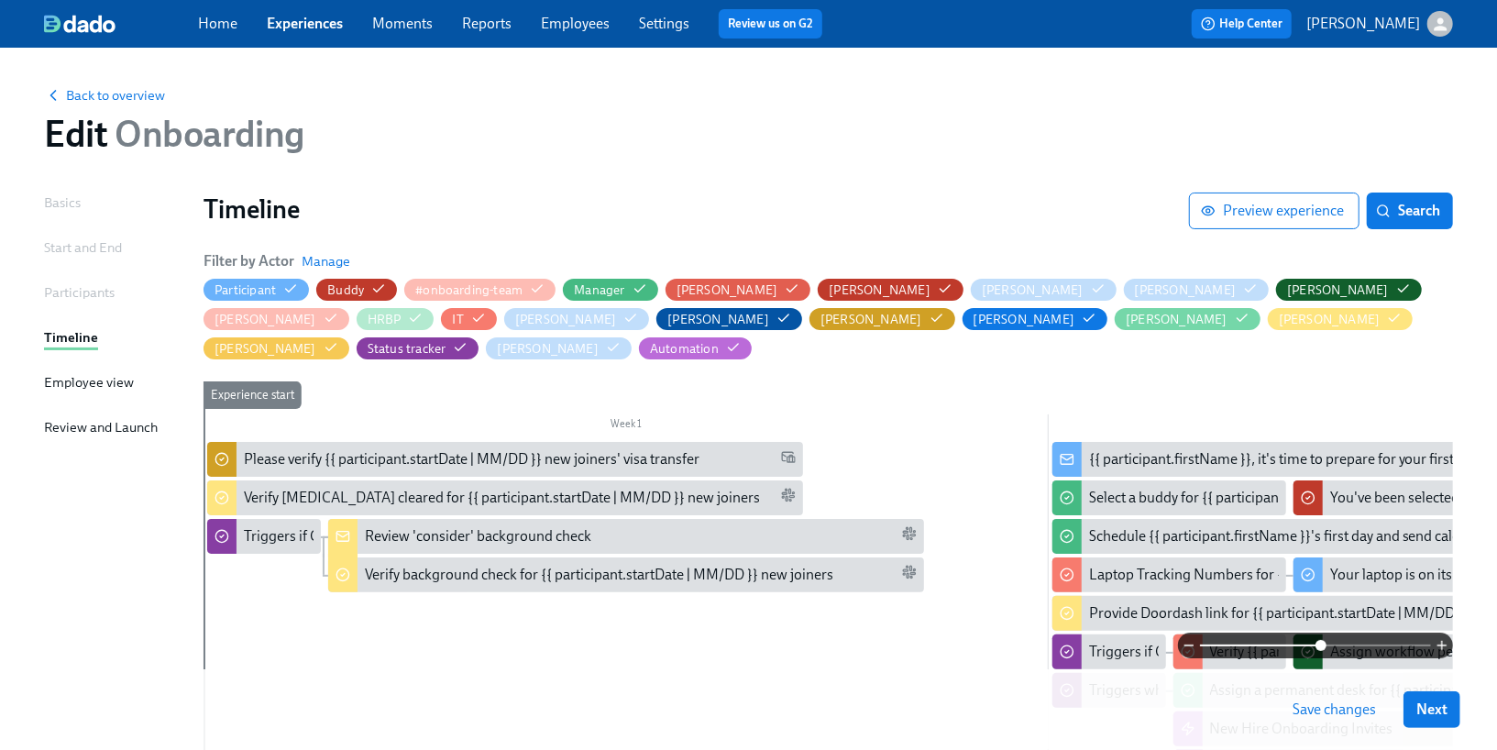
drag, startPoint x: 1200, startPoint y: 644, endPoint x: 1325, endPoint y: 644, distance: 124.7
click at [1326, 644] on span at bounding box center [1320, 645] width 11 height 11
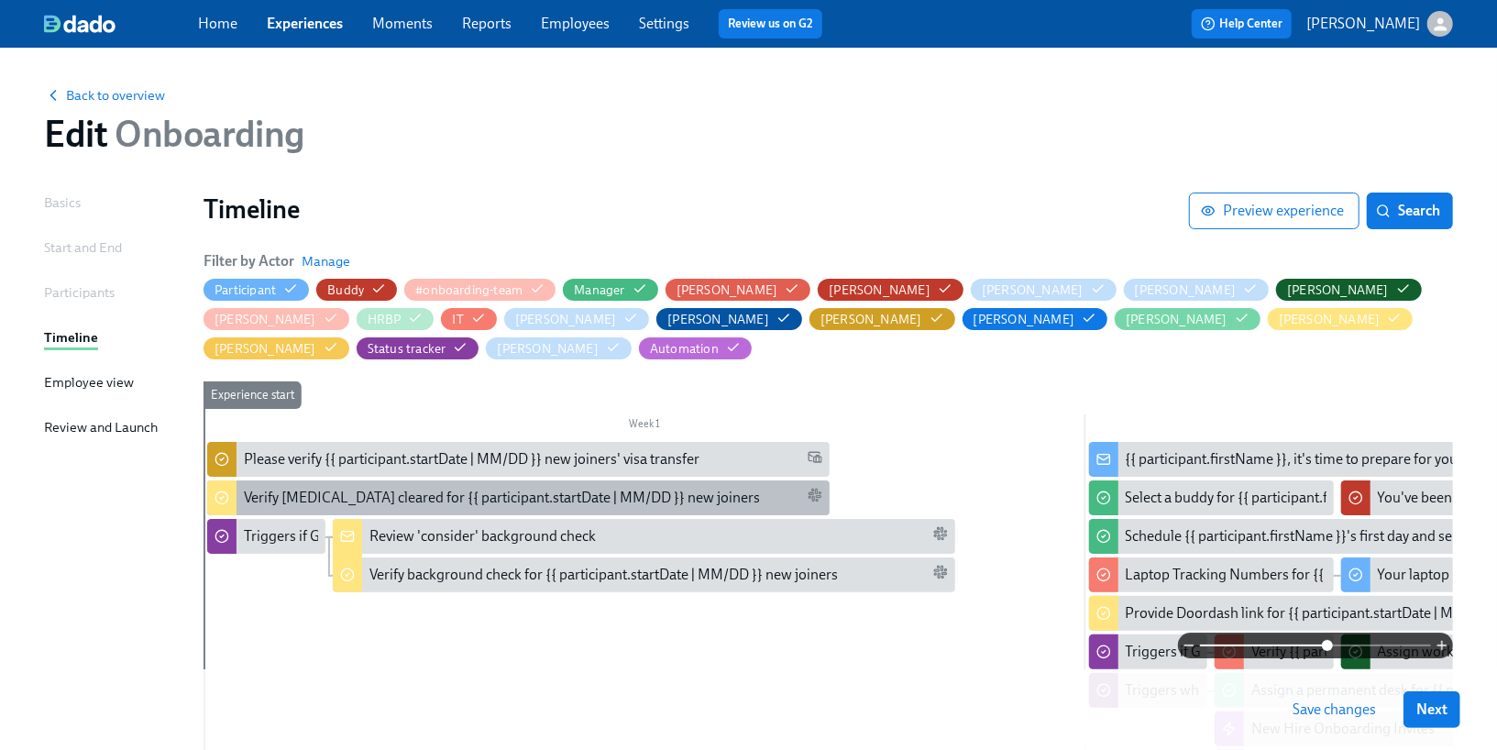
click at [693, 480] on div "Verify [MEDICAL_DATA] cleared for {{ participant.startDate | MM/DD }} new joine…" at bounding box center [518, 497] width 622 height 35
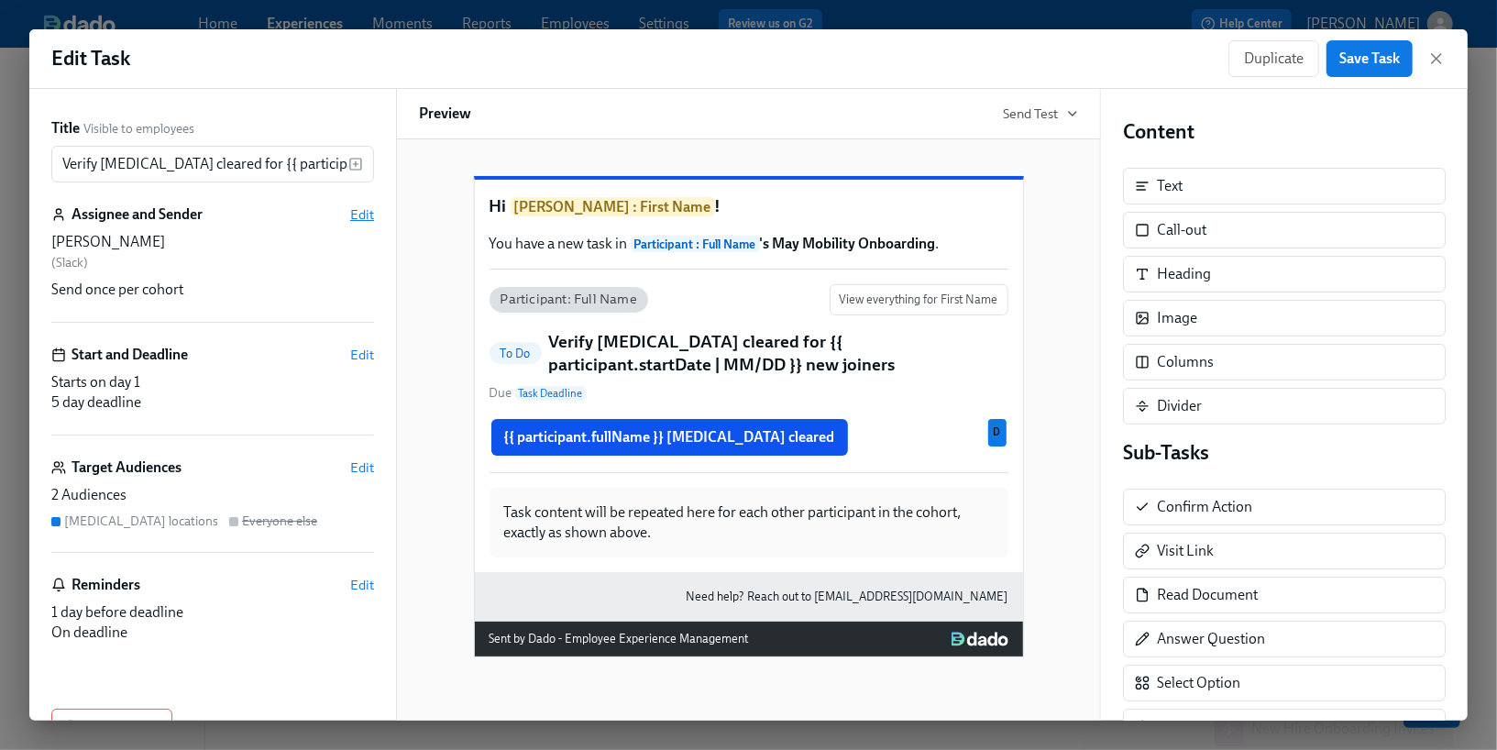
click at [358, 212] on span "Edit" at bounding box center [362, 214] width 24 height 18
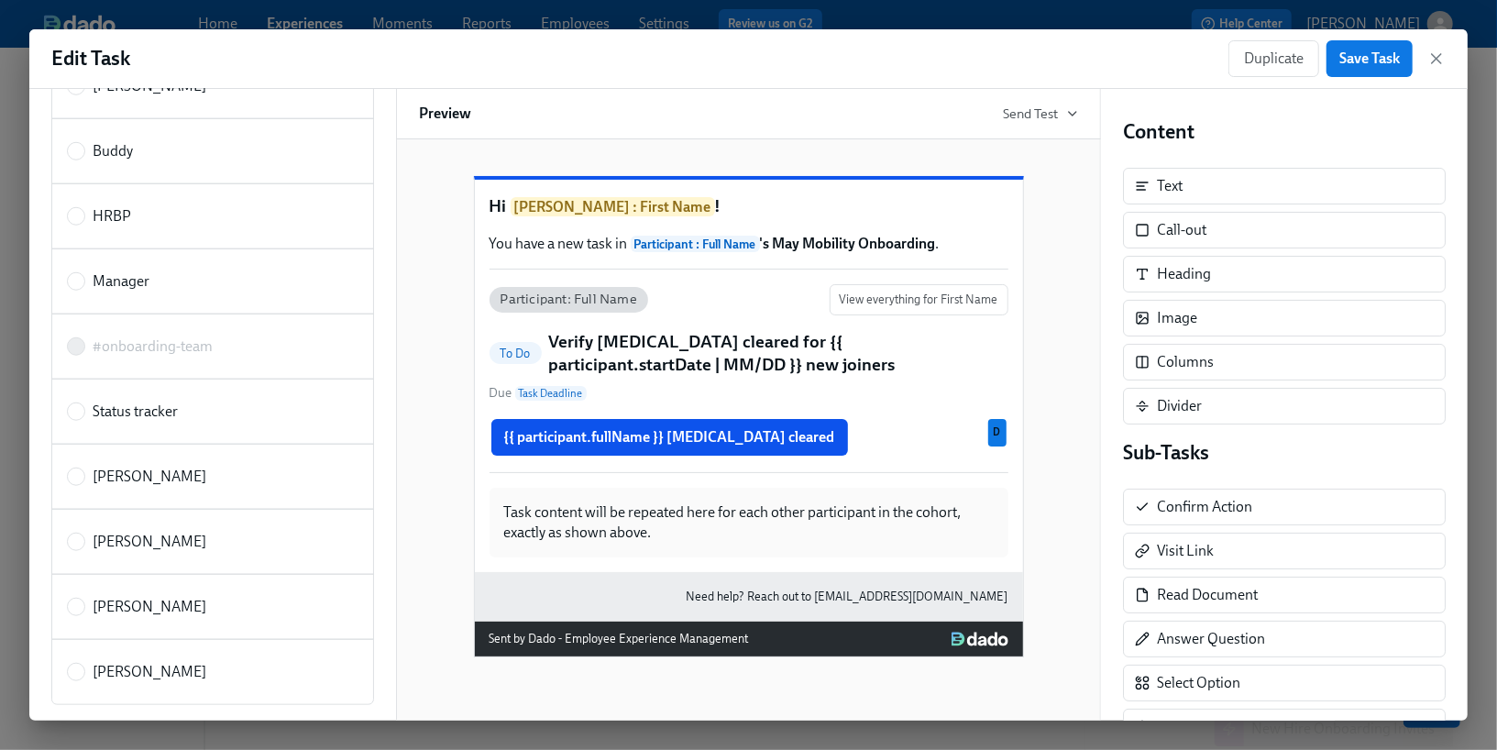
scroll to position [1097, 0]
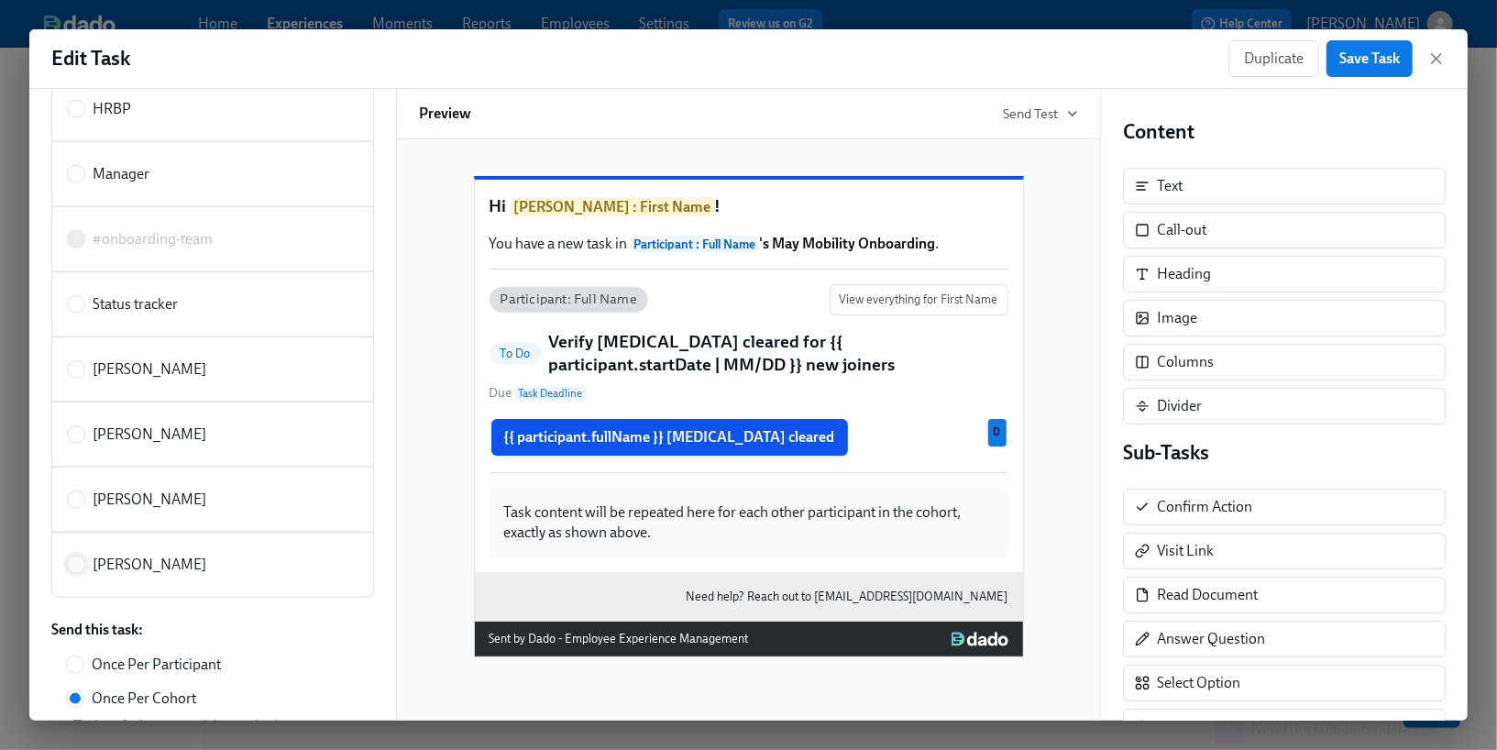
click at [76, 556] on input "[PERSON_NAME]" at bounding box center [76, 564] width 17 height 17
radio input "true"
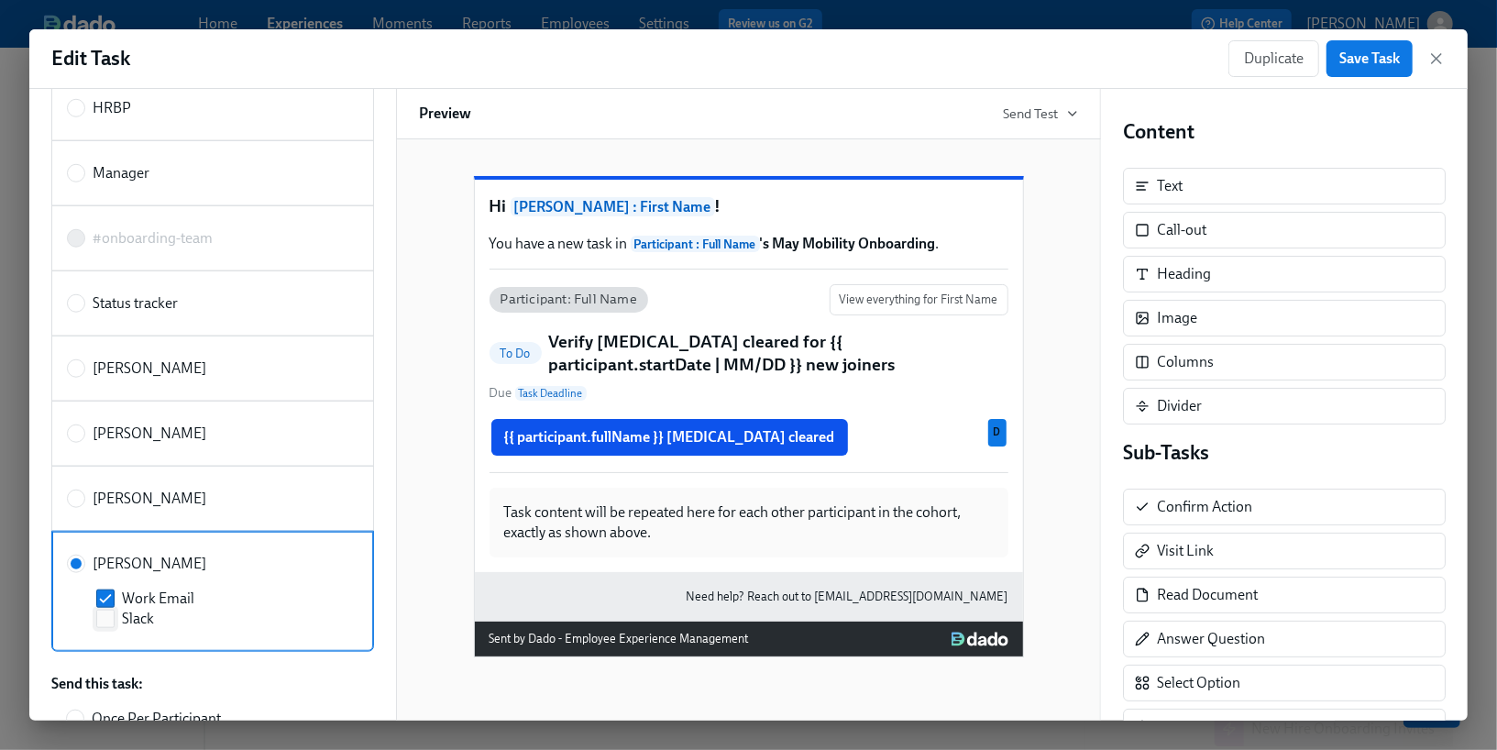
click at [105, 611] on input "Slack" at bounding box center [105, 619] width 17 height 17
checkbox input "true"
click at [105, 590] on input "Work Email" at bounding box center [105, 598] width 17 height 17
checkbox input "false"
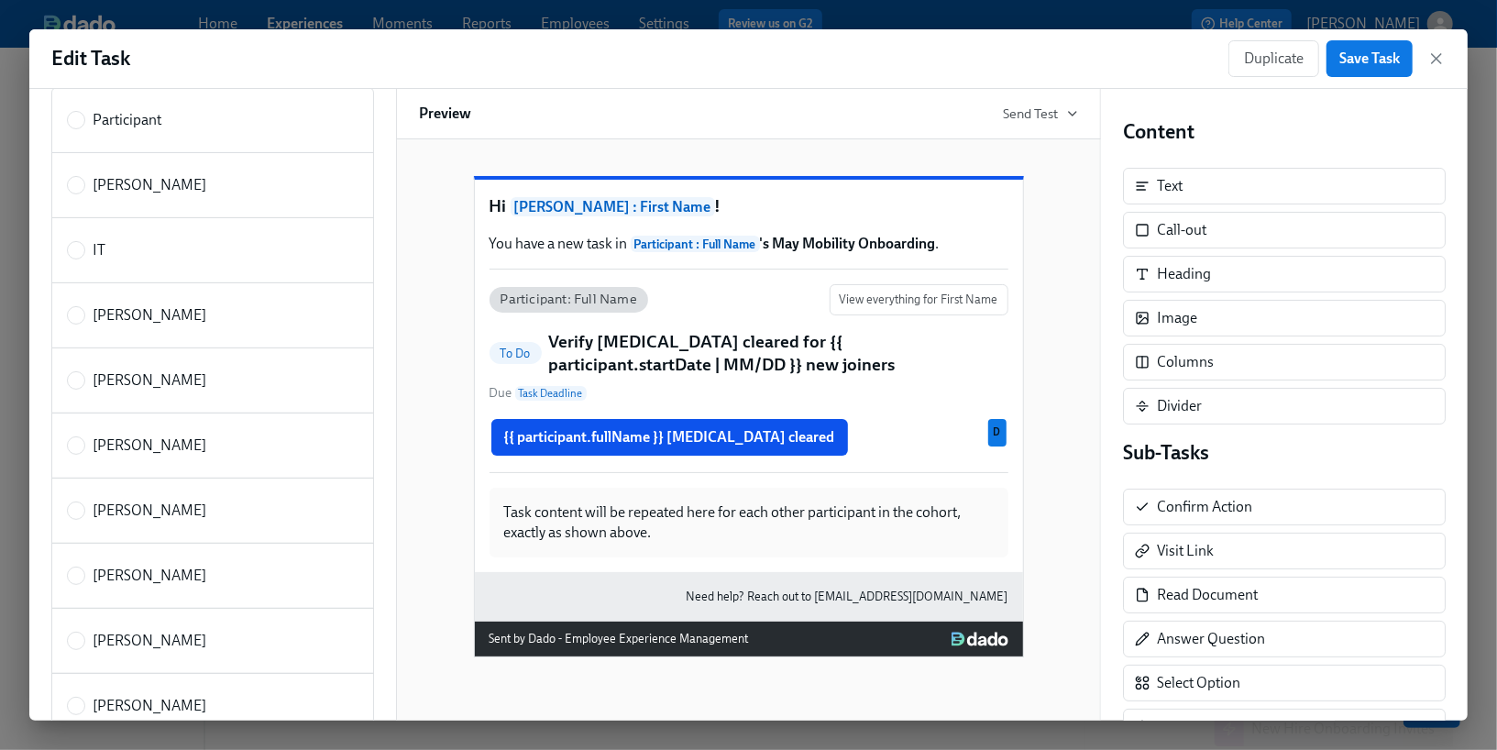
scroll to position [0, 0]
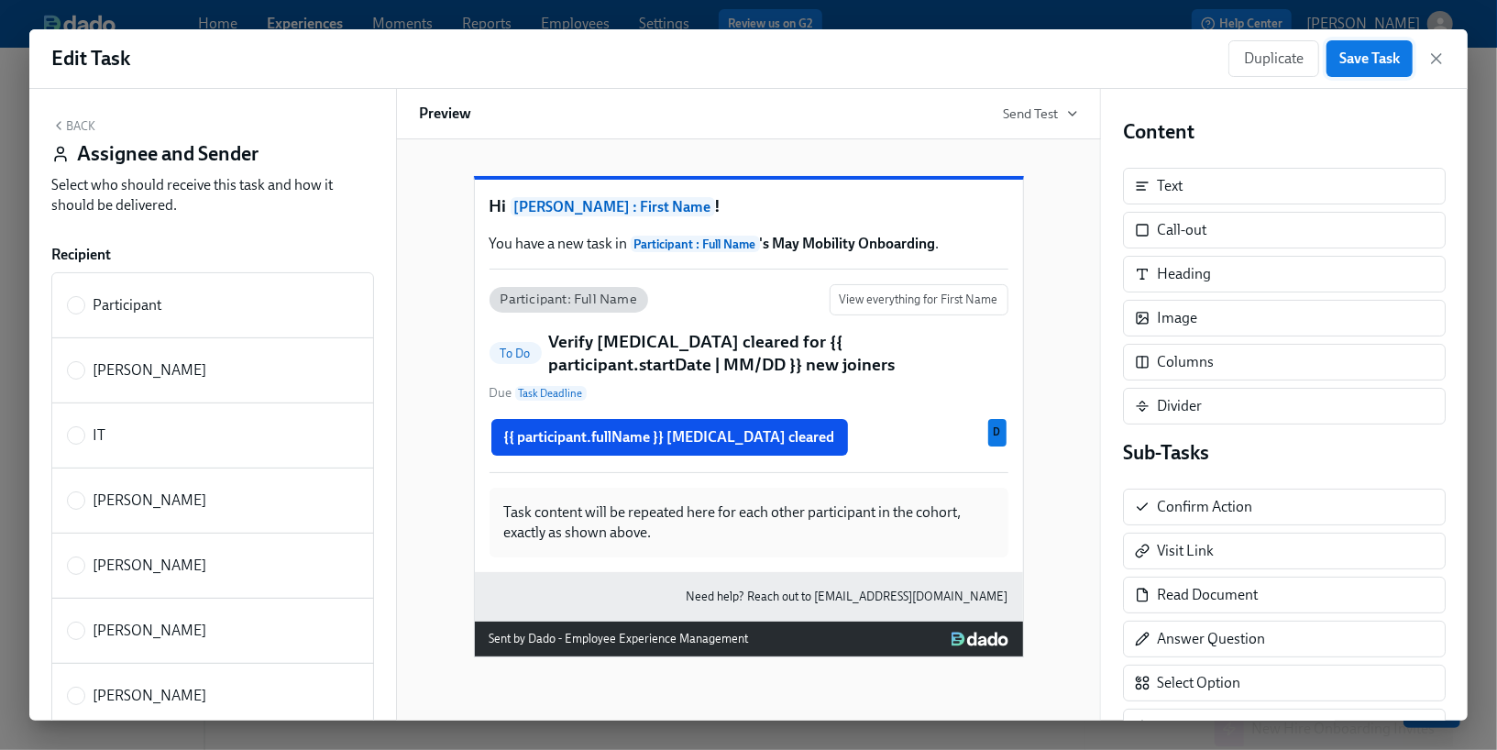
click at [1338, 60] on button "Save Task" at bounding box center [1369, 58] width 86 height 37
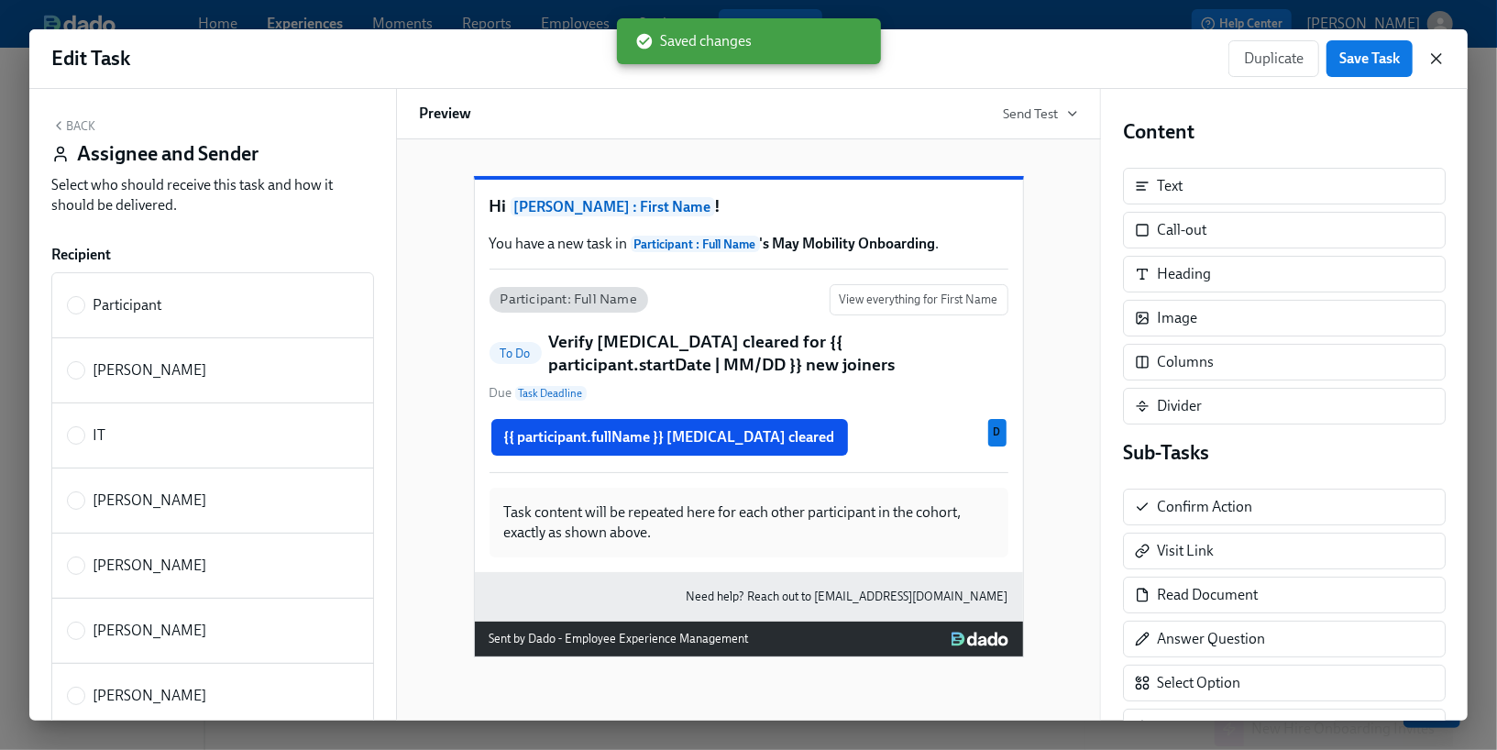
click at [1433, 66] on icon "button" at bounding box center [1436, 59] width 18 height 18
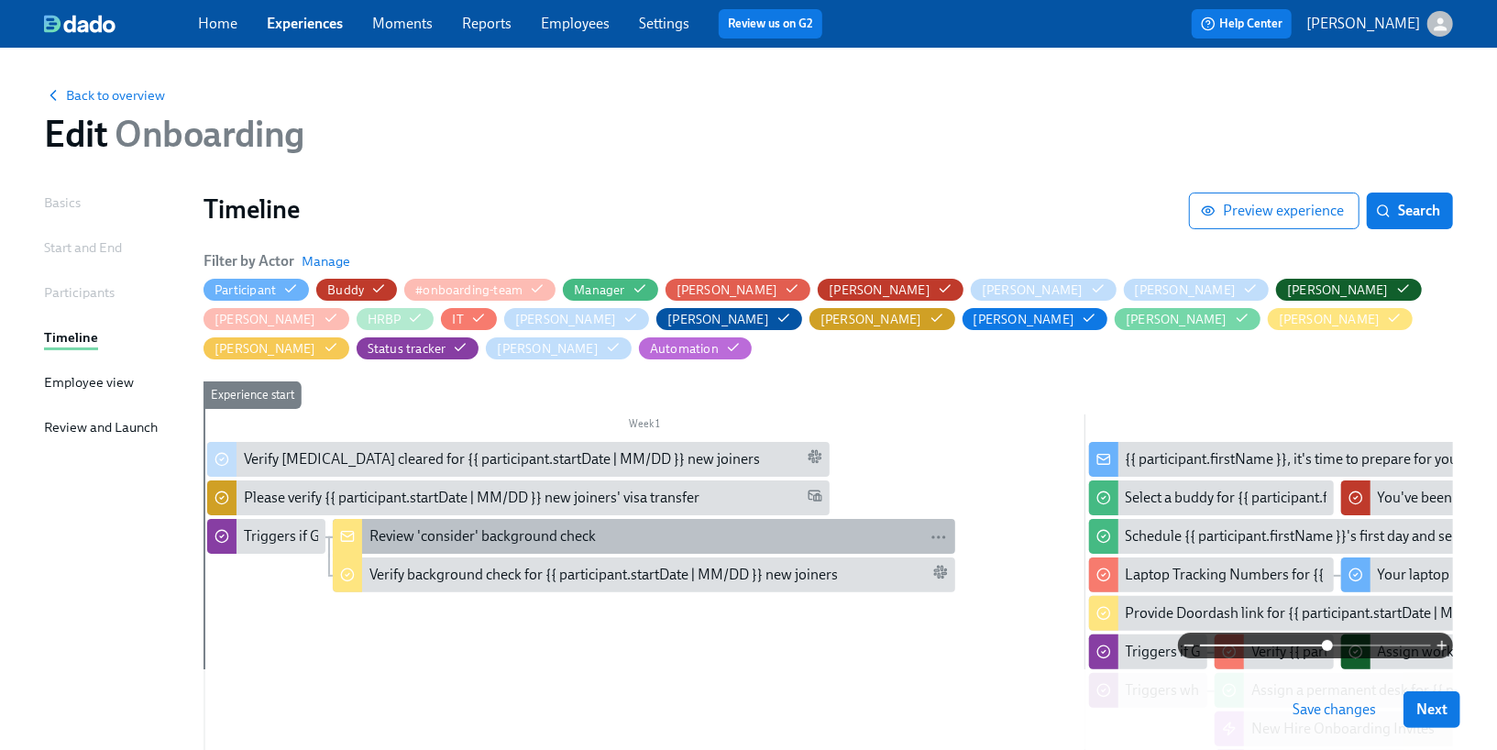
click at [497, 526] on div "Review 'consider' background check" at bounding box center [482, 536] width 226 height 20
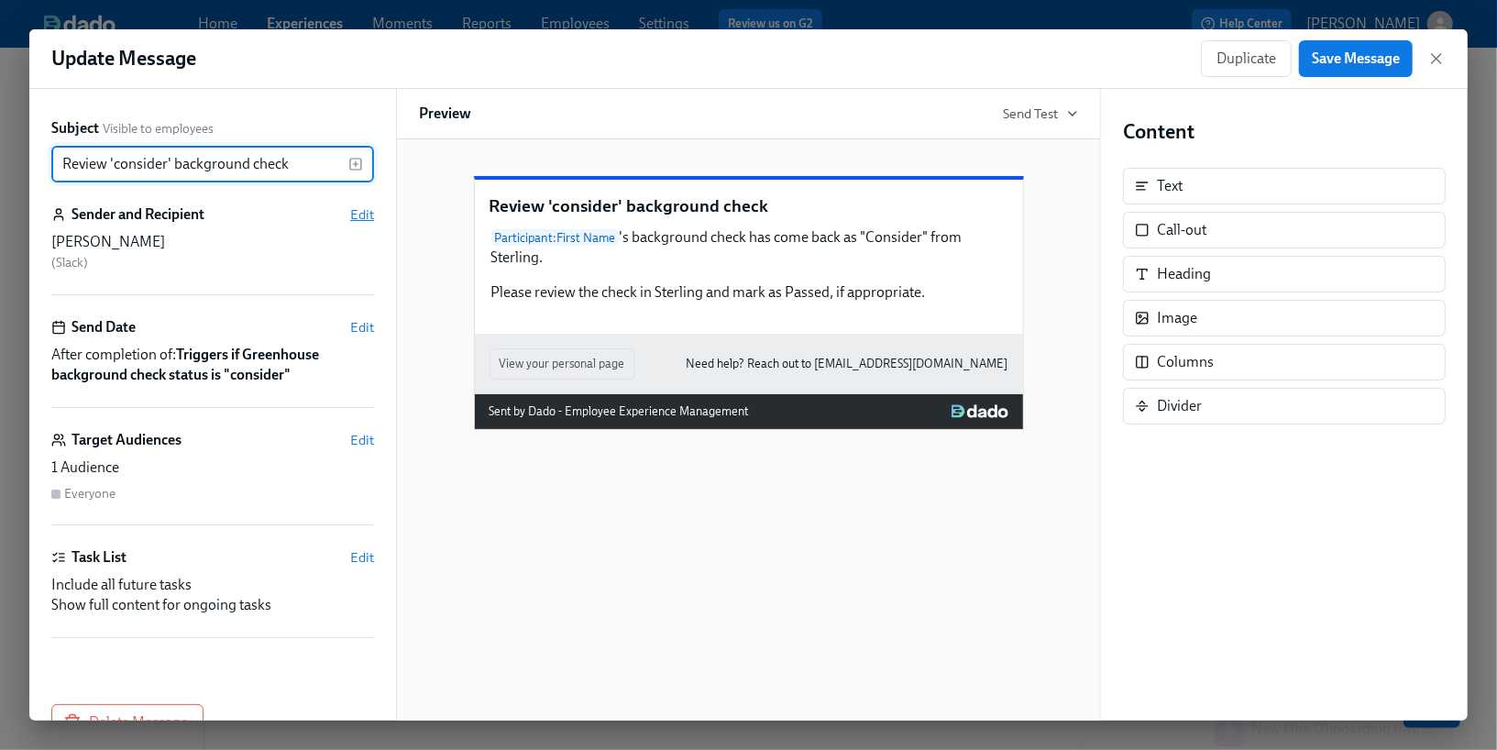
click at [358, 212] on span "Edit" at bounding box center [362, 214] width 24 height 18
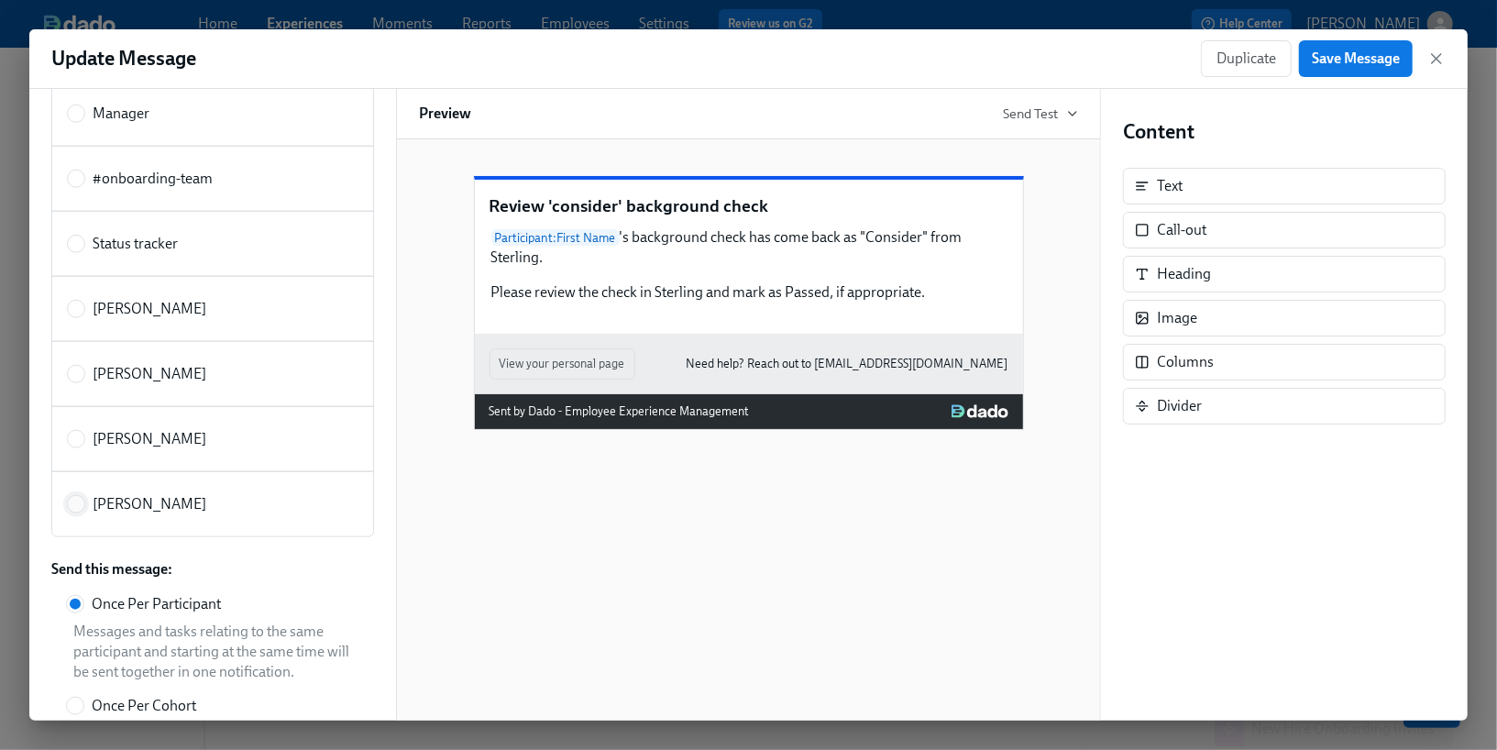
click at [72, 496] on input "[PERSON_NAME]" at bounding box center [76, 504] width 17 height 17
radio input "true"
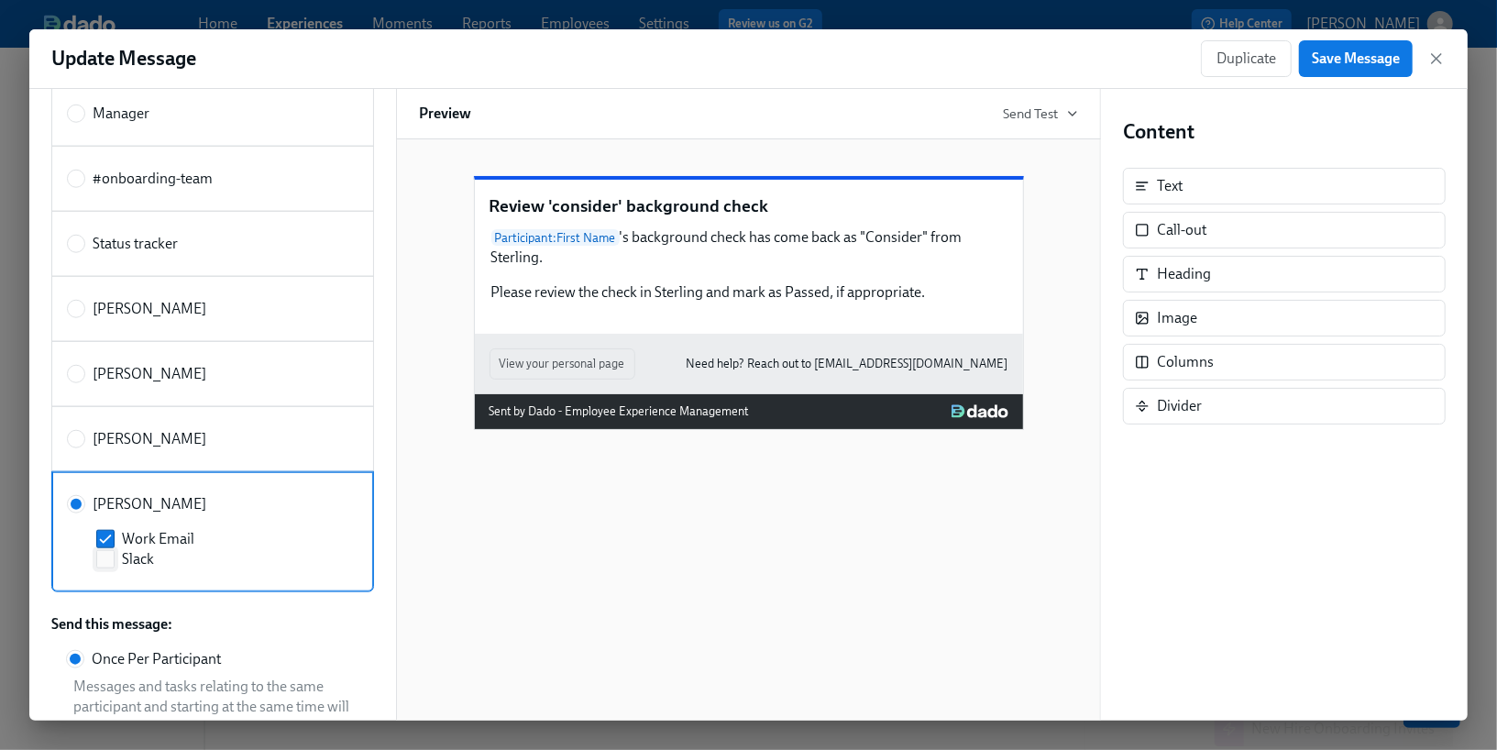
click at [114, 549] on label "Slack" at bounding box center [216, 559] width 240 height 20
click at [114, 551] on input "Slack" at bounding box center [105, 559] width 17 height 17
checkbox input "true"
click at [103, 531] on input "Work Email" at bounding box center [105, 539] width 17 height 17
checkbox input "false"
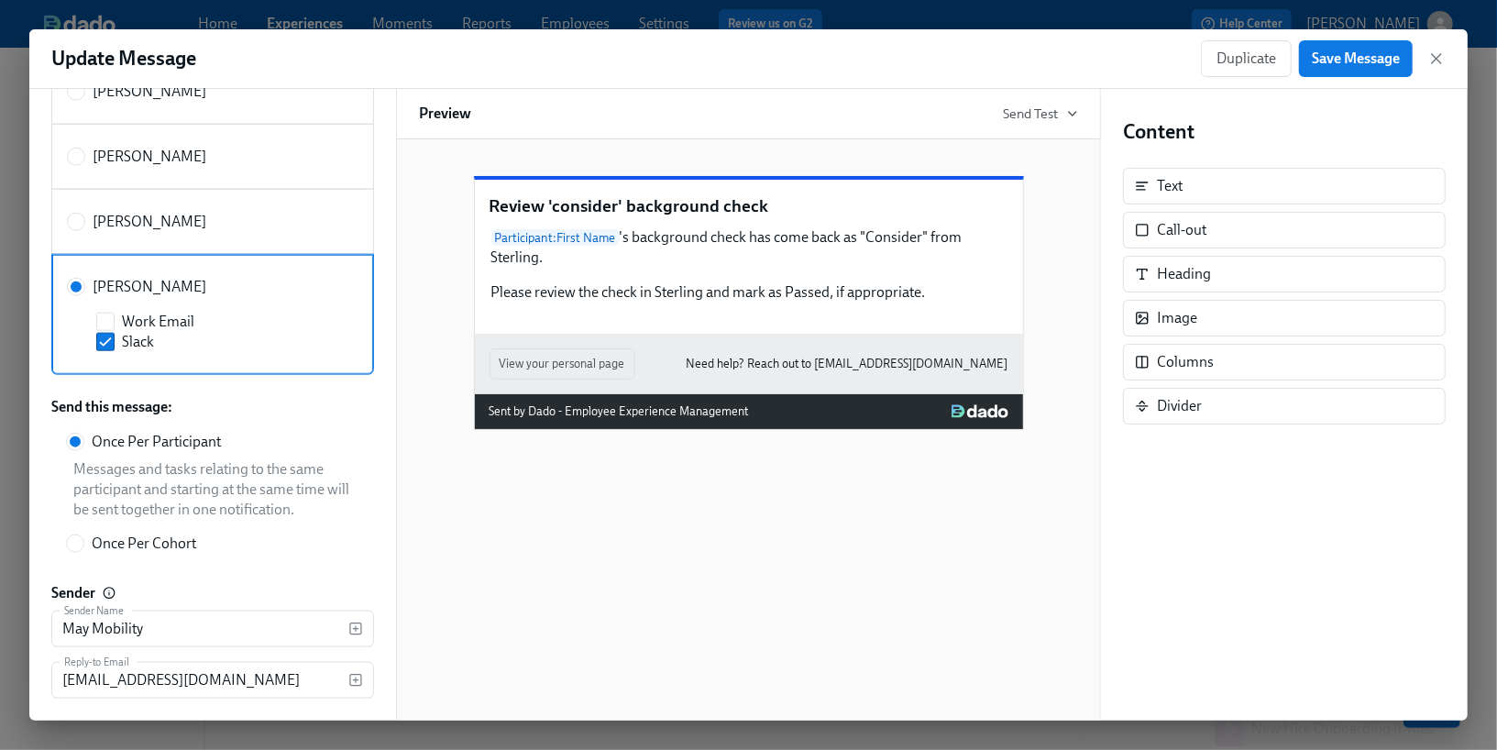
scroll to position [1337, 0]
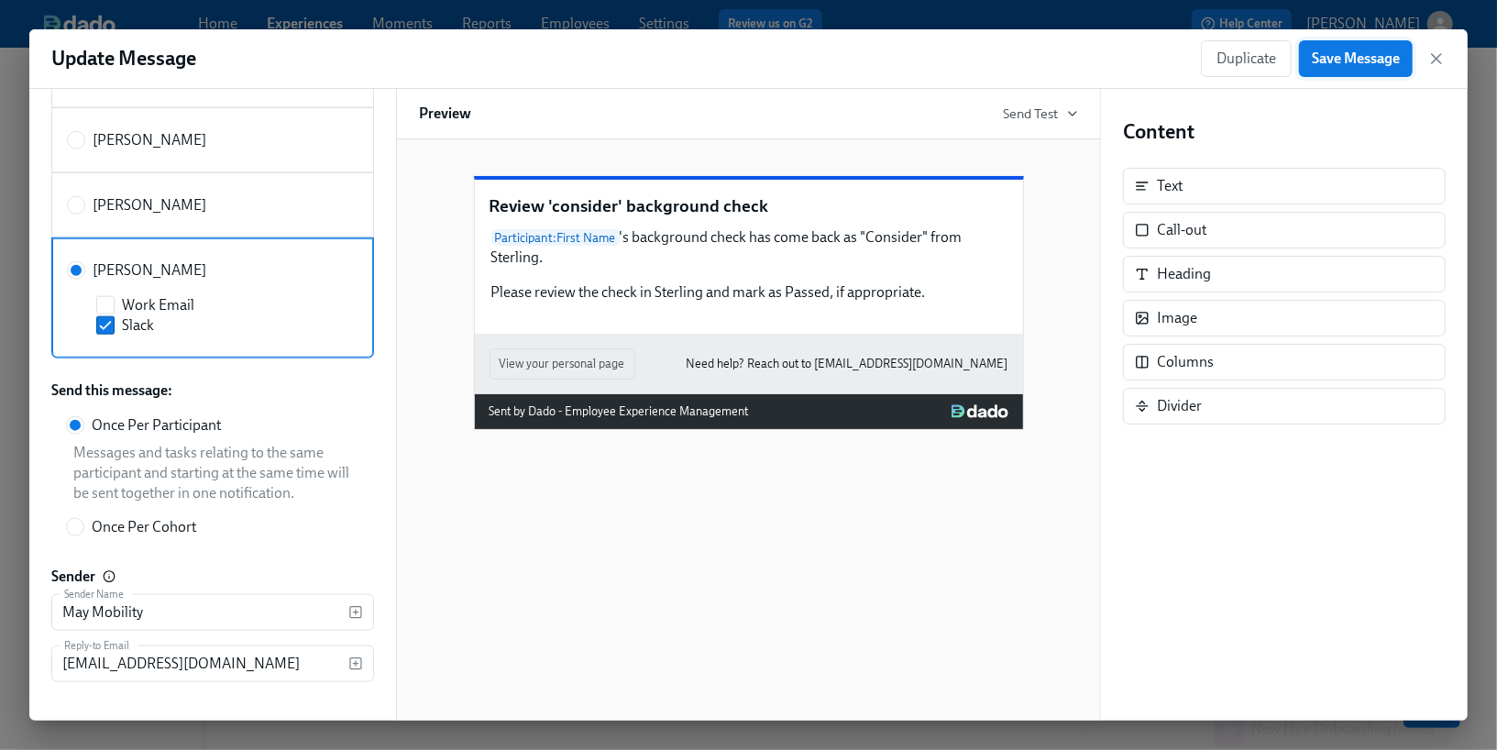
click at [1364, 66] on span "Save Message" at bounding box center [1356, 59] width 88 height 18
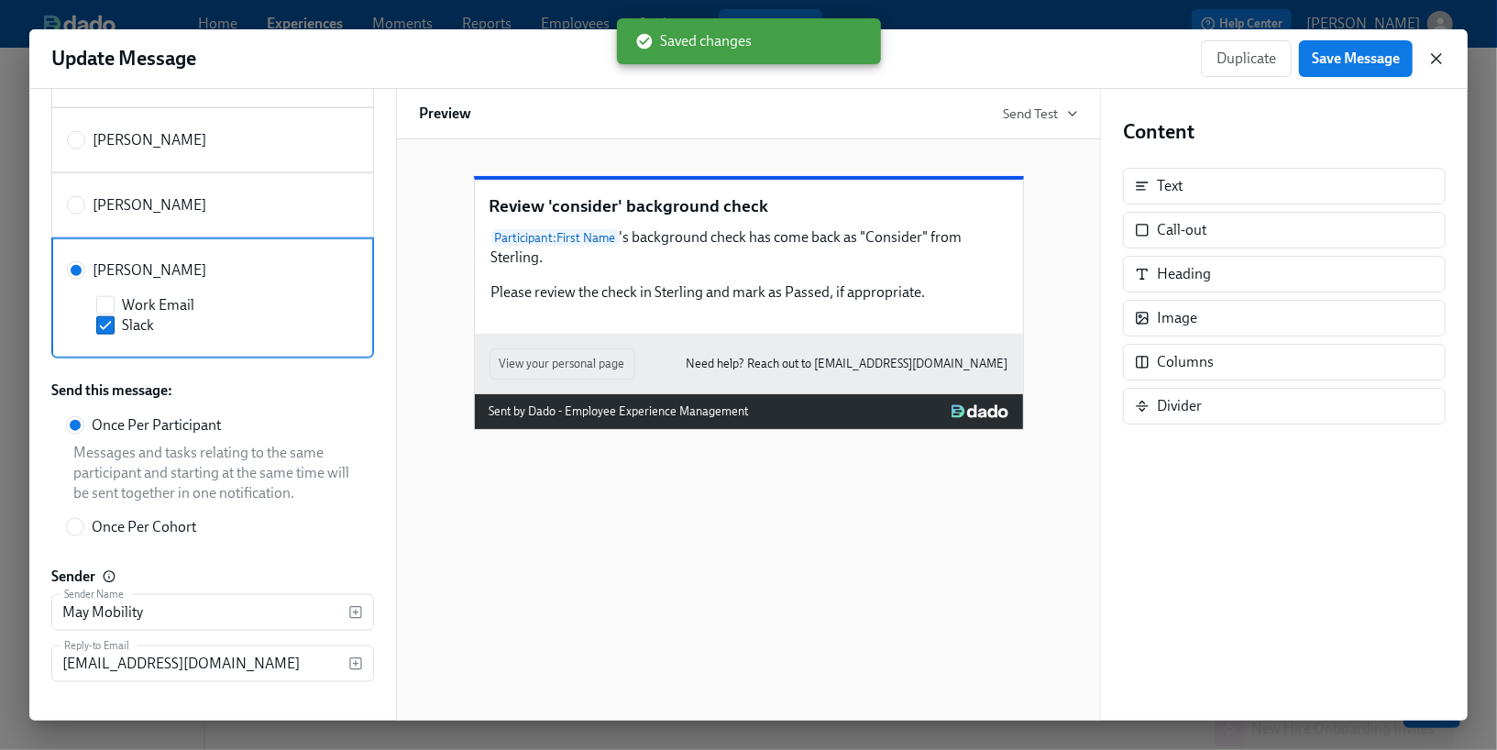
click at [1438, 60] on icon "button" at bounding box center [1436, 58] width 9 height 9
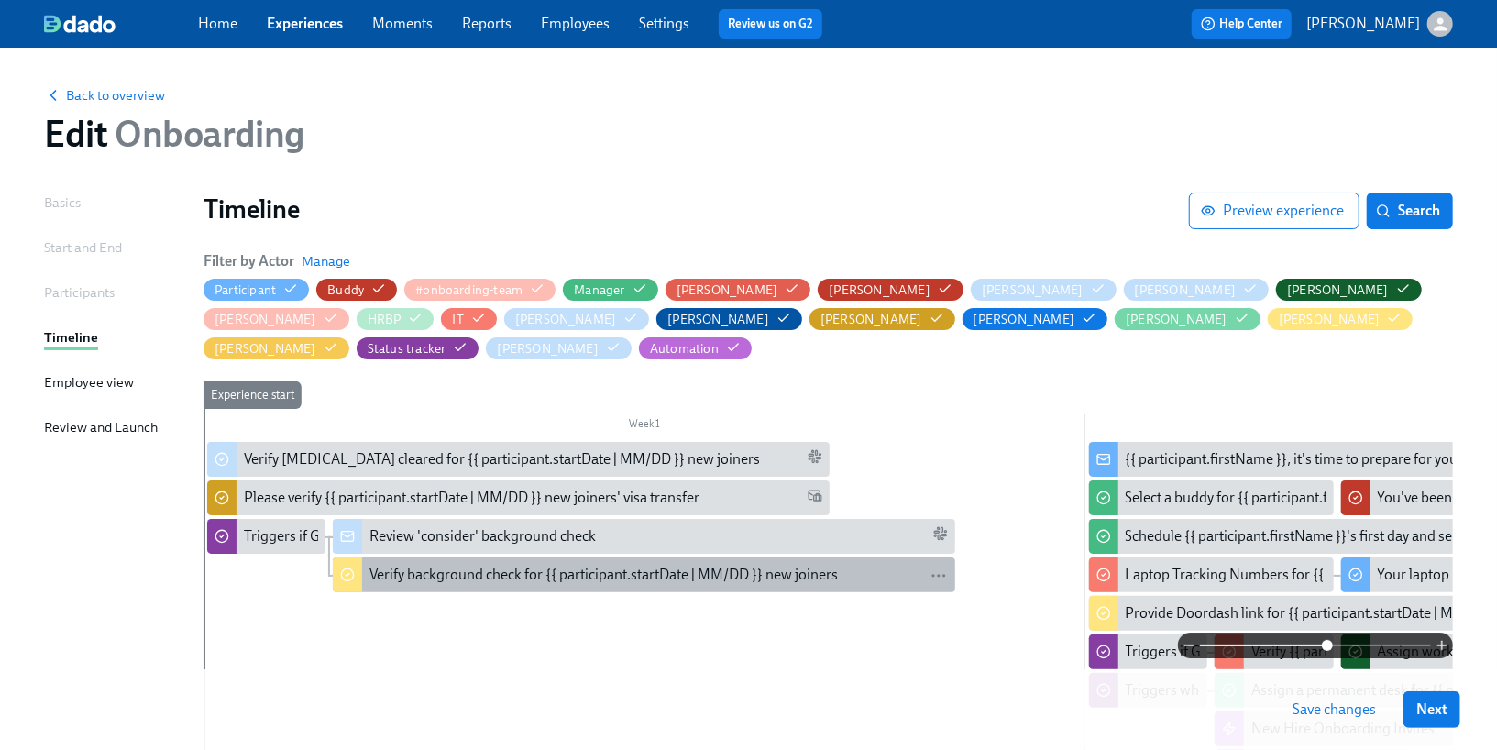
click at [612, 565] on div "Verify background check for {{ participant.startDate | MM/DD }} new joiners" at bounding box center [603, 575] width 468 height 20
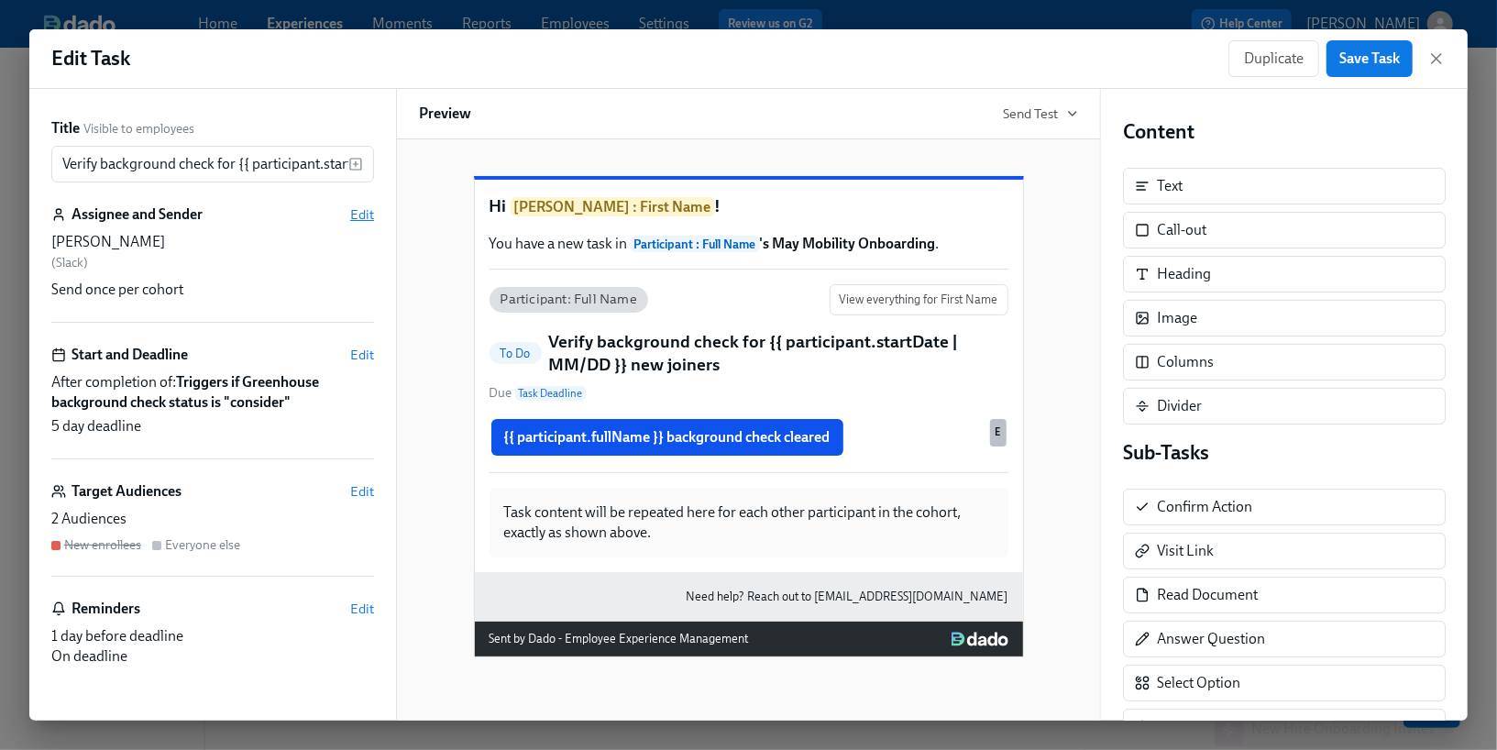
click at [358, 217] on span "Edit" at bounding box center [362, 214] width 24 height 18
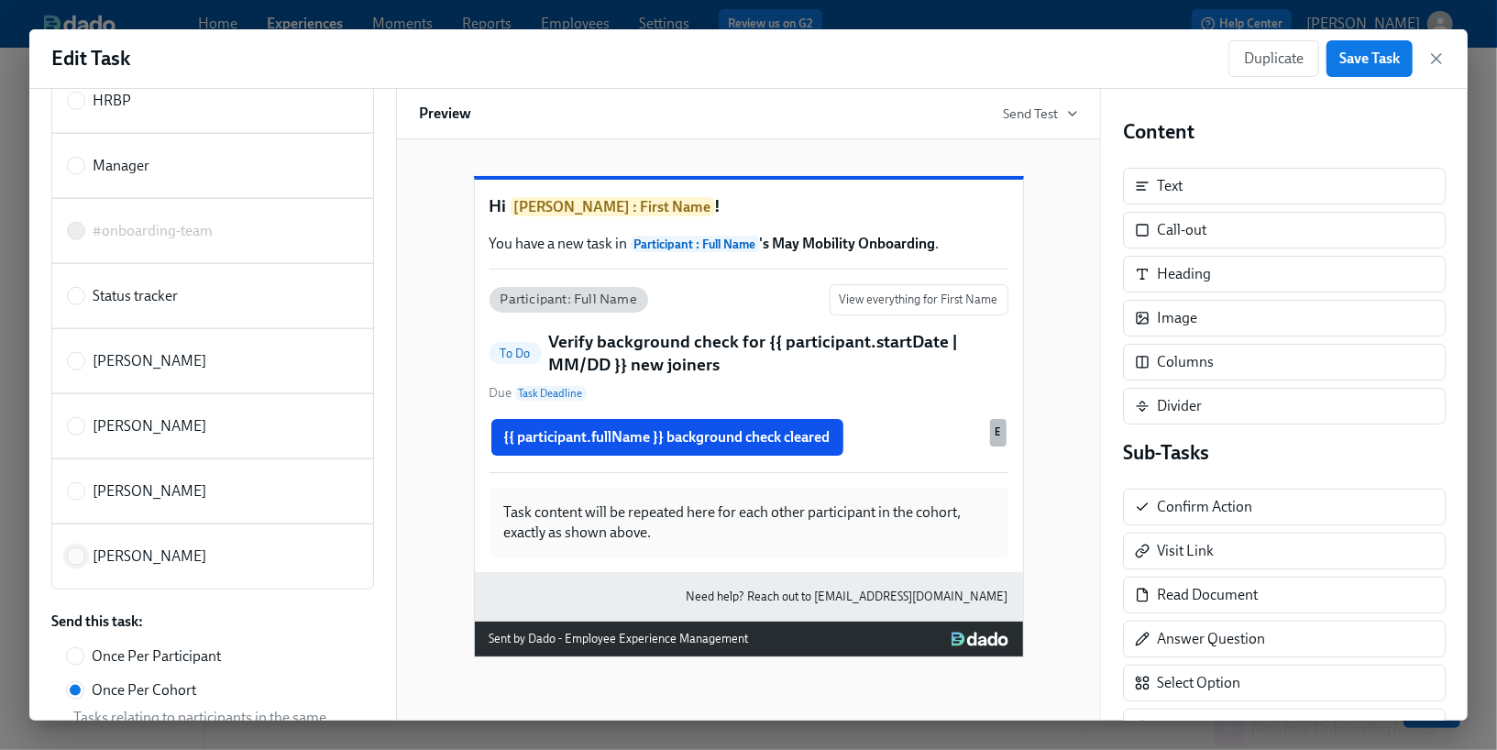
click at [76, 548] on input "[PERSON_NAME]" at bounding box center [76, 556] width 17 height 17
radio input "true"
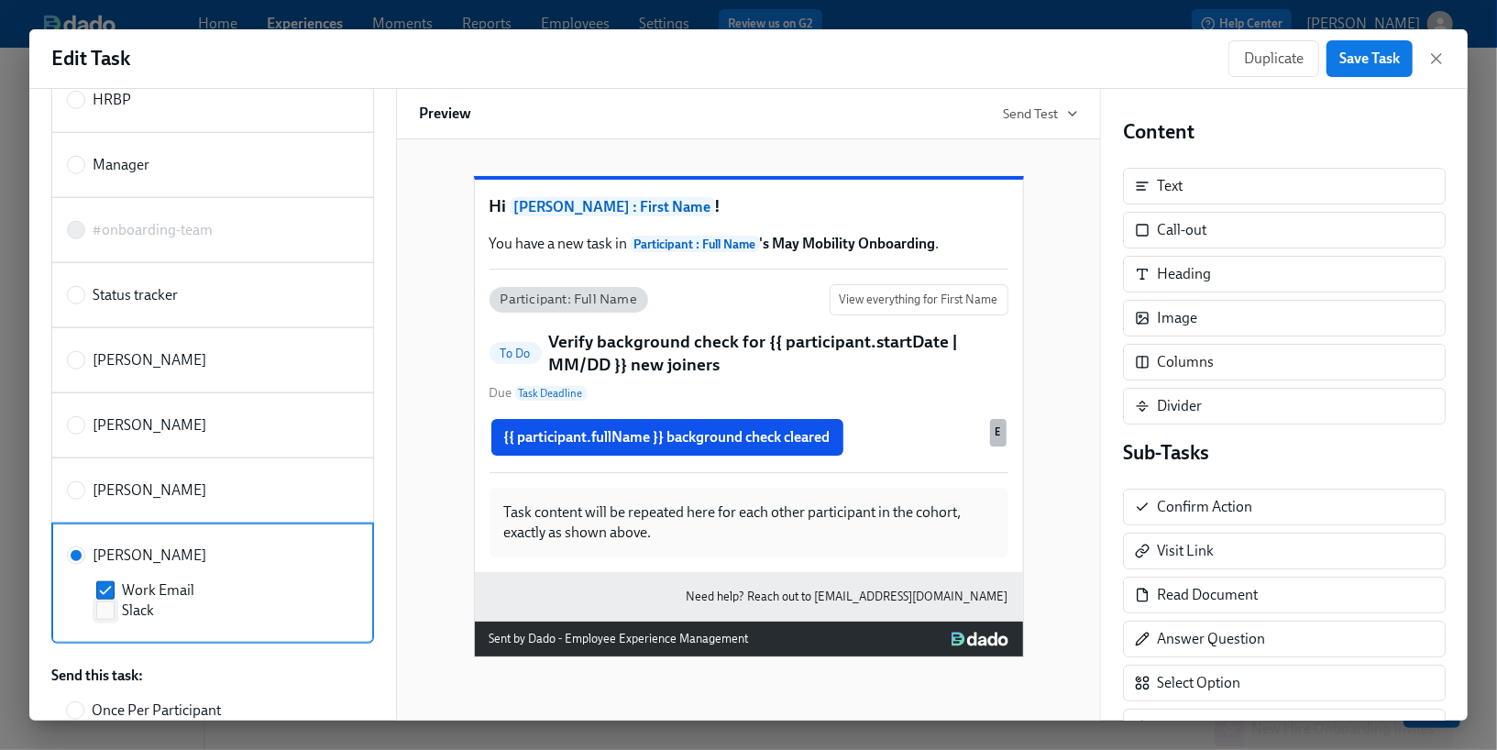
click at [101, 602] on input "Slack" at bounding box center [105, 610] width 17 height 17
checkbox input "true"
click at [102, 582] on input "Work Email" at bounding box center [105, 590] width 17 height 17
checkbox input "false"
click at [1363, 69] on button "Save Task" at bounding box center [1369, 58] width 86 height 37
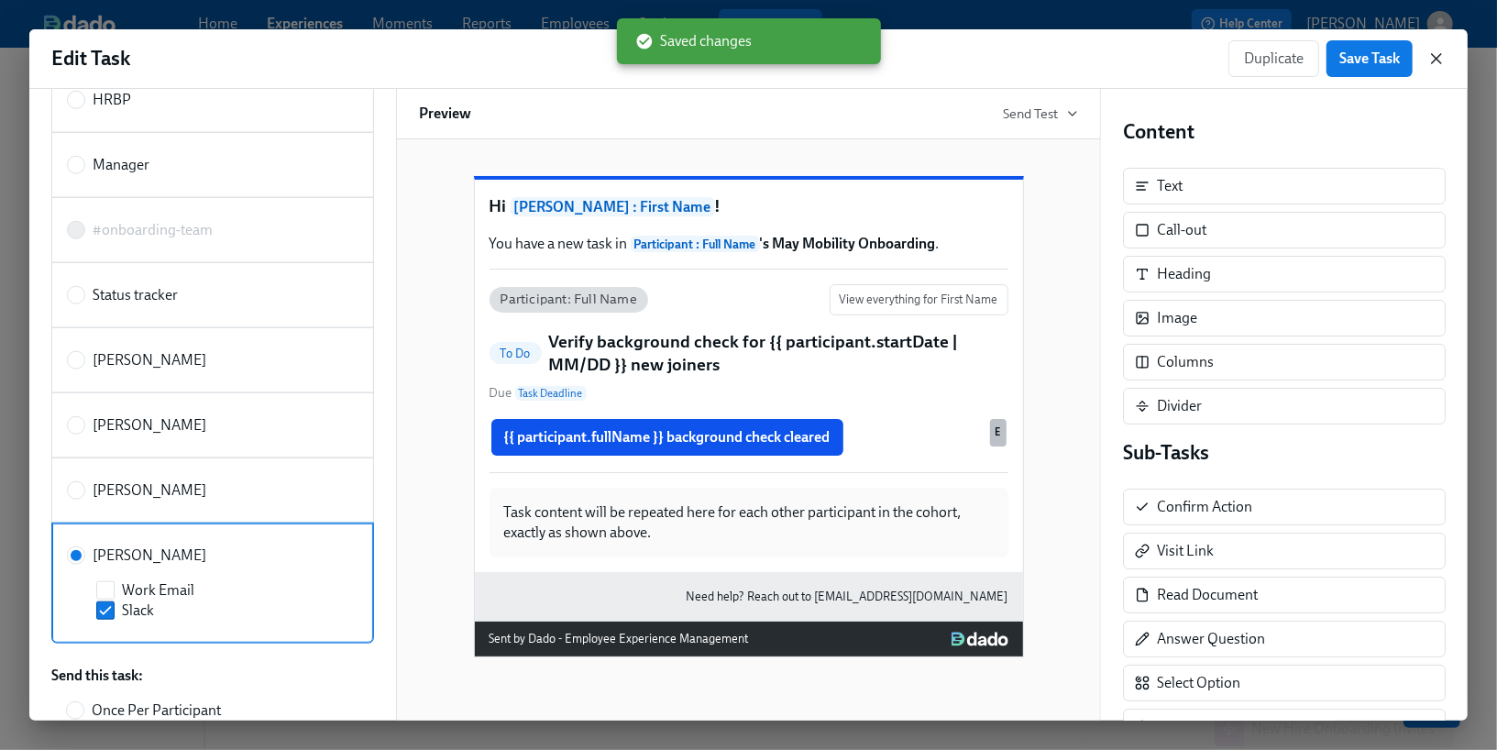
click at [1436, 50] on icon "button" at bounding box center [1436, 59] width 18 height 18
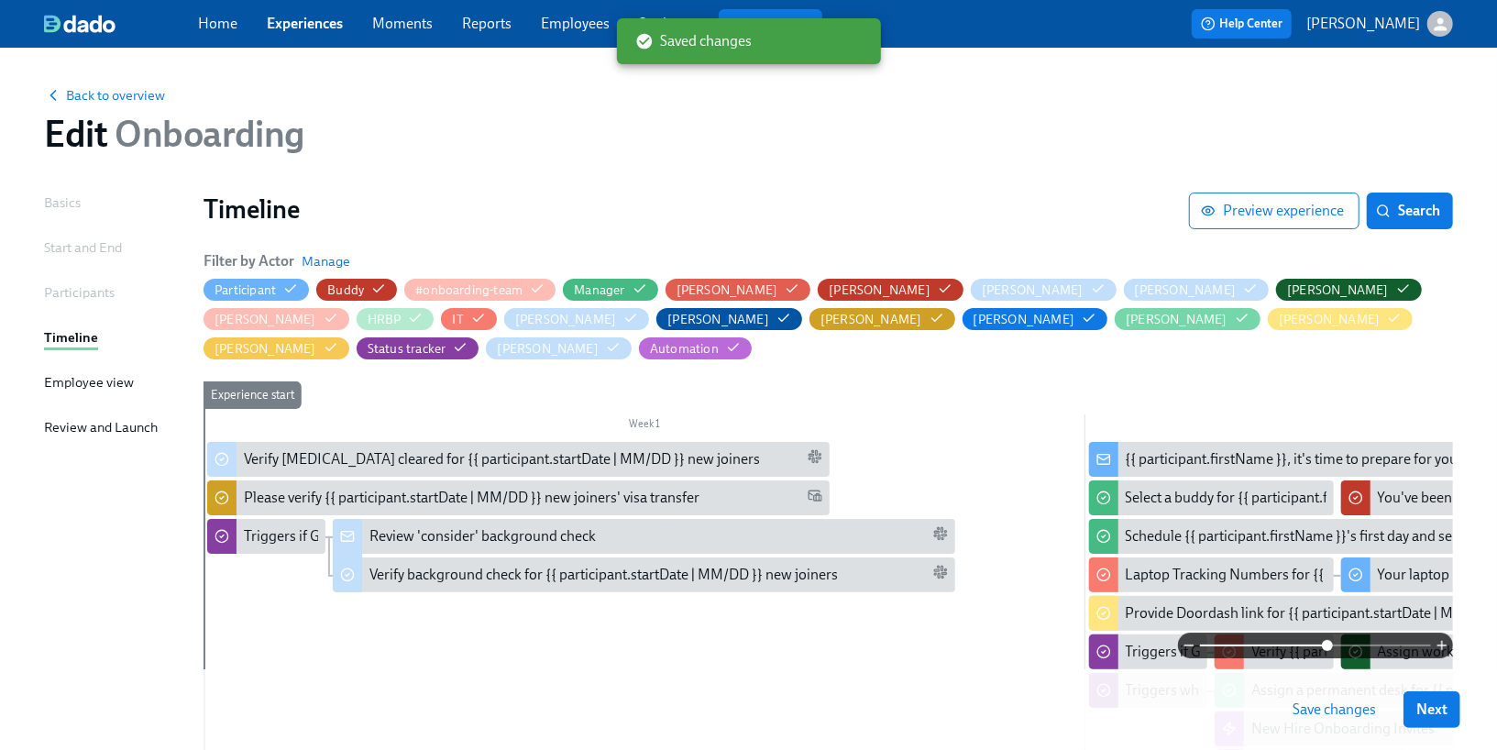
click at [1348, 711] on span "Save changes" at bounding box center [1334, 709] width 83 height 18
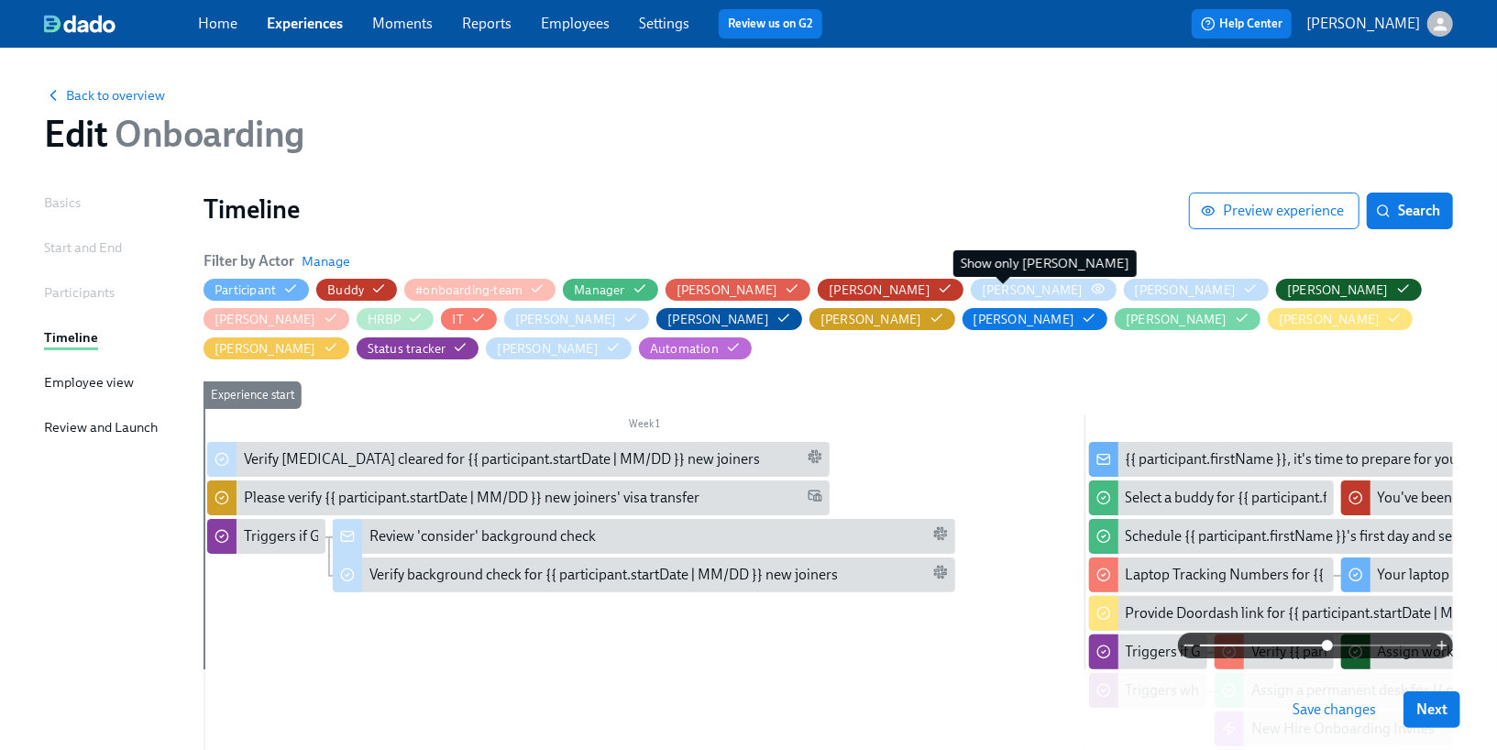
click at [1091, 287] on icon "button" at bounding box center [1098, 288] width 15 height 15
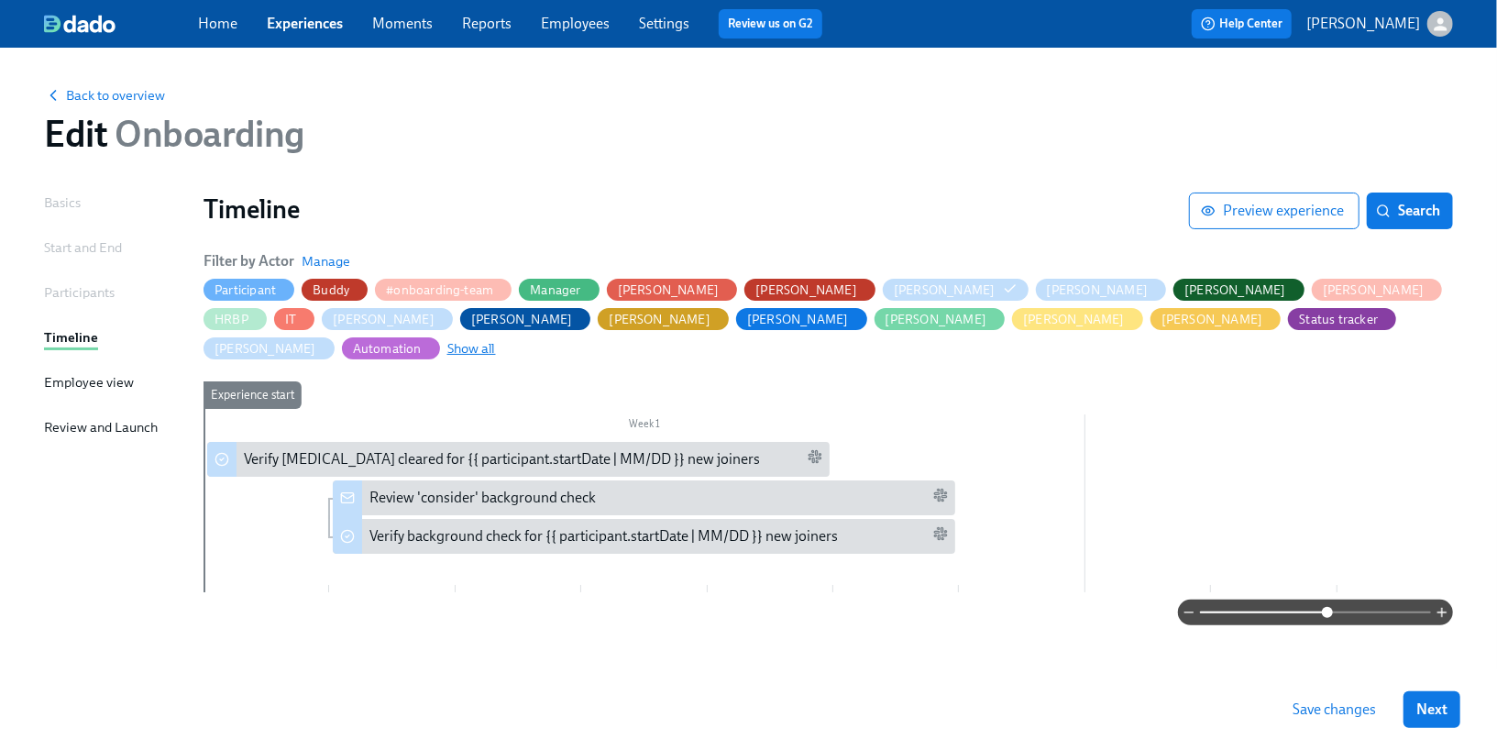
click at [496, 339] on span "Show all" at bounding box center [471, 348] width 49 height 18
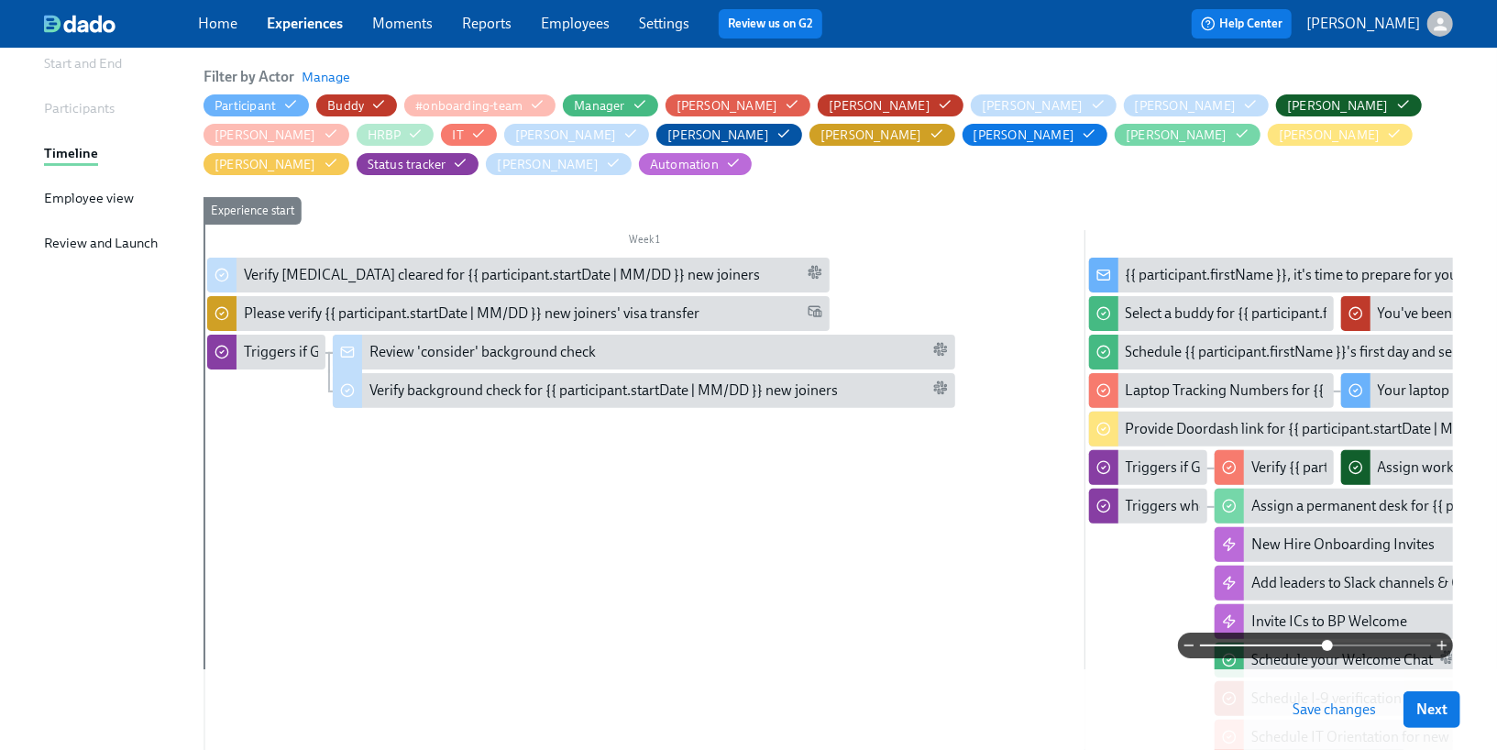
scroll to position [183, 0]
click at [1387, 137] on icon "button" at bounding box center [1394, 134] width 15 height 15
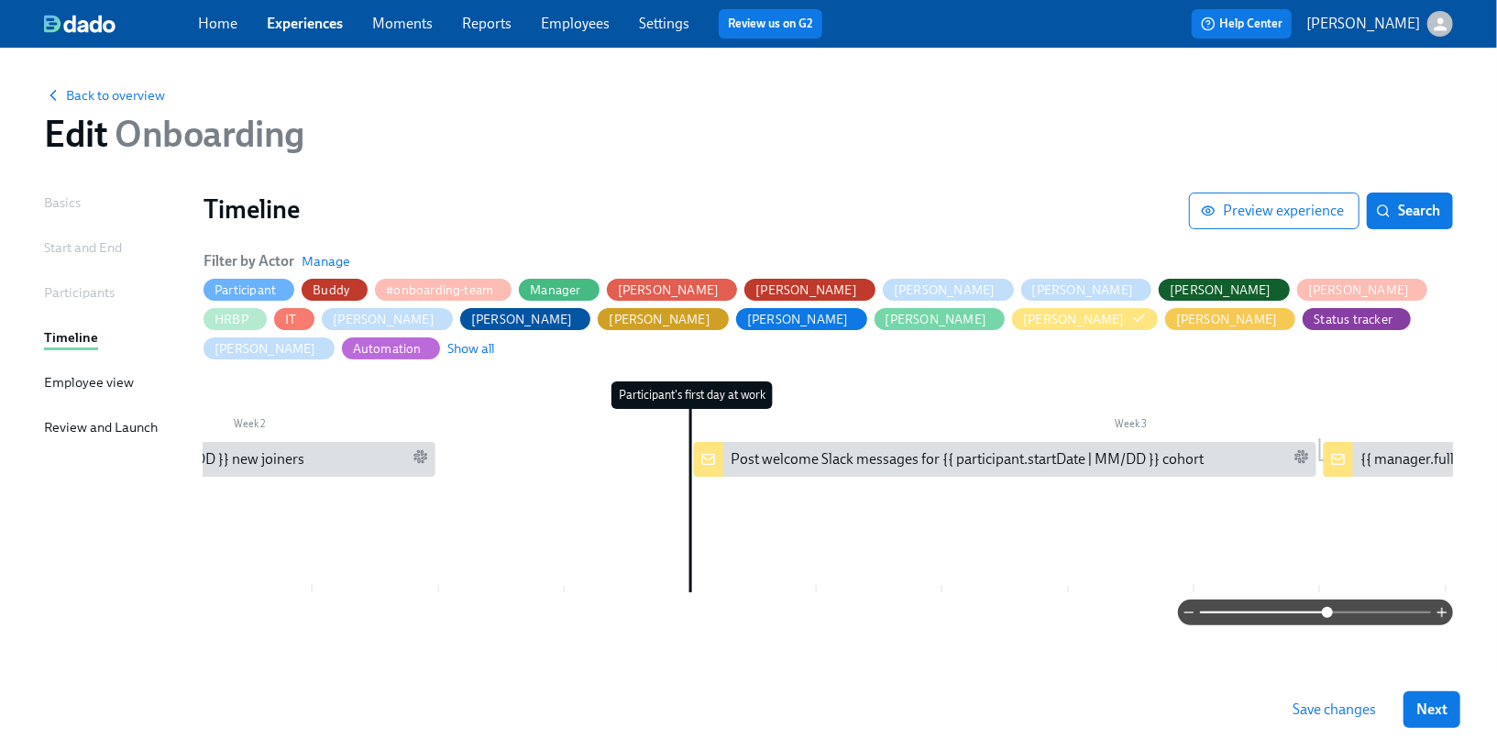
scroll to position [0, 1293]
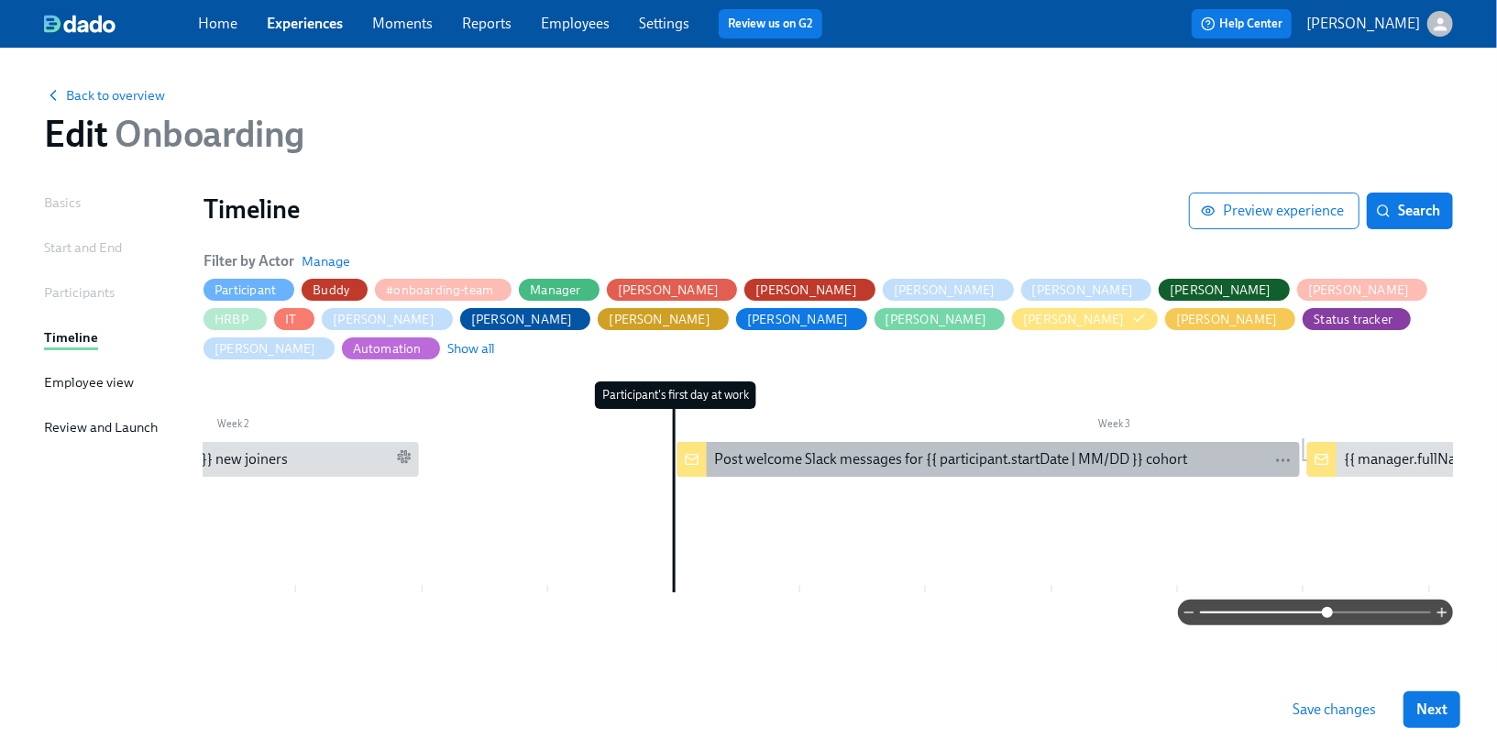
click at [989, 449] on div "Post welcome Slack messages for {{ participant.startDate | MM/DD }} cohort" at bounding box center [950, 459] width 473 height 20
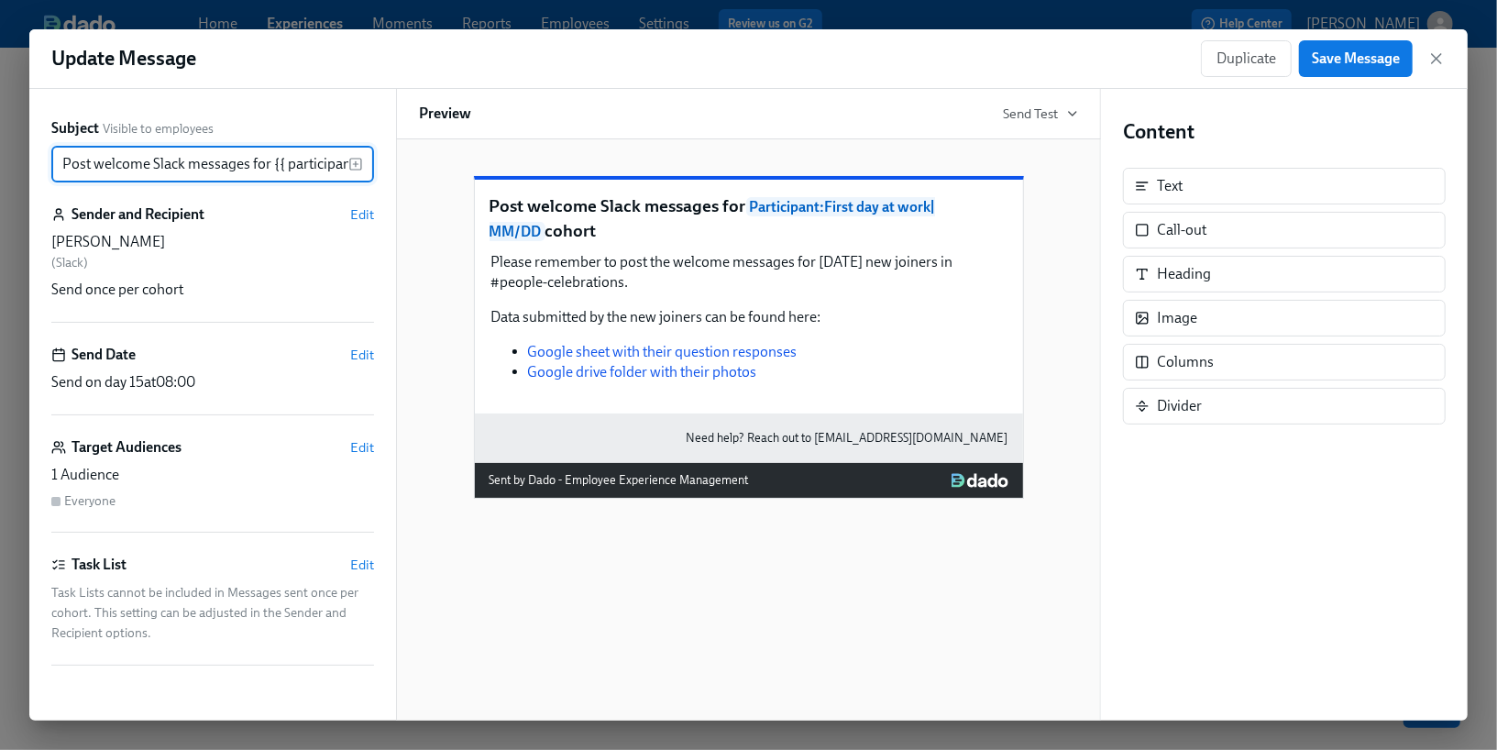
scroll to position [0, 186]
click at [367, 212] on span "Edit" at bounding box center [362, 214] width 24 height 18
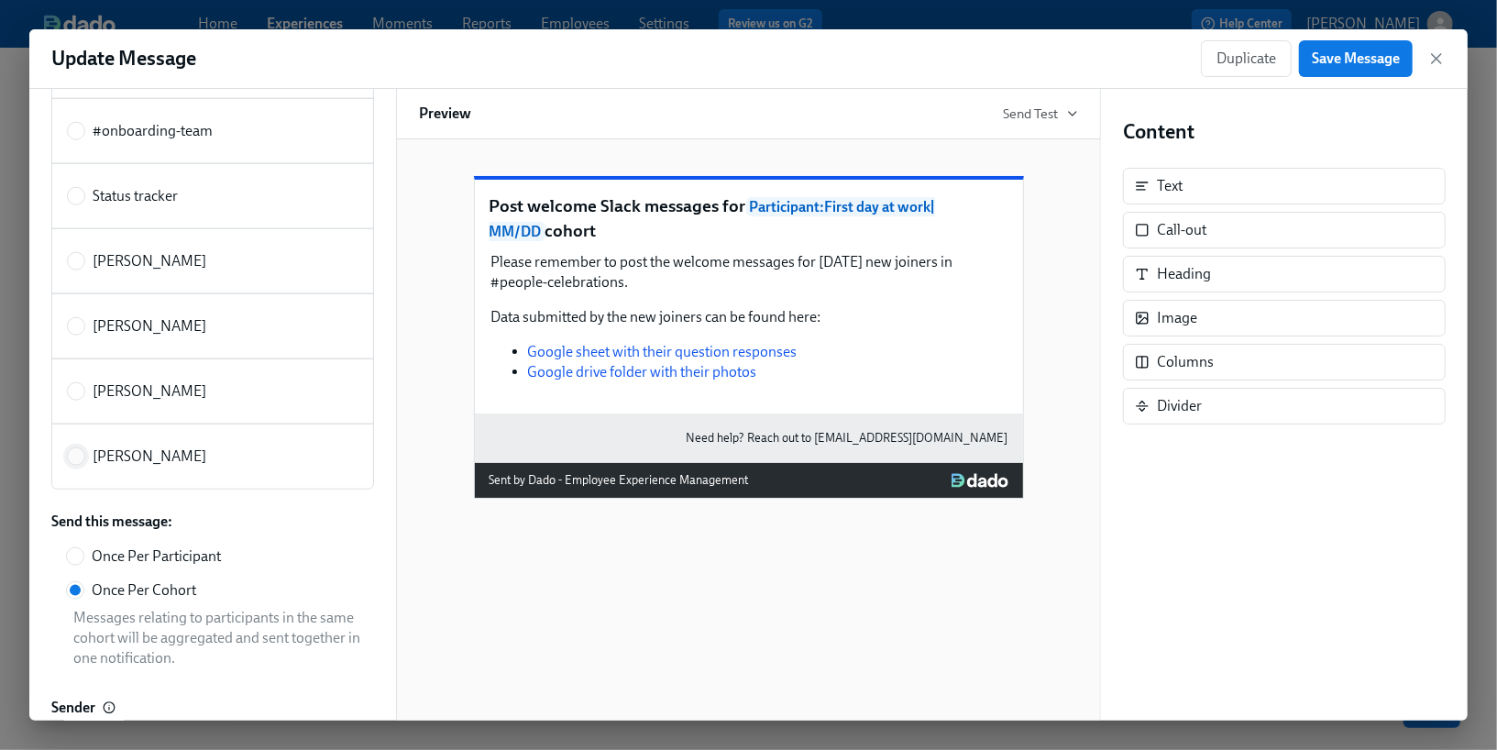
click at [75, 448] on input "[PERSON_NAME]" at bounding box center [76, 456] width 17 height 17
radio input "true"
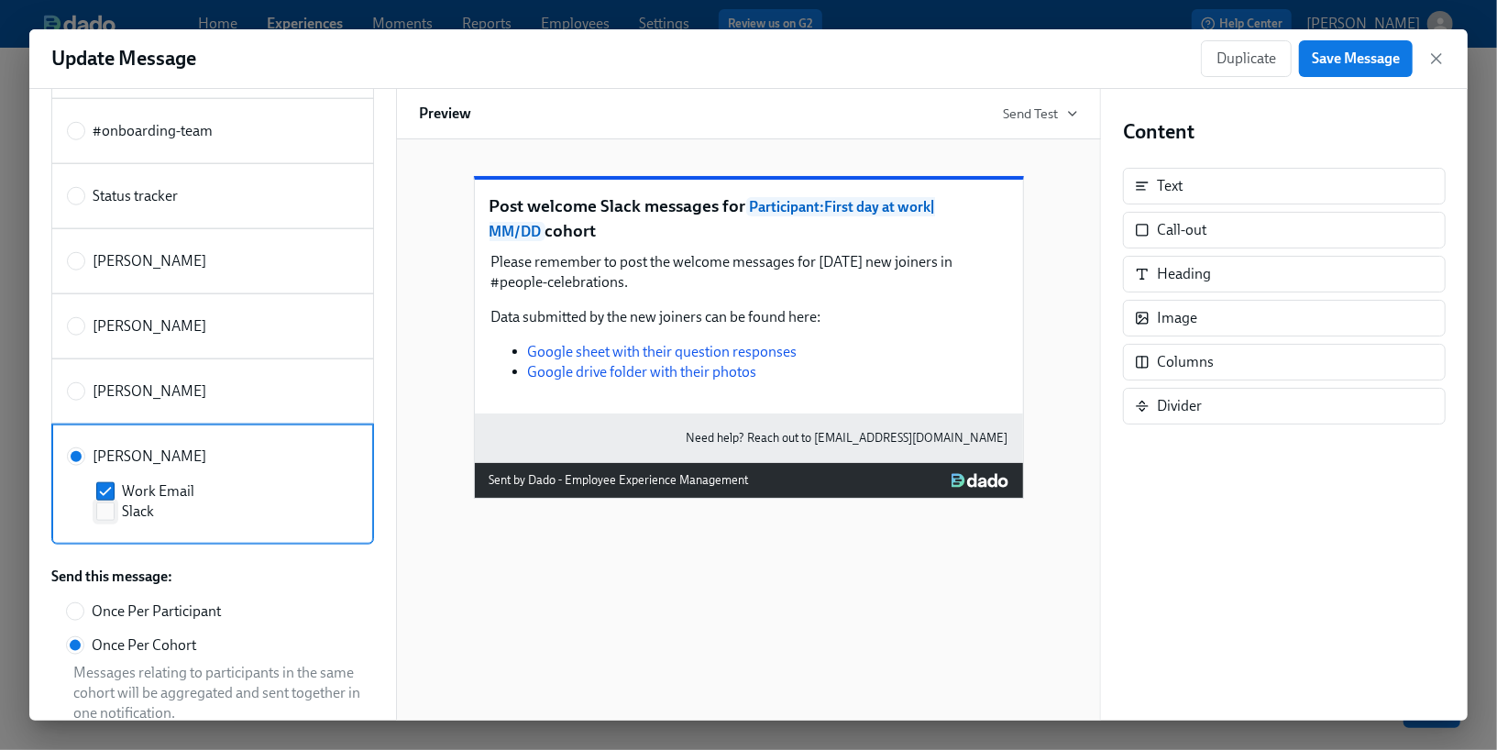
click at [103, 503] on input "Slack" at bounding box center [105, 511] width 17 height 17
checkbox input "true"
click at [105, 483] on input "Work Email" at bounding box center [105, 491] width 17 height 17
checkbox input "false"
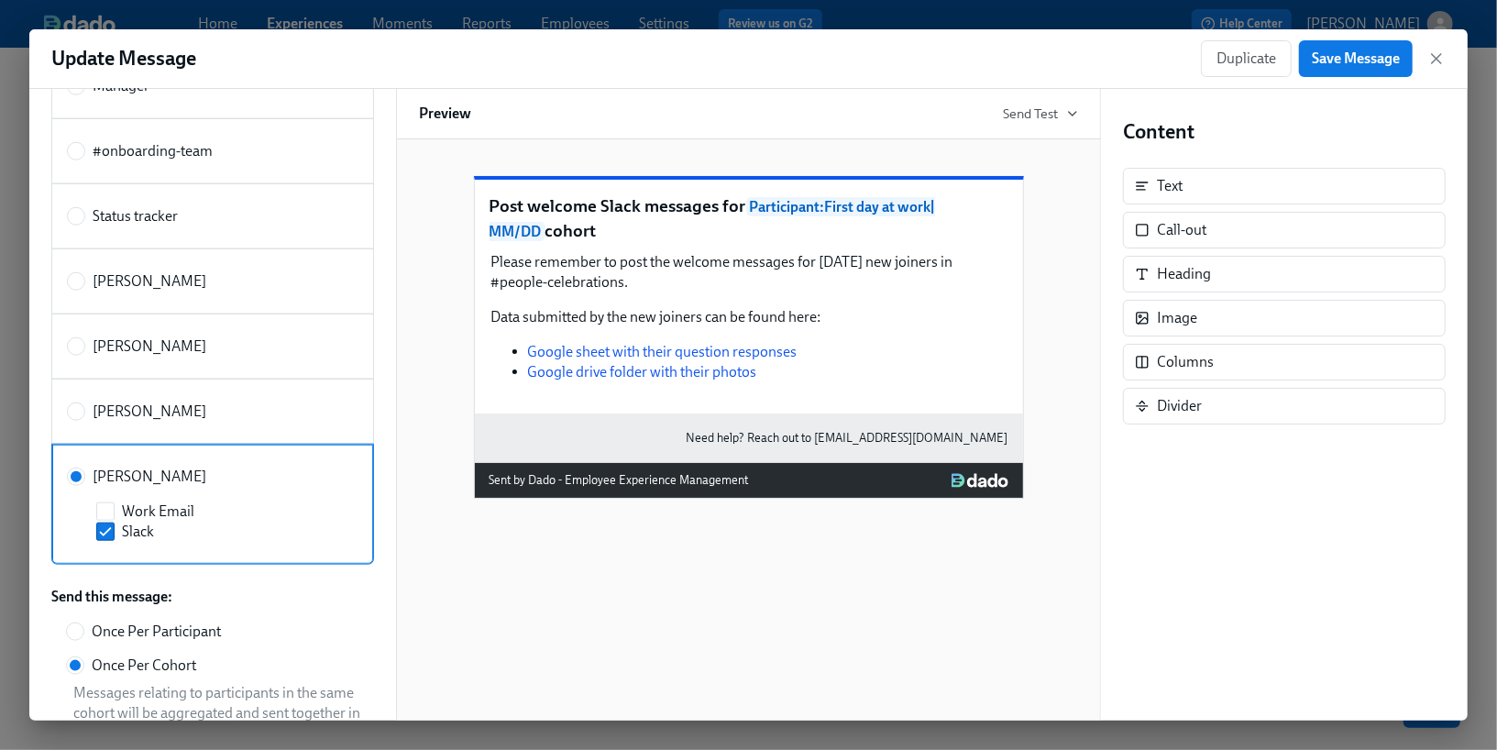
scroll to position [1116, 0]
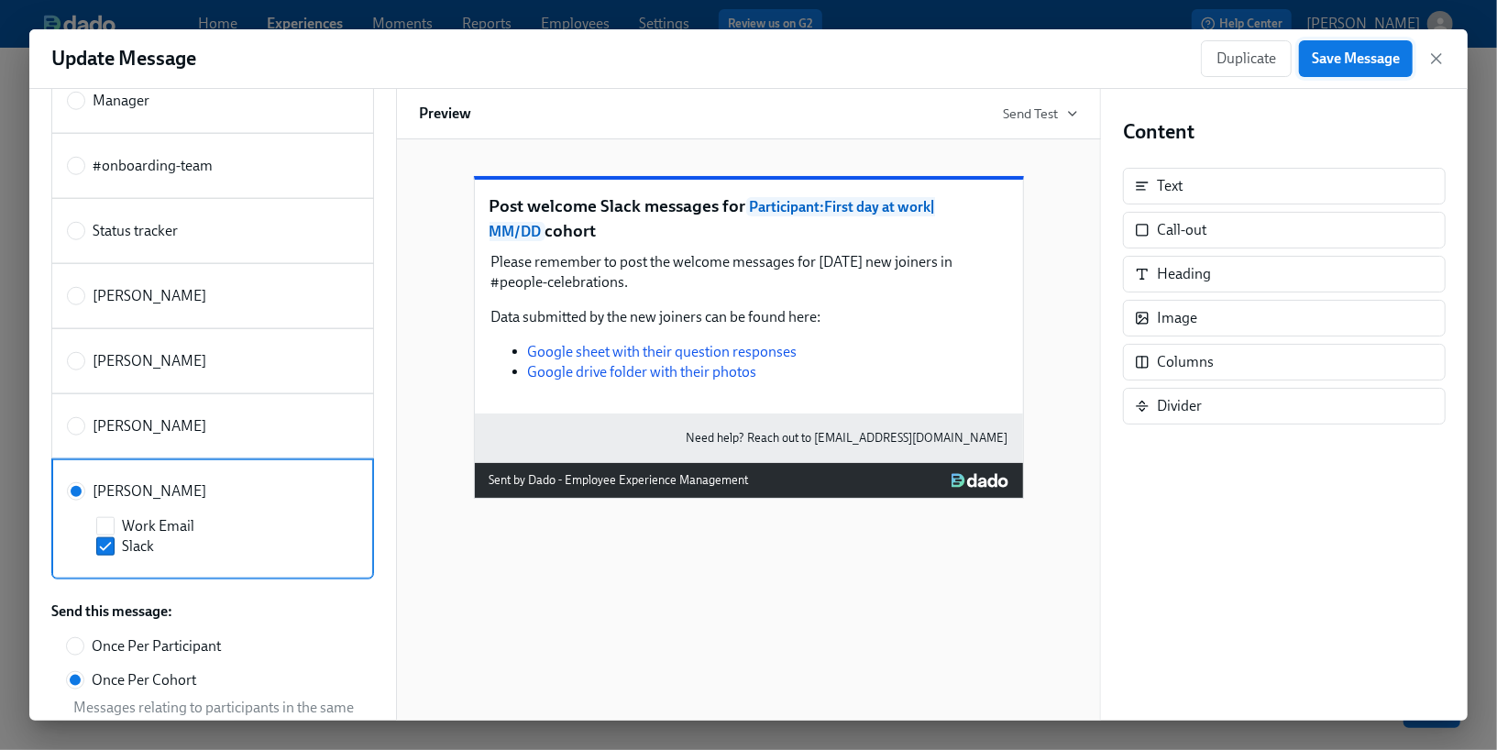
click at [1364, 71] on button "Save Message" at bounding box center [1356, 58] width 114 height 37
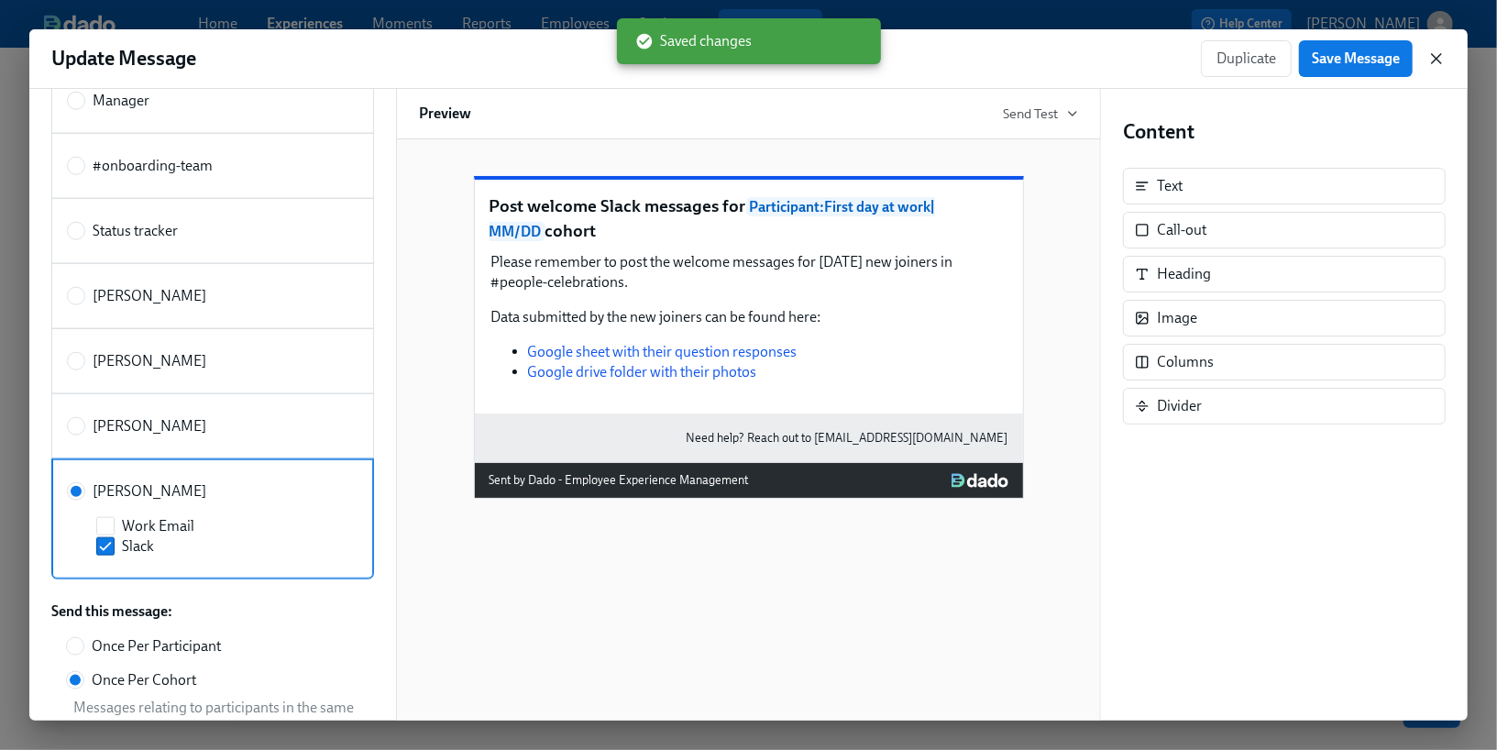
click at [1436, 65] on icon "button" at bounding box center [1436, 59] width 18 height 18
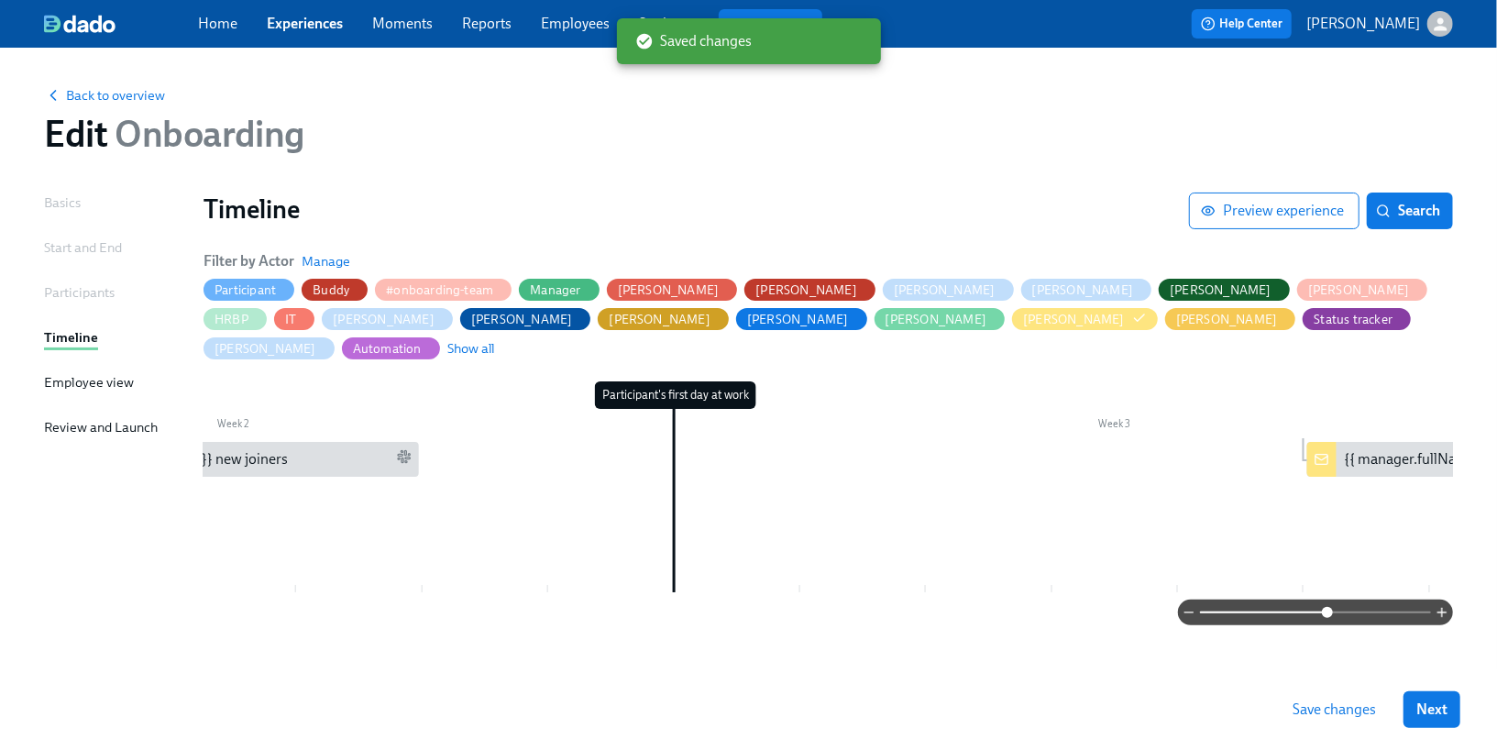
click at [1300, 710] on span "Save changes" at bounding box center [1334, 709] width 83 height 18
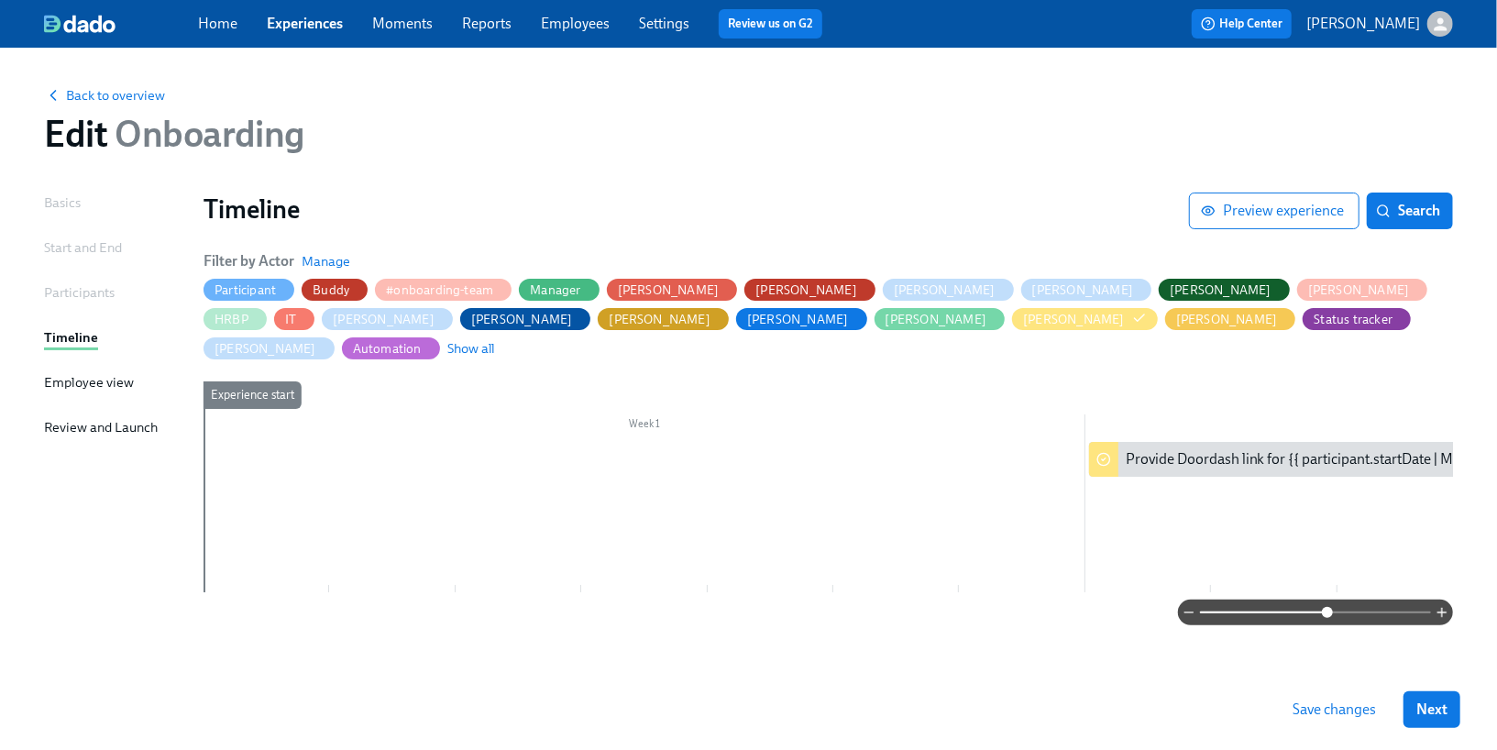
click at [1327, 615] on span at bounding box center [1327, 612] width 11 height 11
click at [1246, 449] on div "Provide Doordash link for {{ participant.startDate | MM/DD }} new joiners" at bounding box center [1354, 459] width 456 height 20
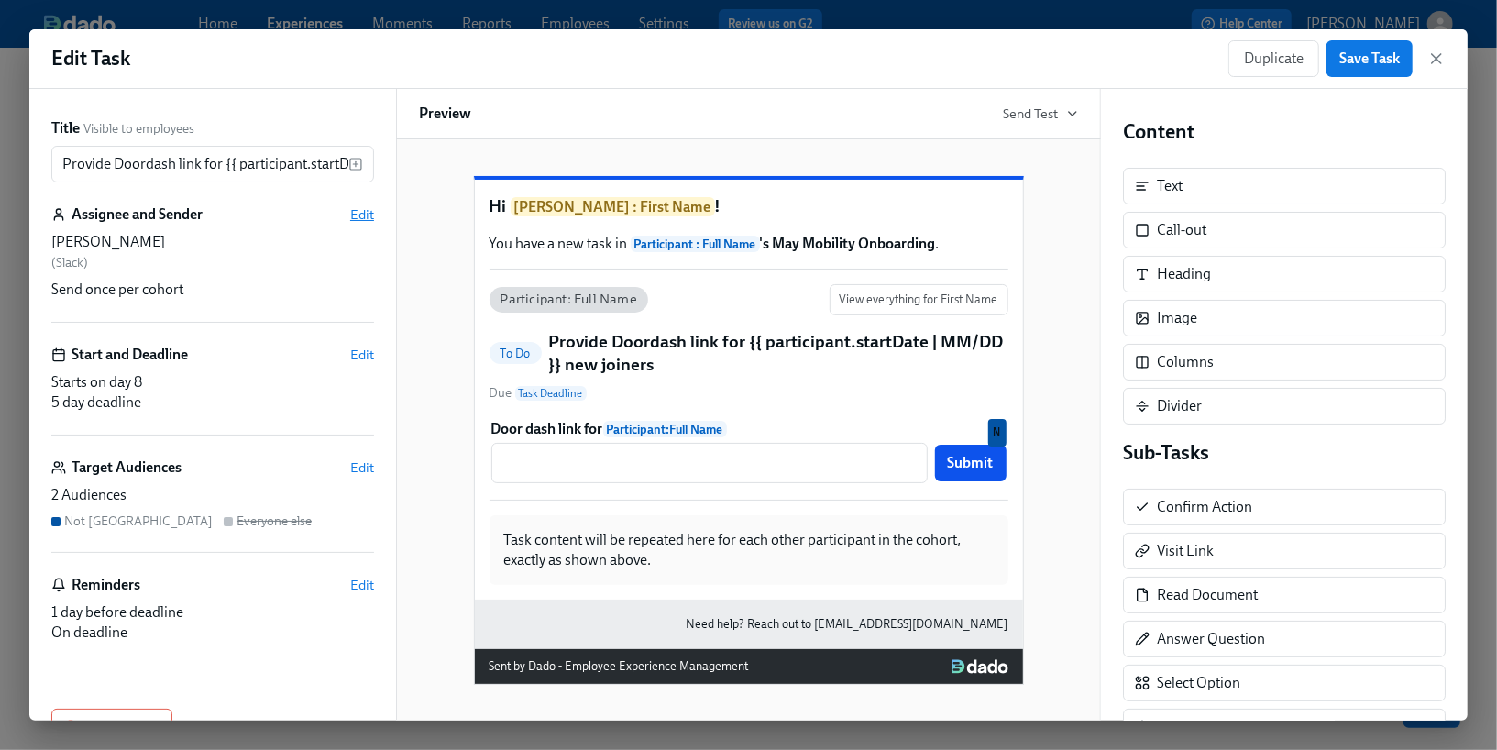
click at [356, 215] on span "Edit" at bounding box center [362, 214] width 24 height 18
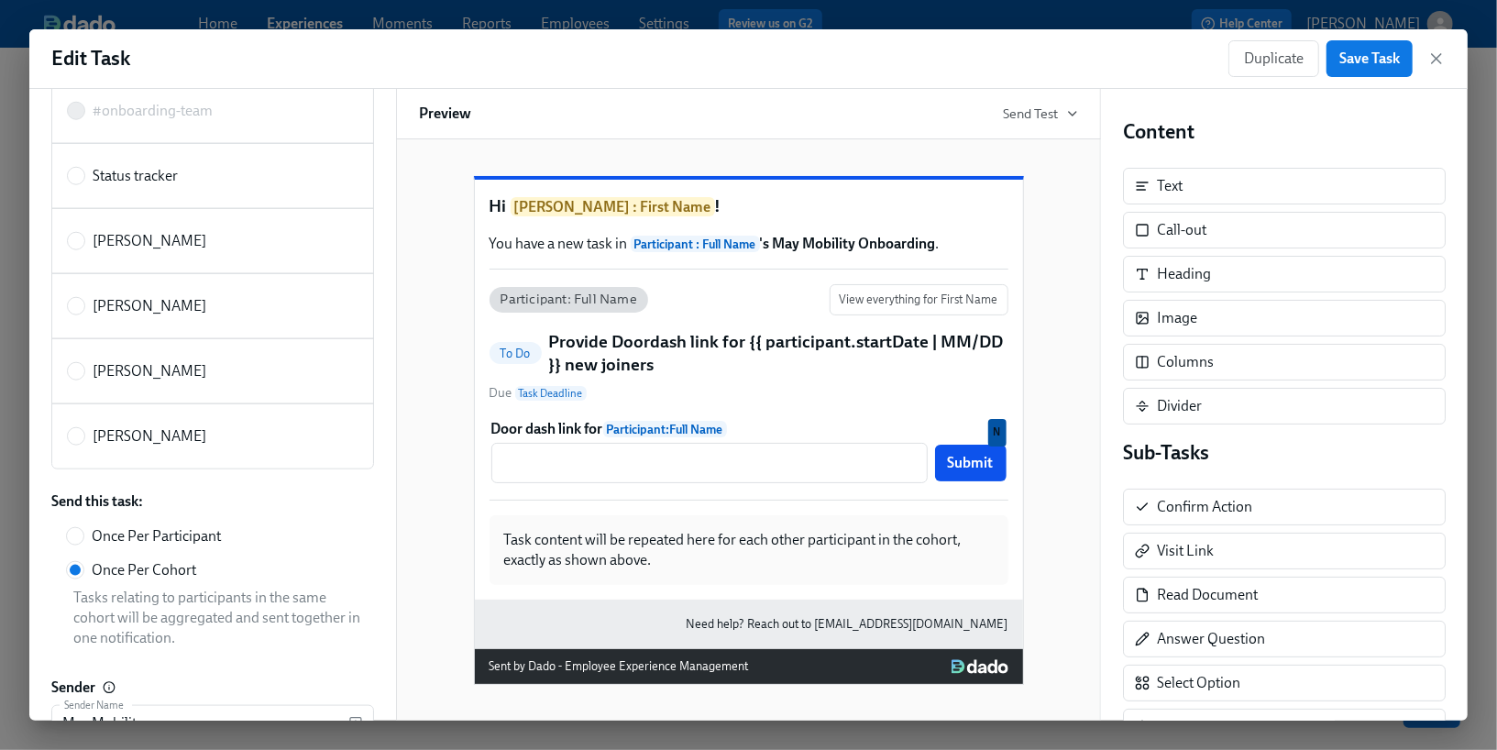
click at [107, 426] on span "[PERSON_NAME]" at bounding box center [150, 436] width 114 height 20
click at [84, 428] on input "[PERSON_NAME]" at bounding box center [76, 436] width 17 height 17
radio input "true"
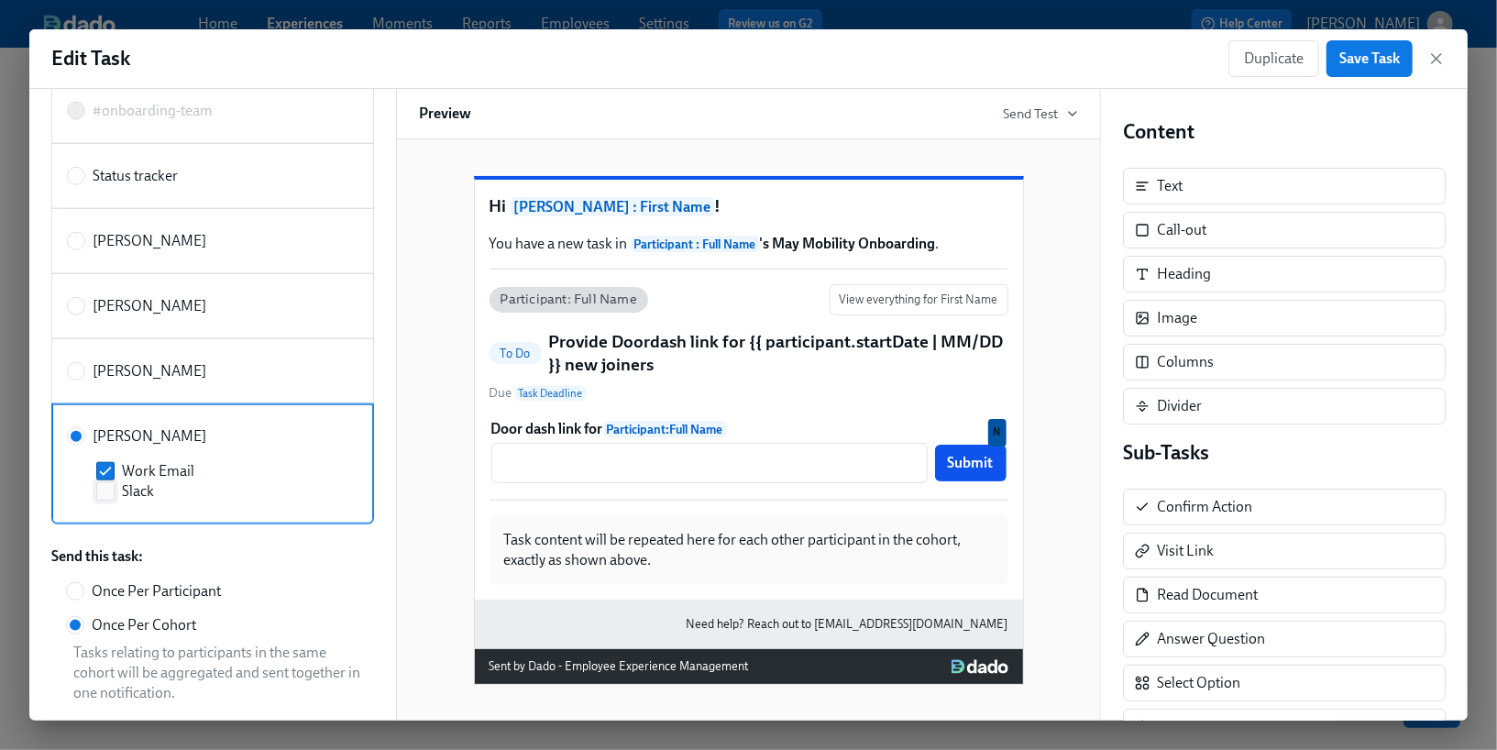
click at [112, 483] on input "Slack" at bounding box center [105, 491] width 17 height 17
checkbox input "true"
click at [105, 463] on input "Work Email" at bounding box center [105, 471] width 17 height 17
checkbox input "false"
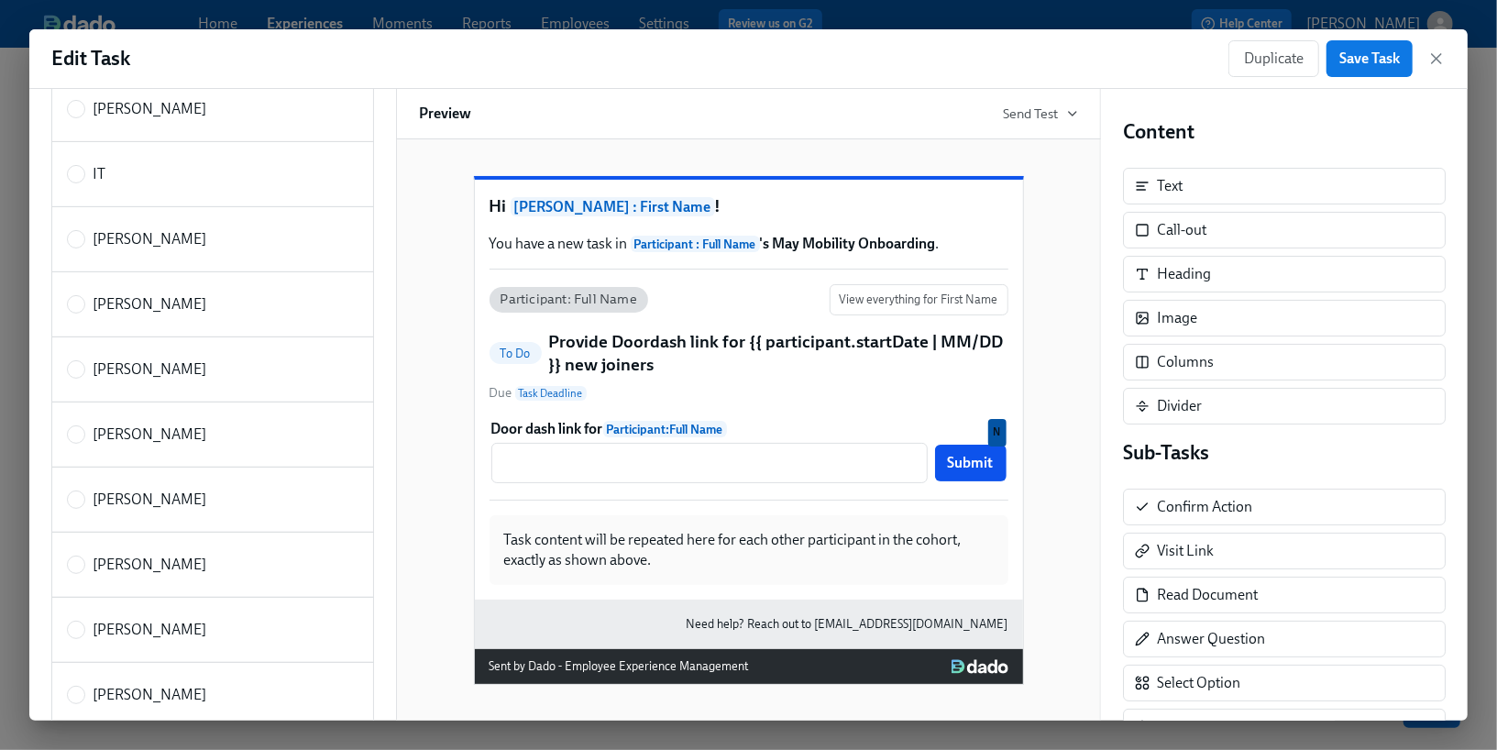
scroll to position [0, 0]
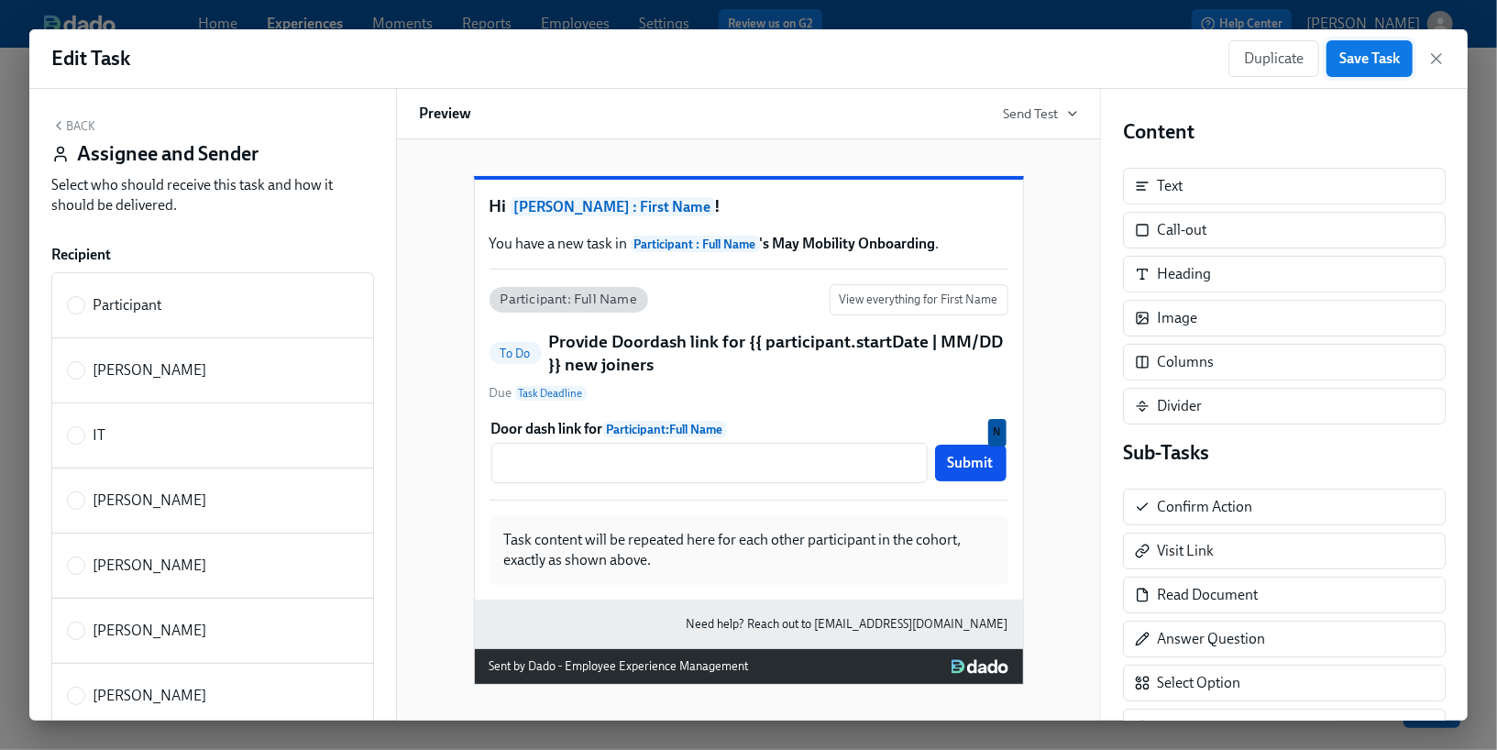
click at [1384, 61] on span "Save Task" at bounding box center [1369, 59] width 61 height 18
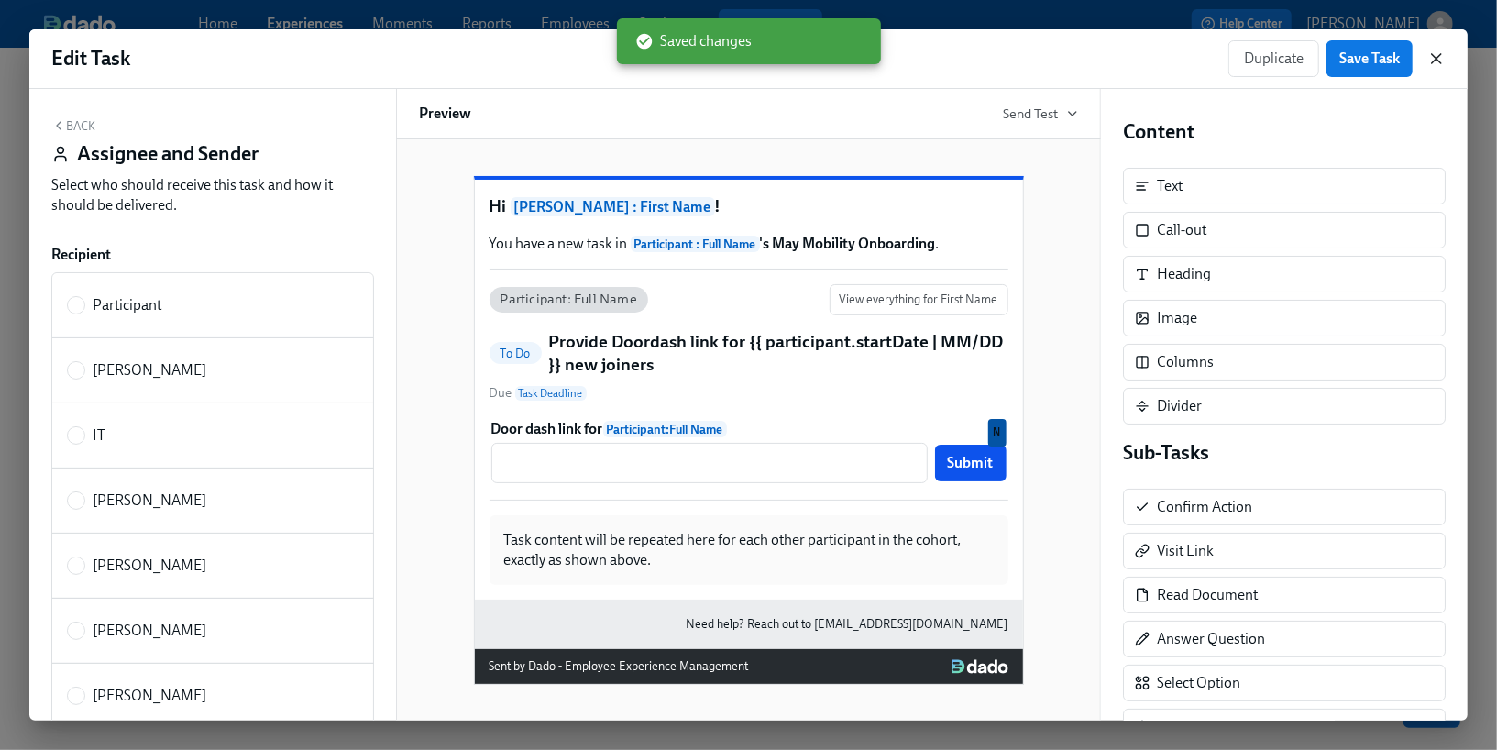
click at [1435, 58] on icon "button" at bounding box center [1436, 59] width 18 height 18
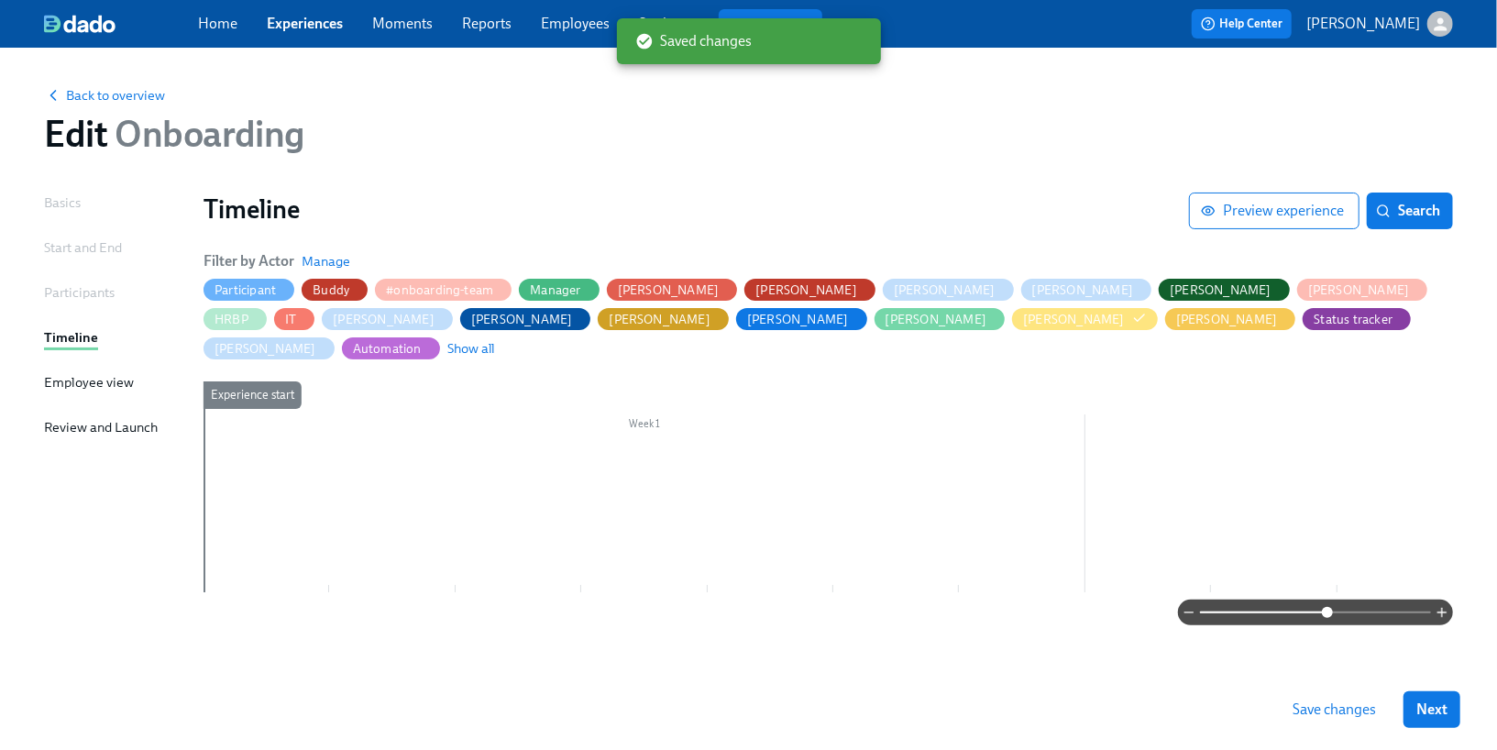
click at [1331, 712] on span "Save changes" at bounding box center [1334, 709] width 83 height 18
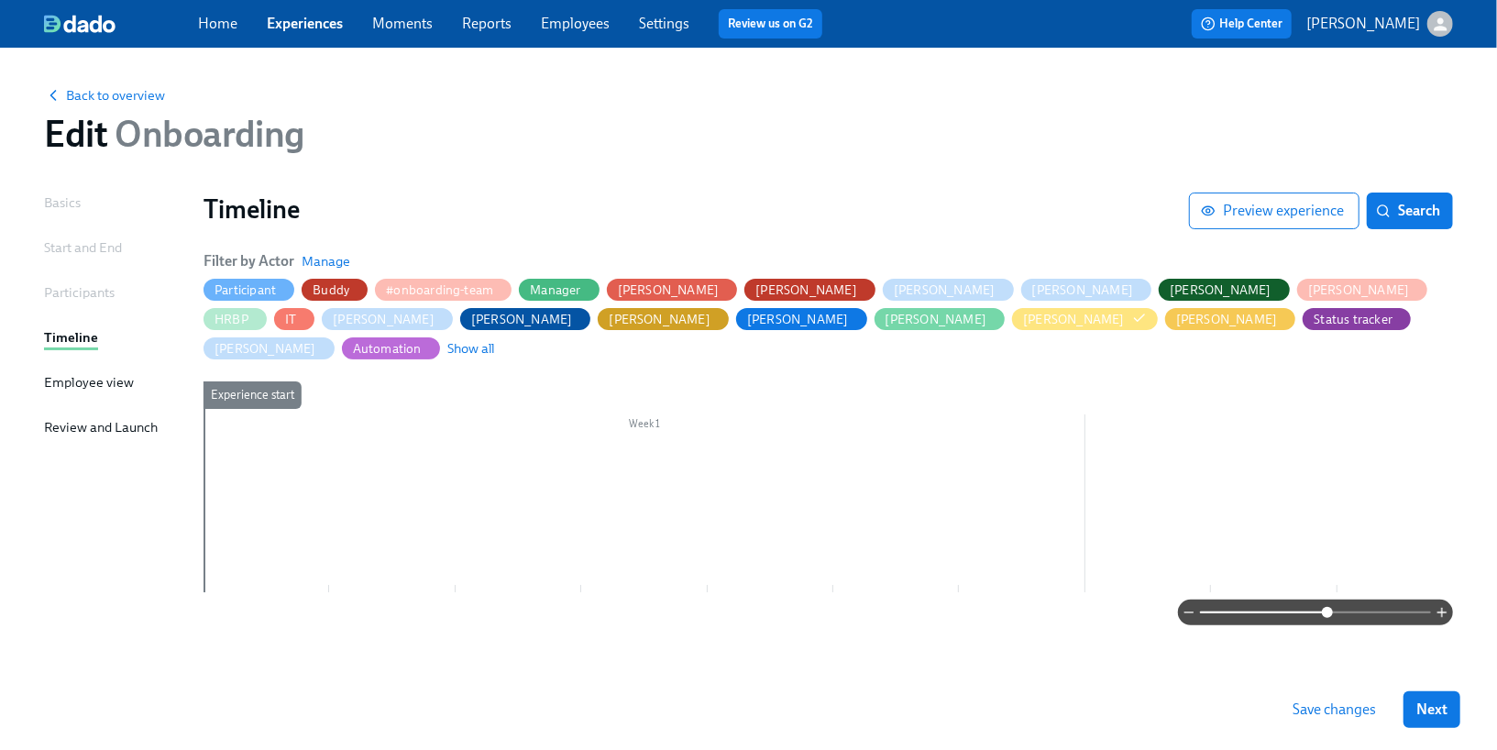
click at [636, 22] on div "Home Experiences Moments Reports Employees Settings Review us on G2" at bounding box center [517, 23] width 639 height 29
click at [674, 23] on link "Settings" at bounding box center [664, 23] width 50 height 17
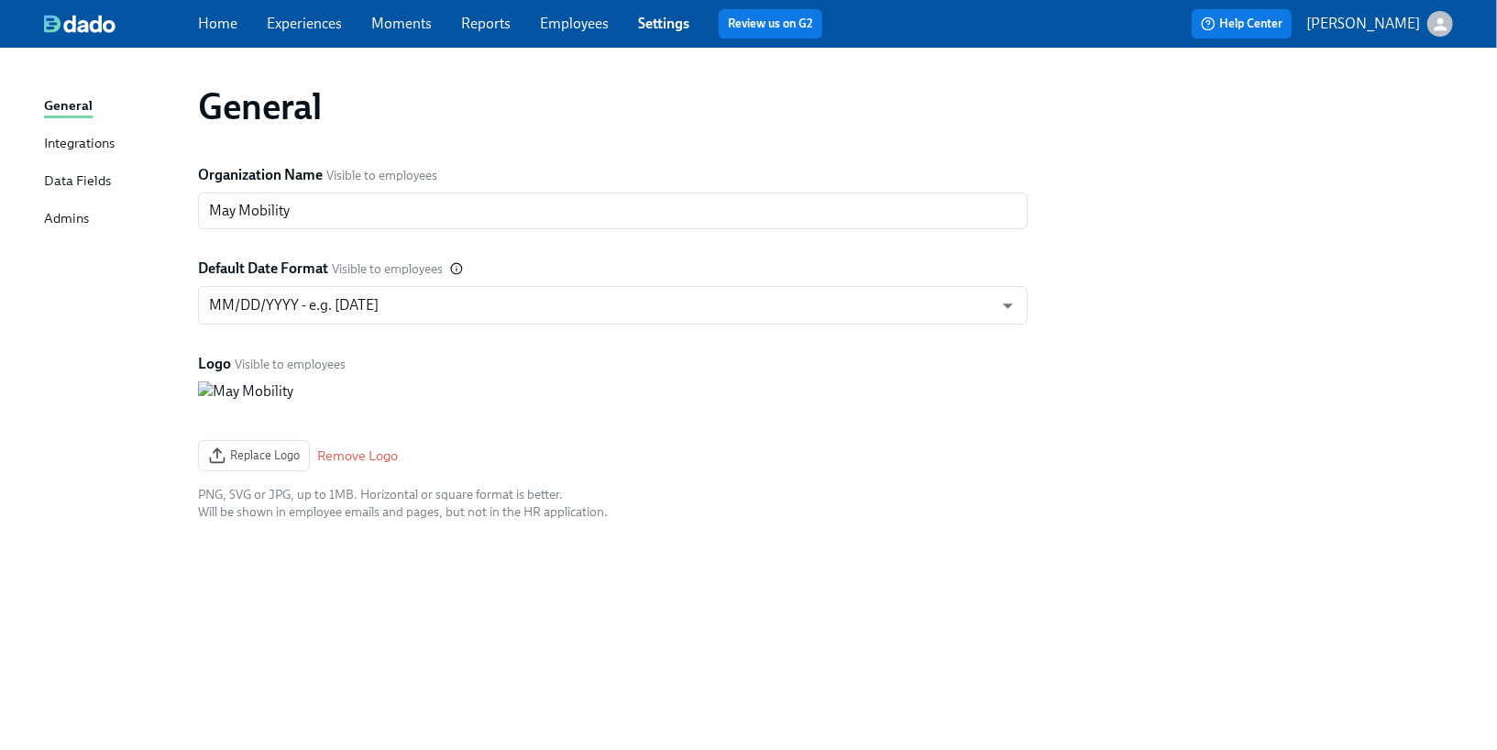
click at [83, 136] on div "Integrations" at bounding box center [79, 144] width 71 height 23
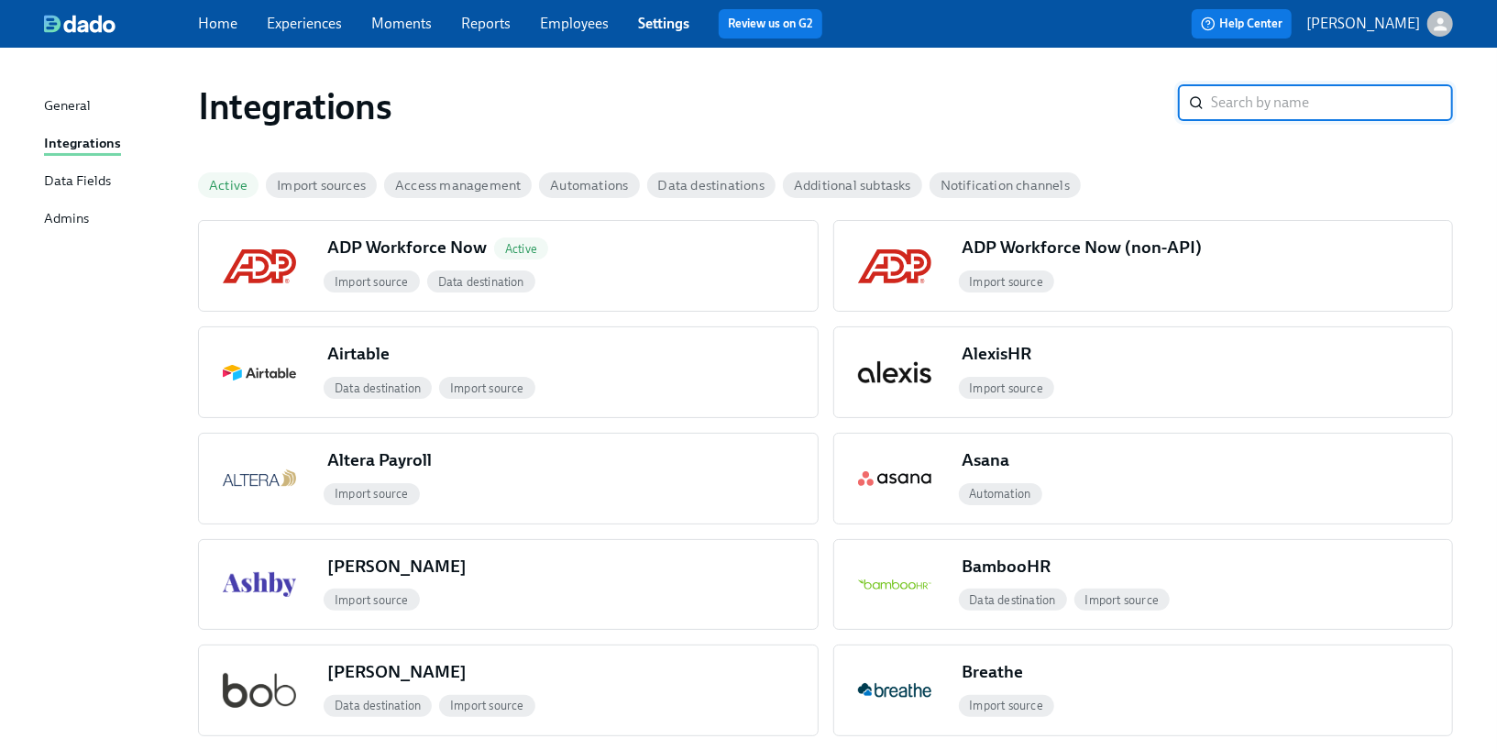
click at [562, 23] on link "Employees" at bounding box center [574, 23] width 69 height 17
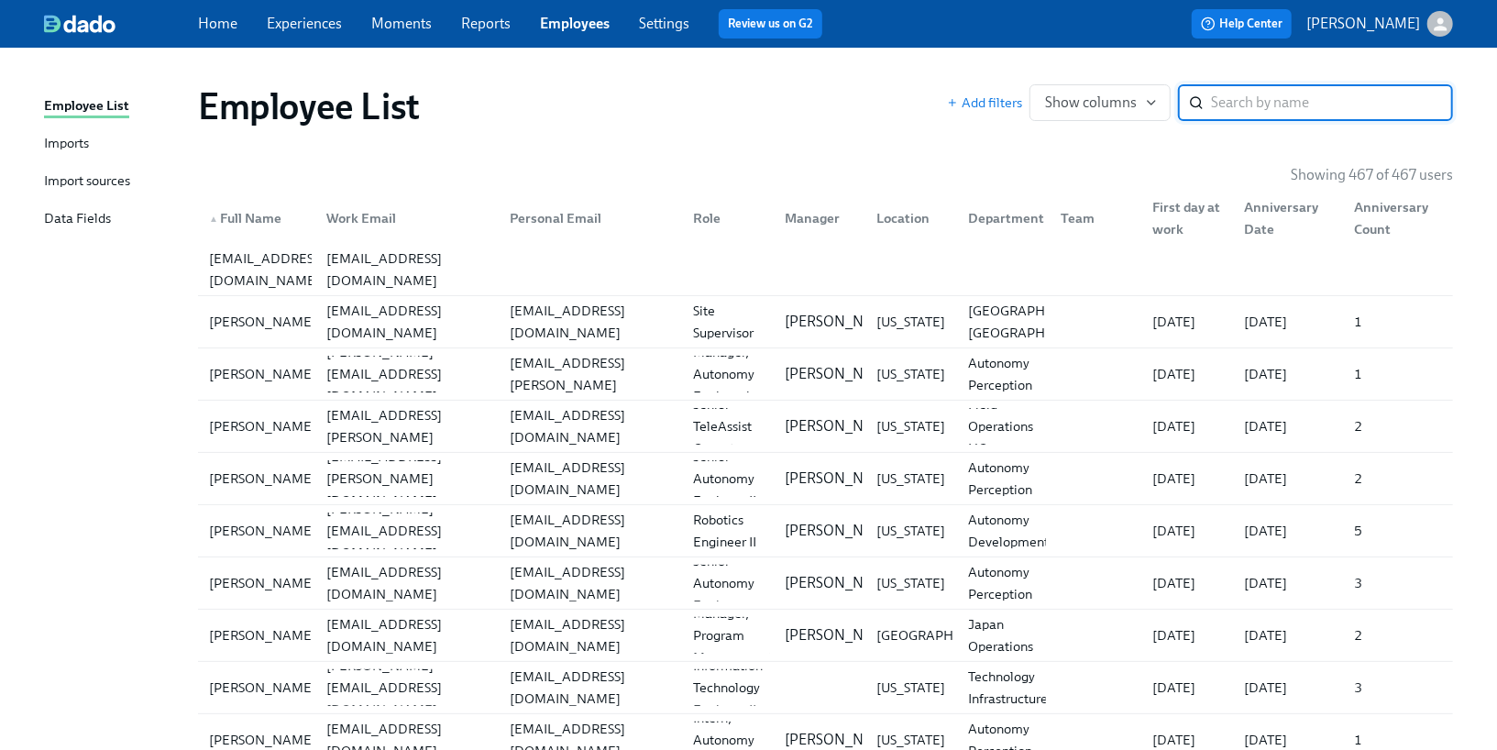
click at [82, 142] on div "Imports" at bounding box center [66, 144] width 45 height 23
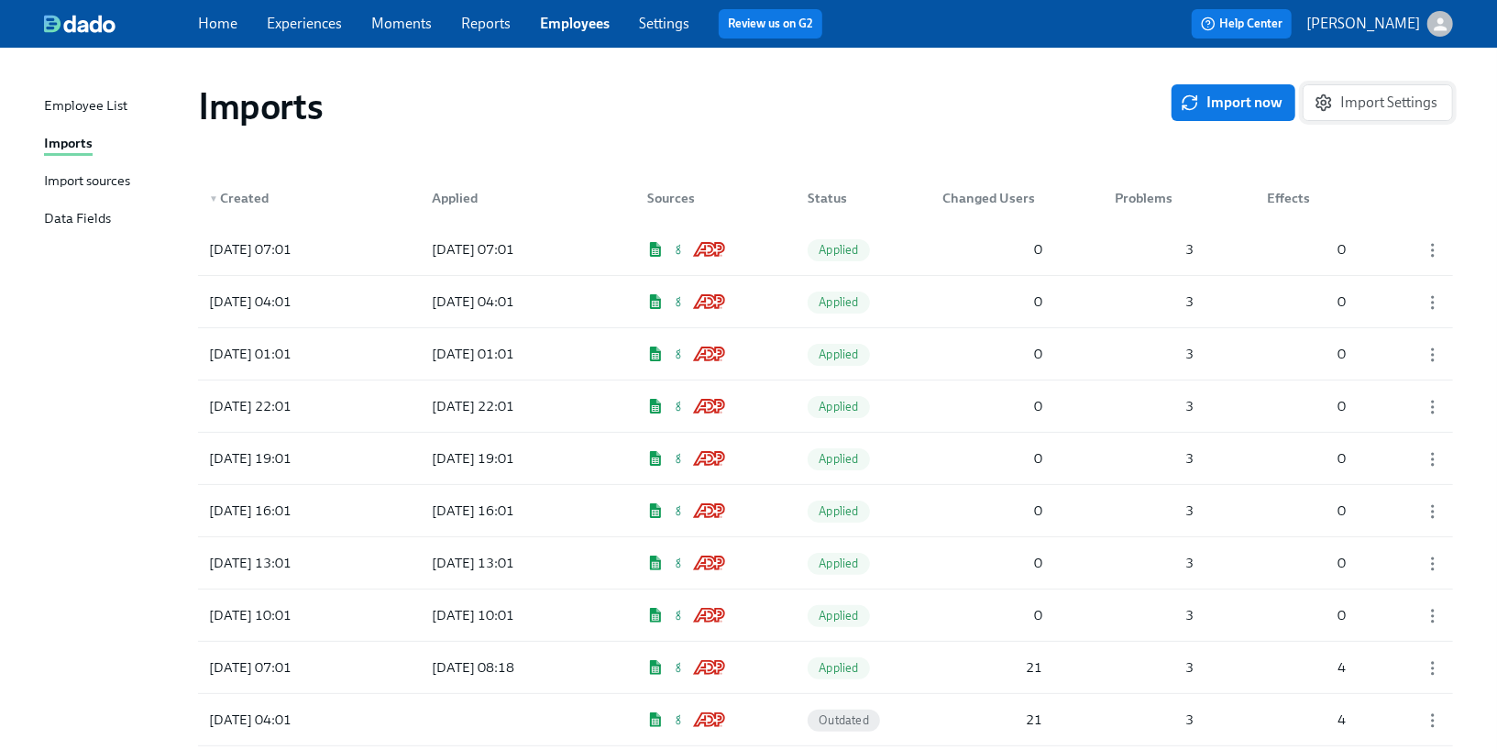
click at [1347, 105] on span "Import Settings" at bounding box center [1377, 103] width 119 height 18
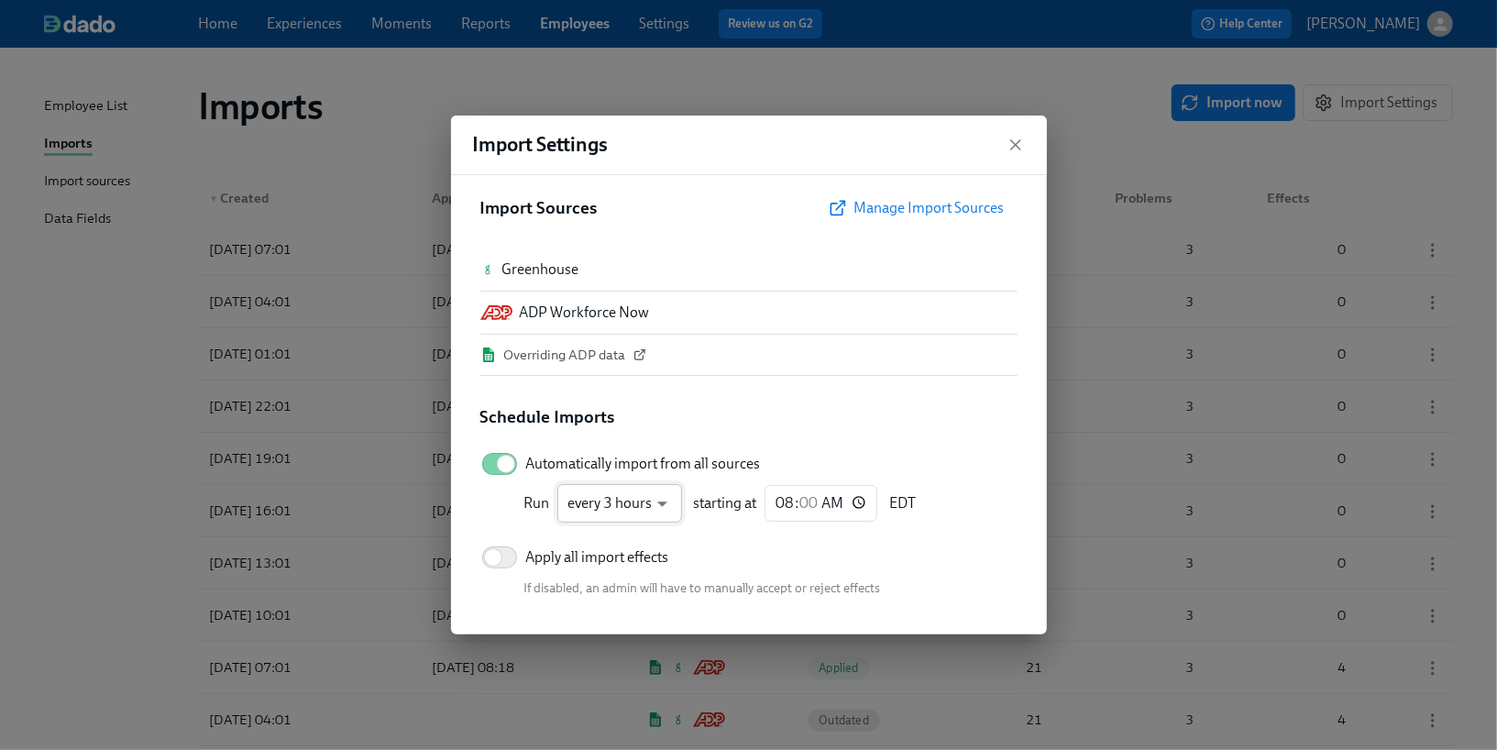
click at [1015, 147] on div at bounding box center [748, 375] width 1497 height 750
click at [1014, 147] on icon "button" at bounding box center [1015, 144] width 9 height 9
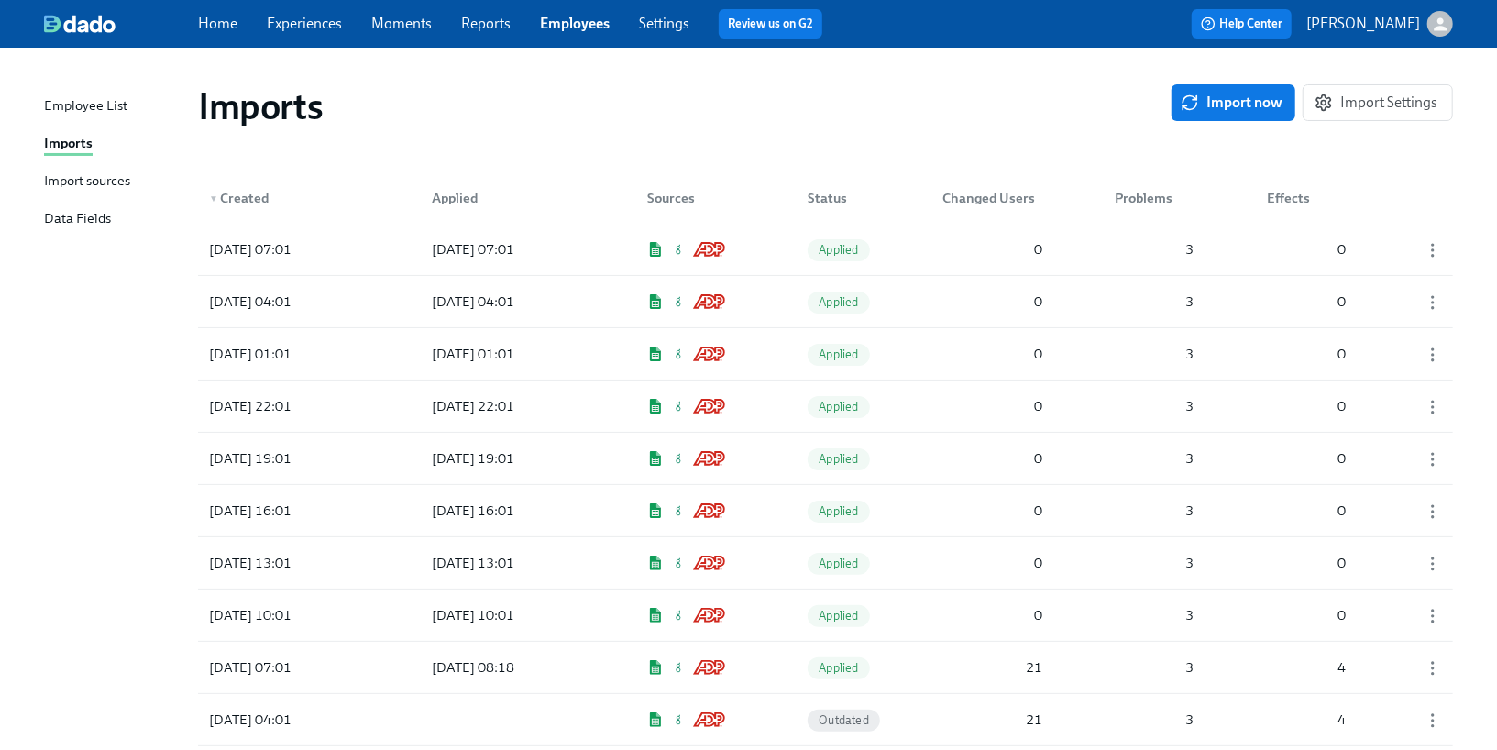
click at [301, 27] on link "Experiences" at bounding box center [304, 23] width 75 height 17
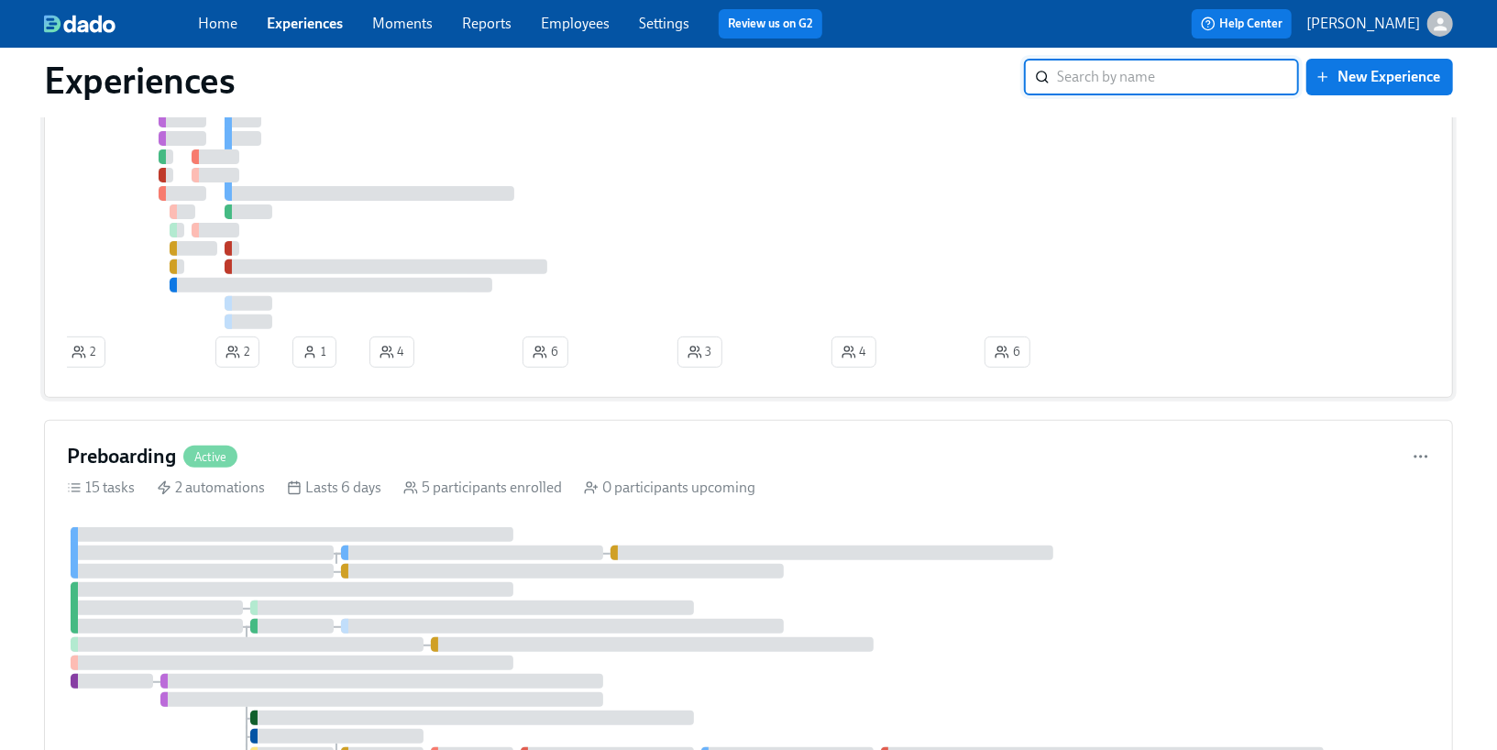
scroll to position [325, 0]
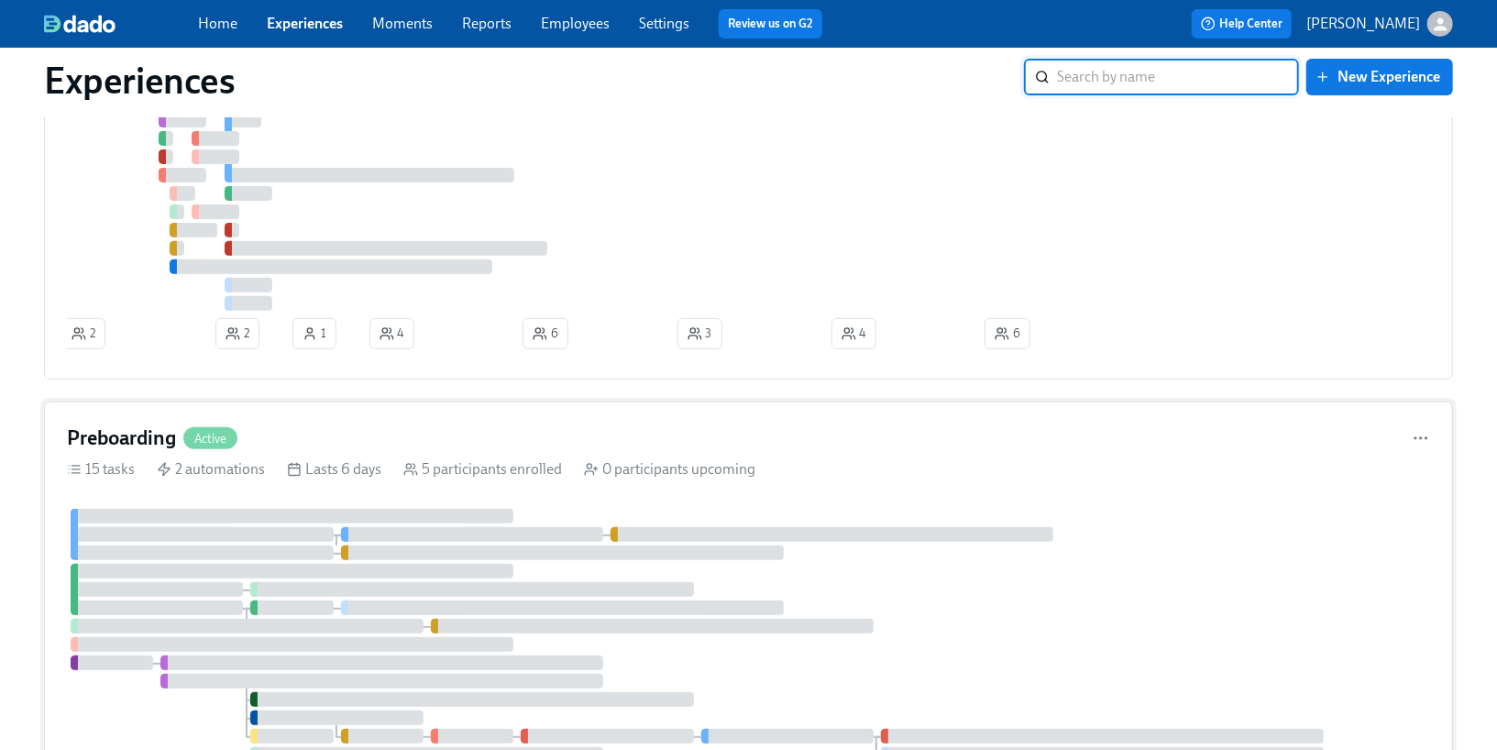
click at [255, 424] on div "Preboarding Active 15 tasks 2 automations Lasts 6 days 5 participants enrolled …" at bounding box center [748, 616] width 1409 height 429
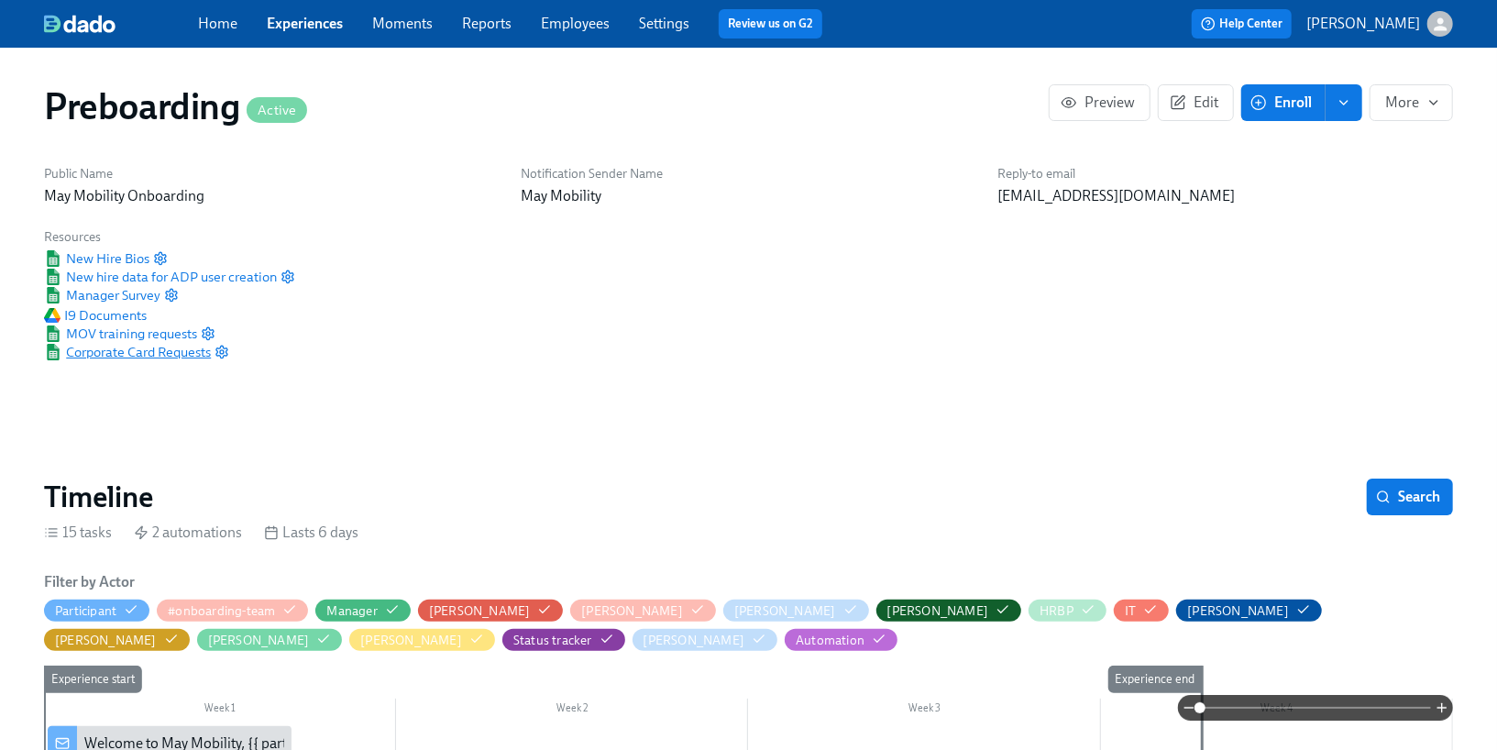
scroll to position [0, 1472]
click at [159, 258] on circle "button" at bounding box center [161, 259] width 4 height 4
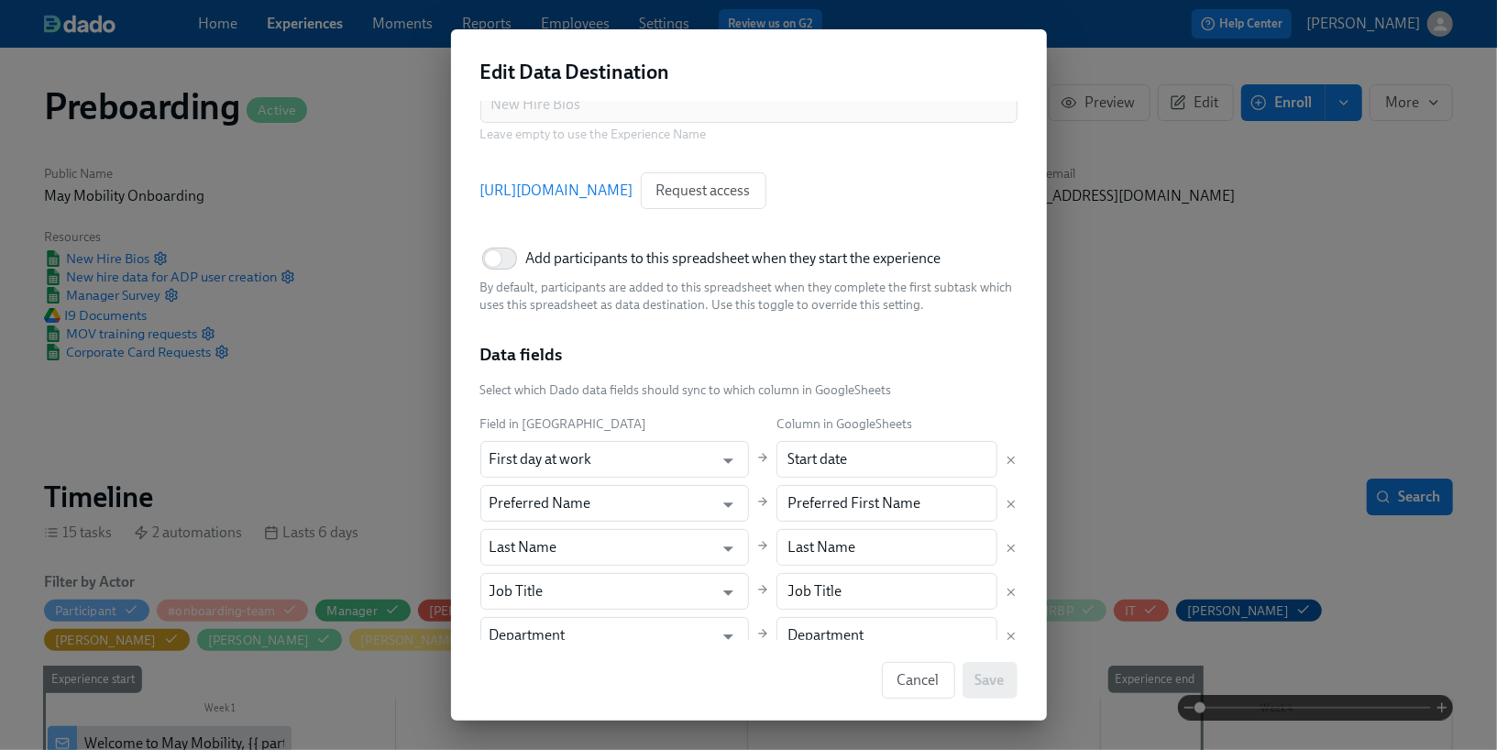
scroll to position [0, 0]
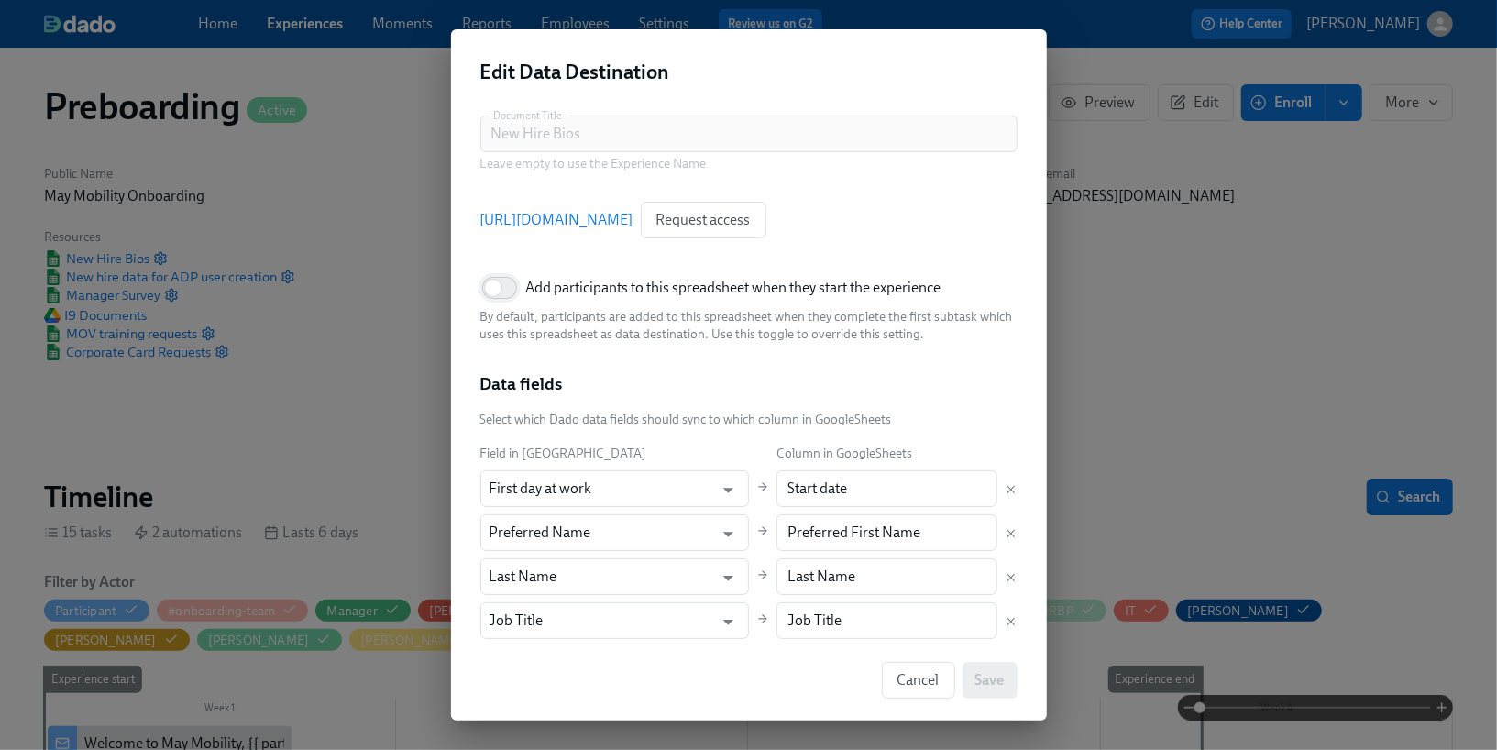
click at [497, 292] on input "Add participants to this spreadsheet when they start the experience" at bounding box center [493, 288] width 121 height 40
click at [497, 292] on input "Add participants to this spreadsheet when they start the experience" at bounding box center [506, 288] width 121 height 40
checkbox input "false"
click at [914, 680] on span "Cancel" at bounding box center [918, 680] width 42 height 18
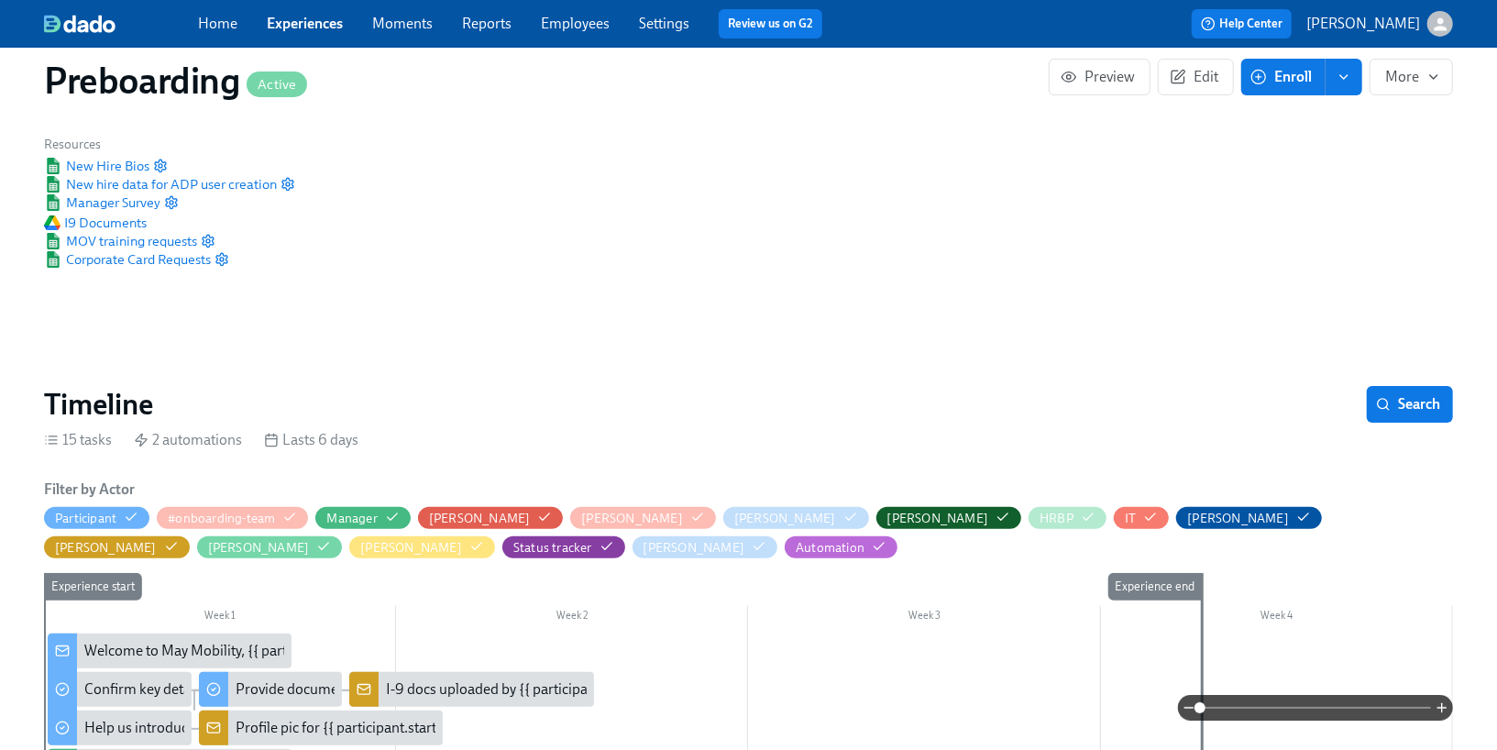
scroll to position [105, 0]
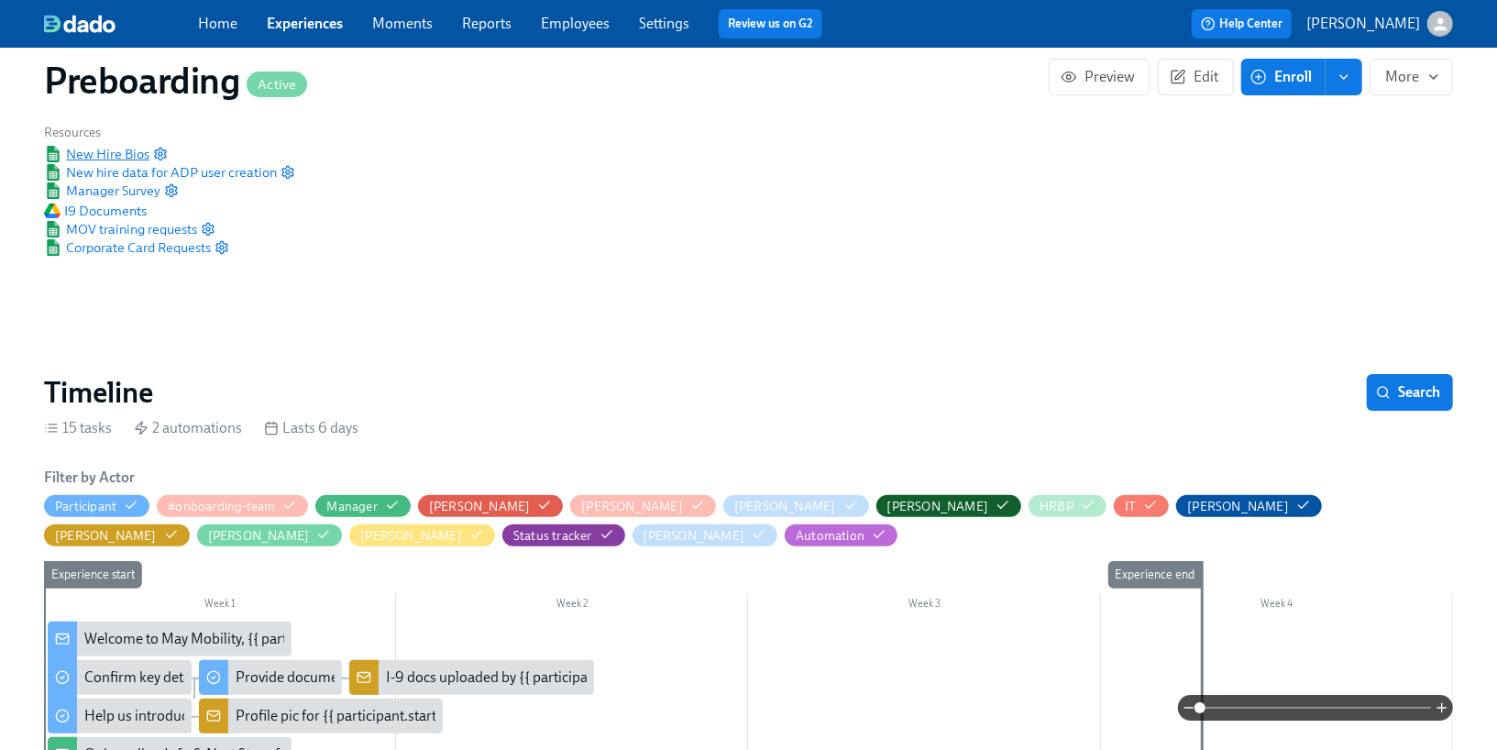
click at [140, 158] on span "New Hire Bios" at bounding box center [96, 154] width 105 height 18
